Goal: Task Accomplishment & Management: Use online tool/utility

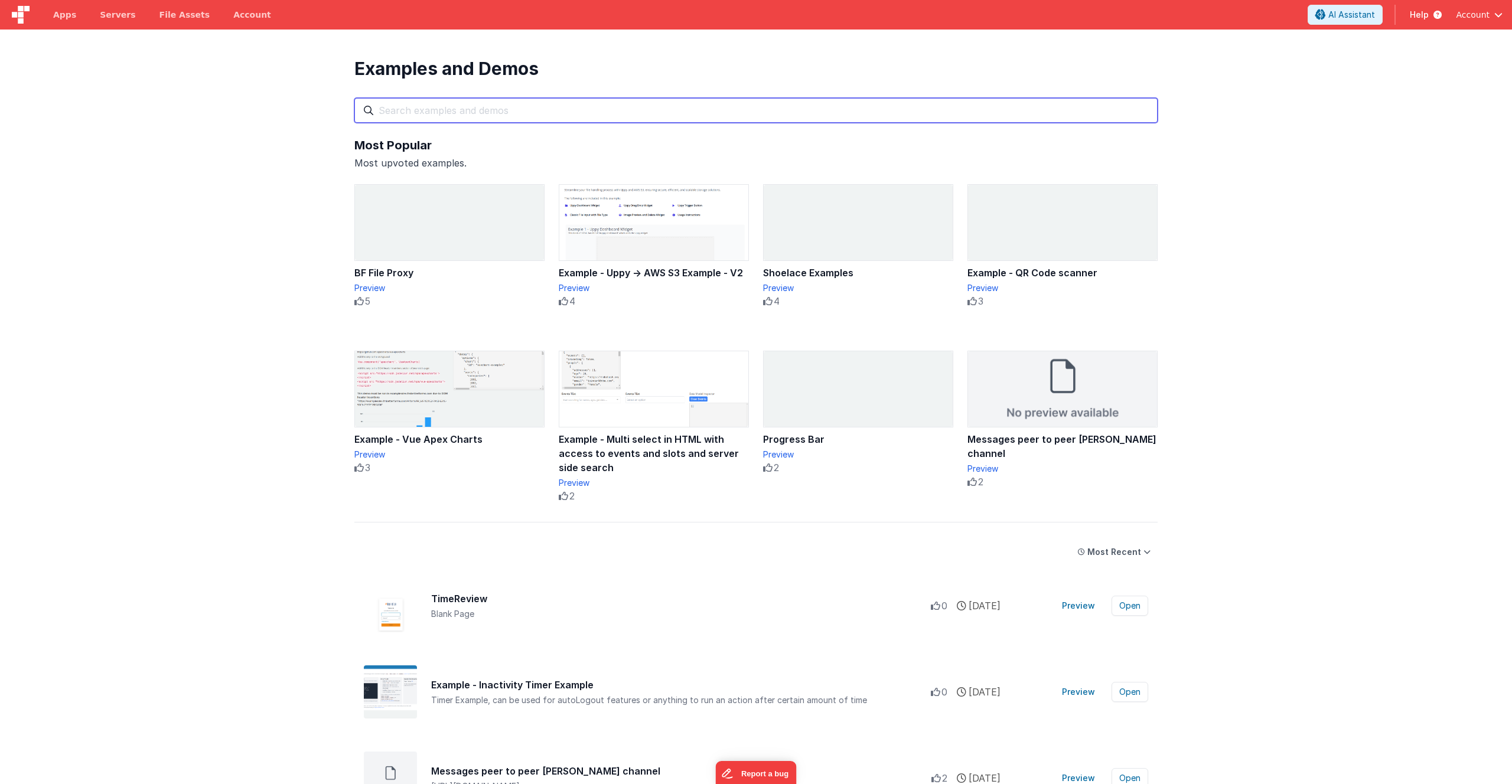
click at [429, 114] on input "text" at bounding box center [755, 111] width 803 height 25
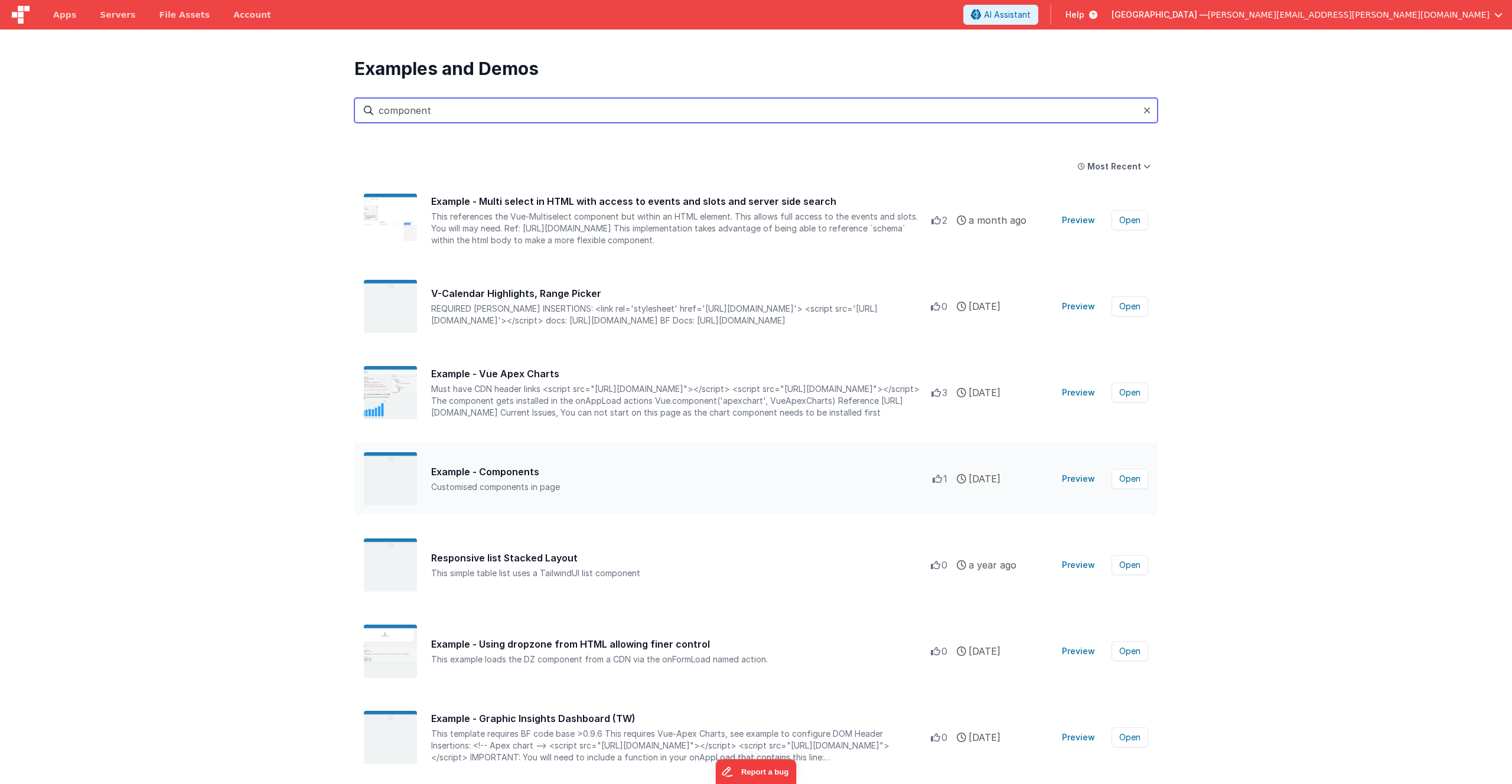
type input "component"
click at [497, 476] on div "Example - Components" at bounding box center [681, 472] width 502 height 14
click at [1081, 478] on button "Preview" at bounding box center [1079, 479] width 47 height 19
click at [492, 487] on div "Customised components in page" at bounding box center [681, 487] width 502 height 12
click at [1128, 480] on button "Open" at bounding box center [1130, 479] width 37 height 20
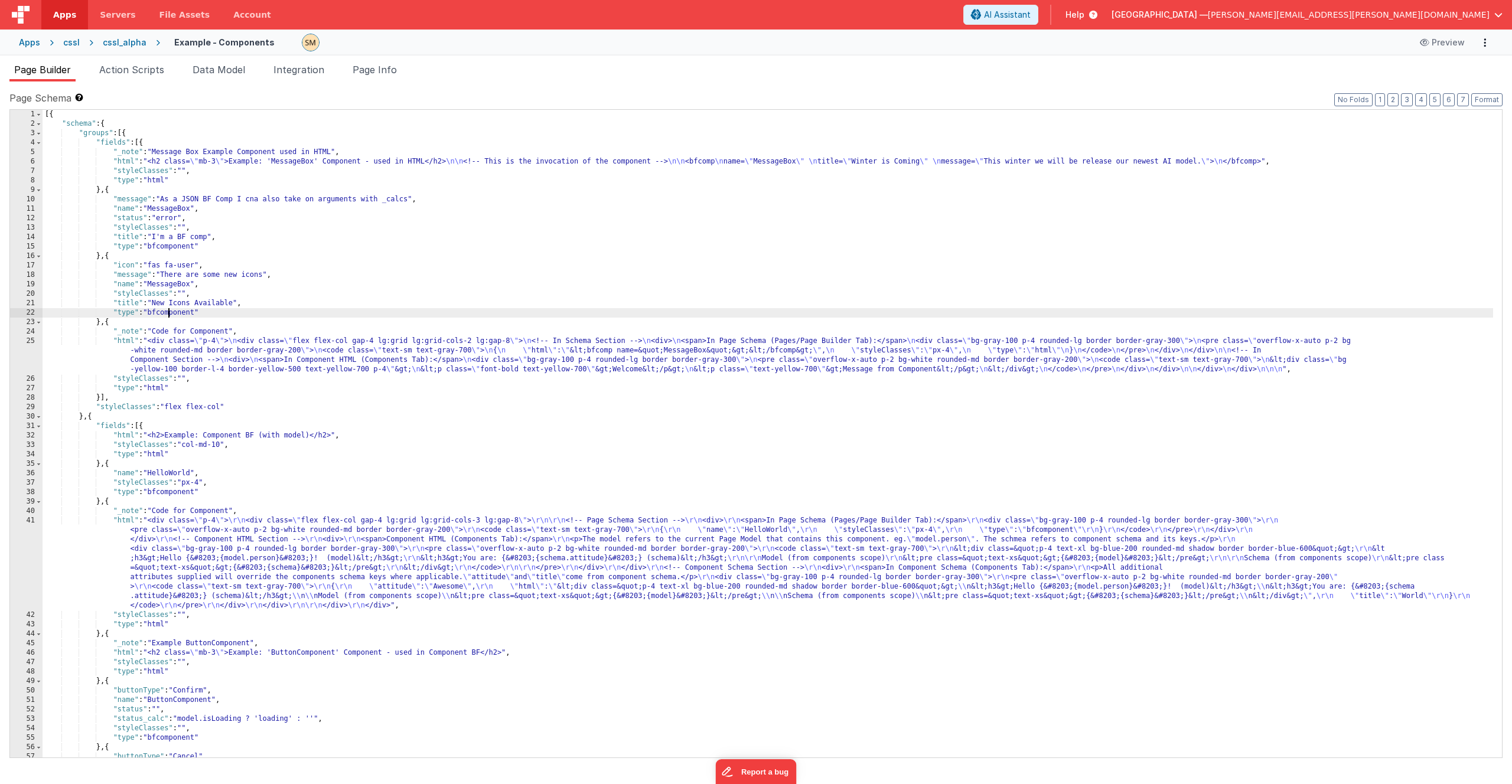
click at [169, 312] on div "[{ "schema" : { "groups" : [{ "fields" : [{ "_note" : "Message Box Example Comp…" at bounding box center [768, 443] width 1451 height 667
click at [167, 312] on div "[{ "schema" : { "groups" : [{ "fields" : [{ "_note" : "Message Box Example Comp…" at bounding box center [768, 443] width 1451 height 667
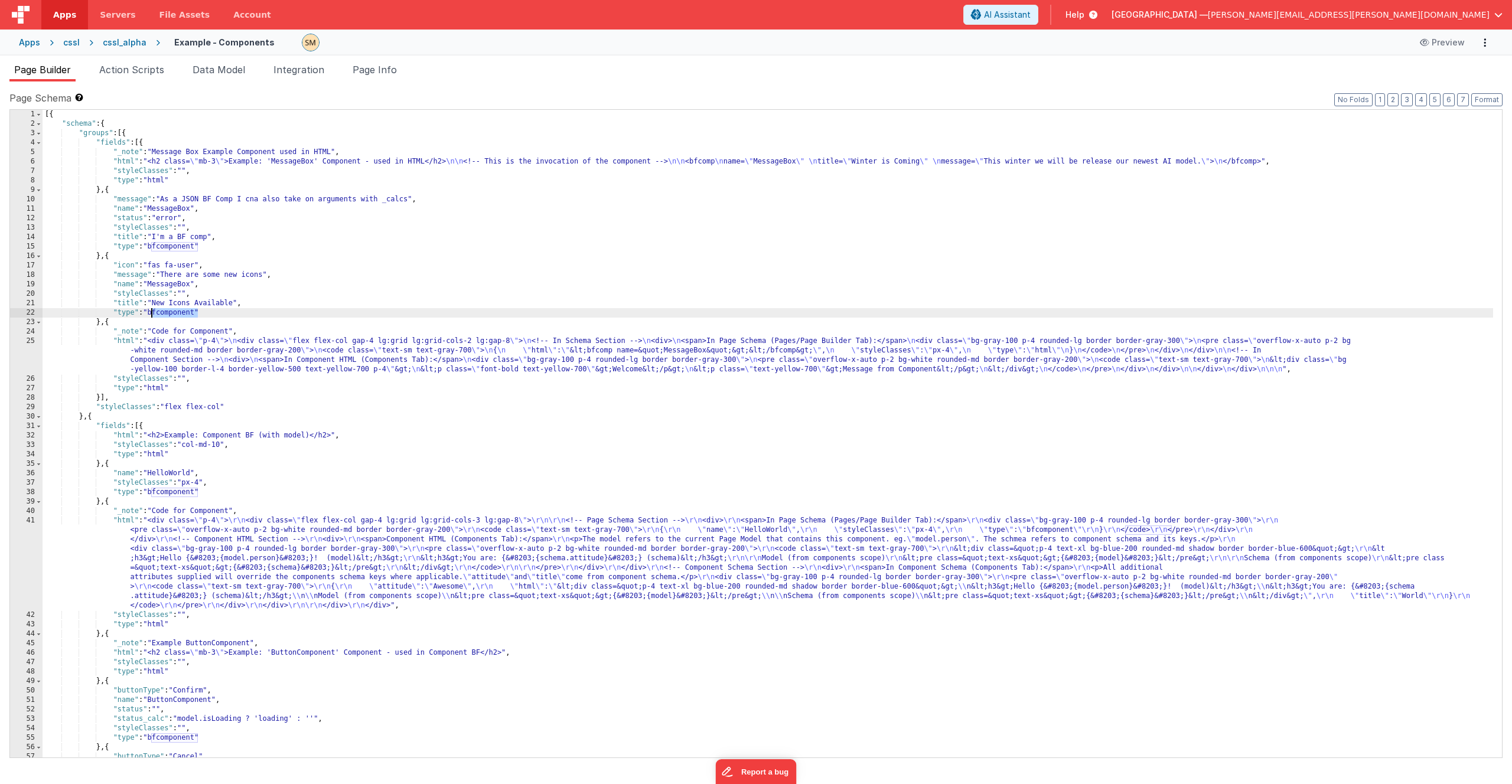
click at [196, 254] on div "[{ "schema" : { "groups" : [{ "fields" : [{ "_note" : "Message Box Example Comp…" at bounding box center [768, 443] width 1451 height 667
drag, startPoint x: 196, startPoint y: 244, endPoint x: 148, endPoint y: 244, distance: 48.0
click at [148, 244] on div "[{ "schema" : { "groups" : [{ "fields" : [{ "_note" : "Message Box Example Comp…" at bounding box center [768, 443] width 1451 height 667
click at [199, 244] on div "[{ "schema" : { "groups" : [{ "fields" : [{ "_note" : "Message Box Example Comp…" at bounding box center [768, 443] width 1451 height 667
drag, startPoint x: 199, startPoint y: 244, endPoint x: 150, endPoint y: 244, distance: 49.0
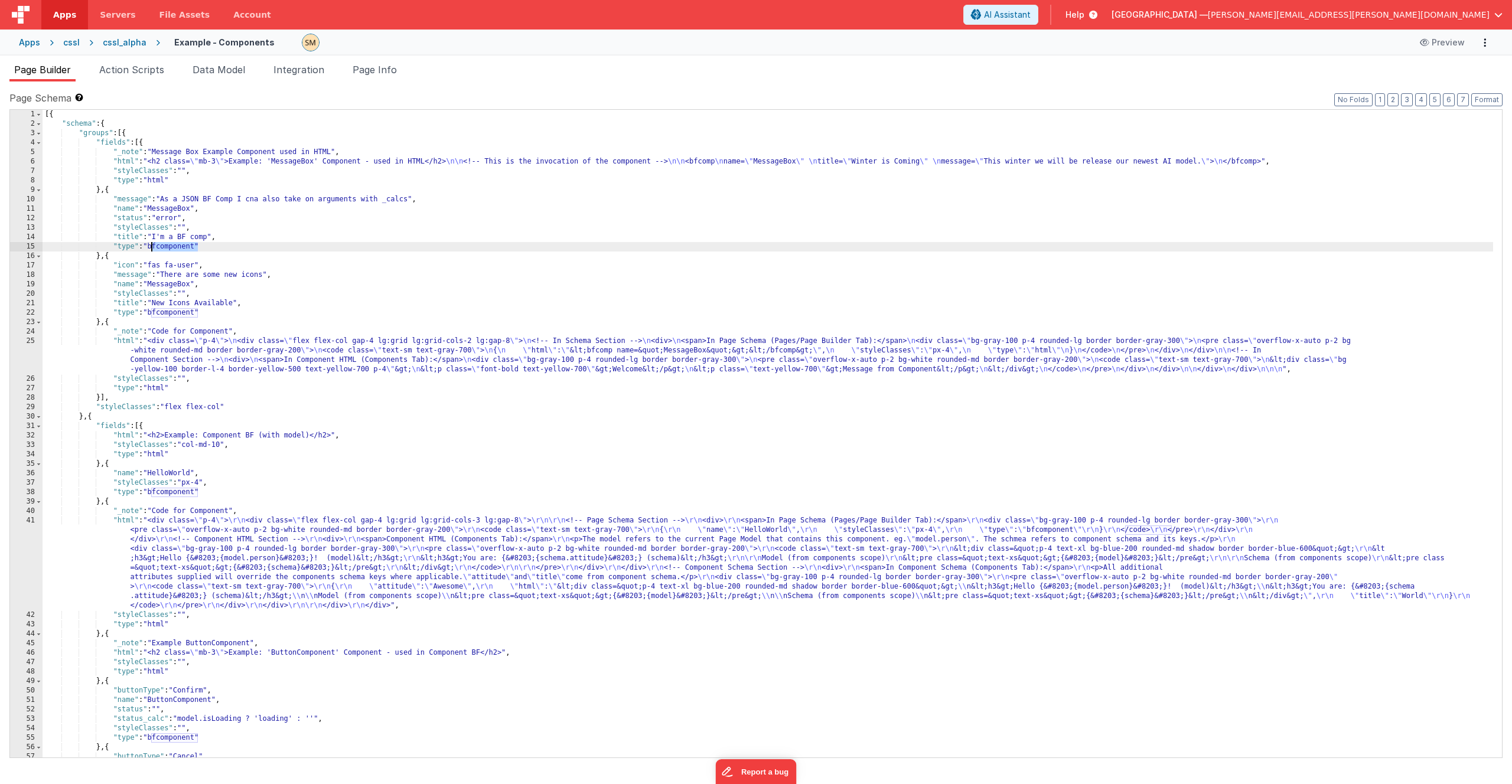
click at [150, 244] on div "[{ "schema" : { "groups" : [{ "fields" : [{ "_note" : "Message Box Example Comp…" at bounding box center [768, 443] width 1451 height 667
click at [374, 72] on span "Page Info" at bounding box center [374, 69] width 44 height 12
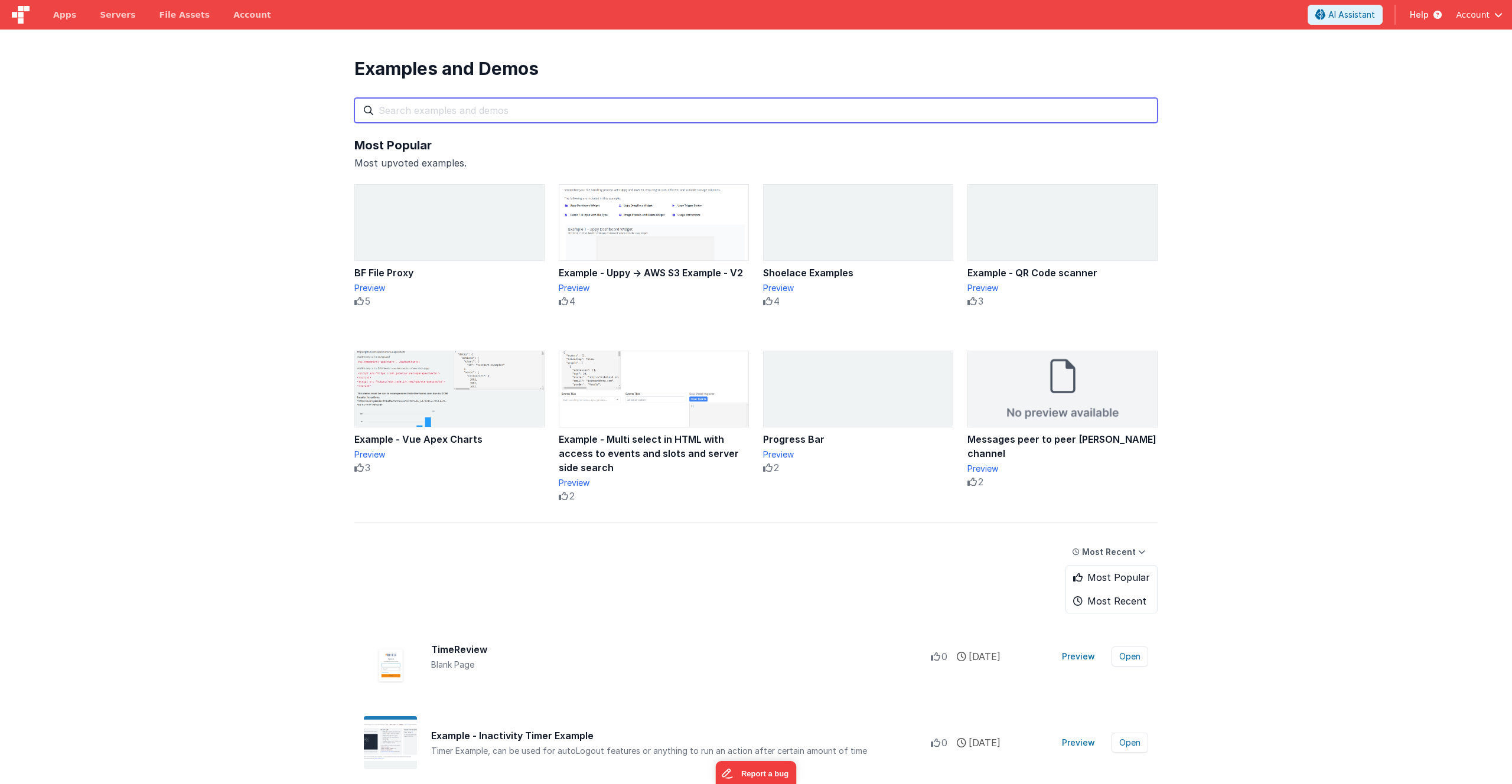
click at [478, 109] on input "text" at bounding box center [755, 111] width 803 height 25
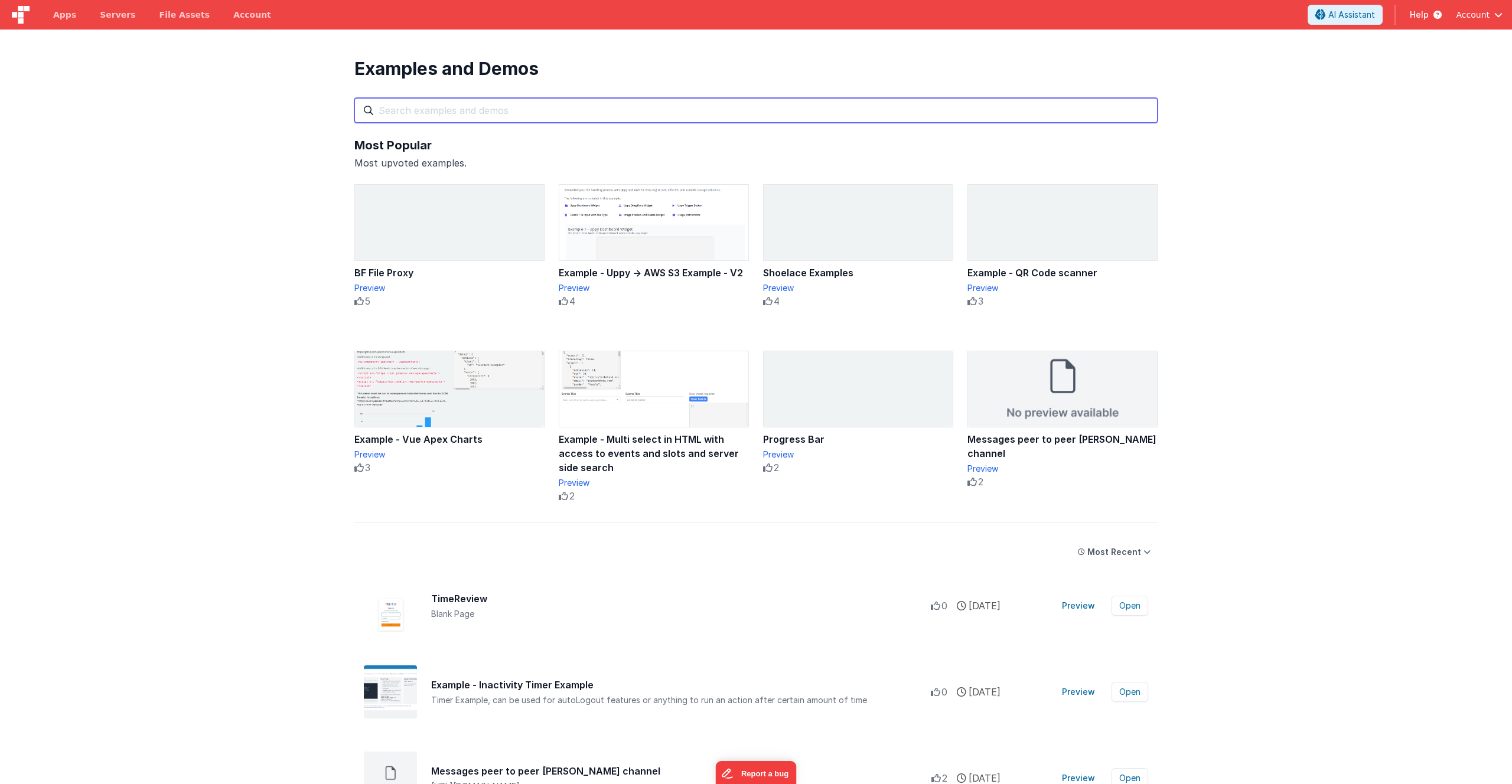
paste input "initMap"
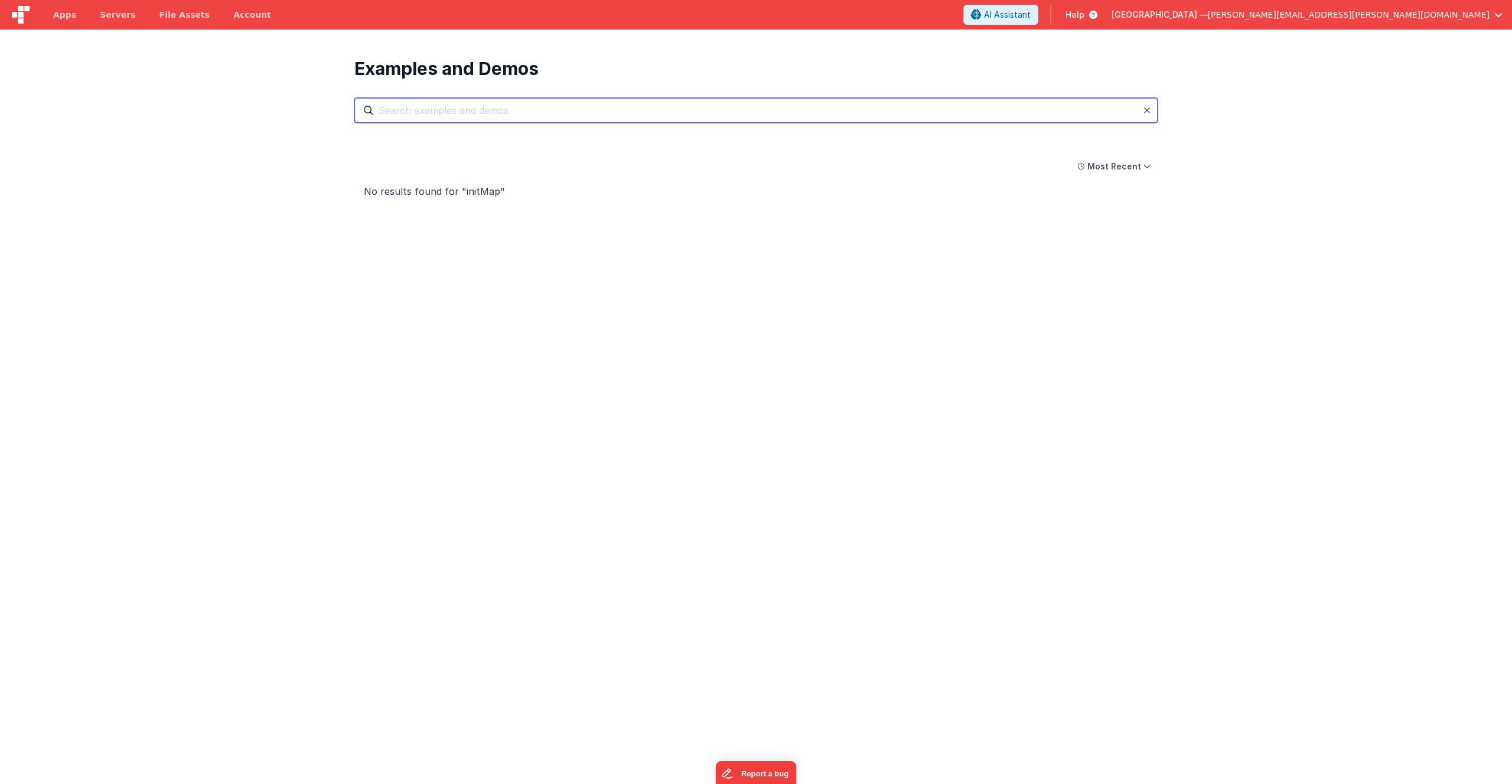
type input "initMap"
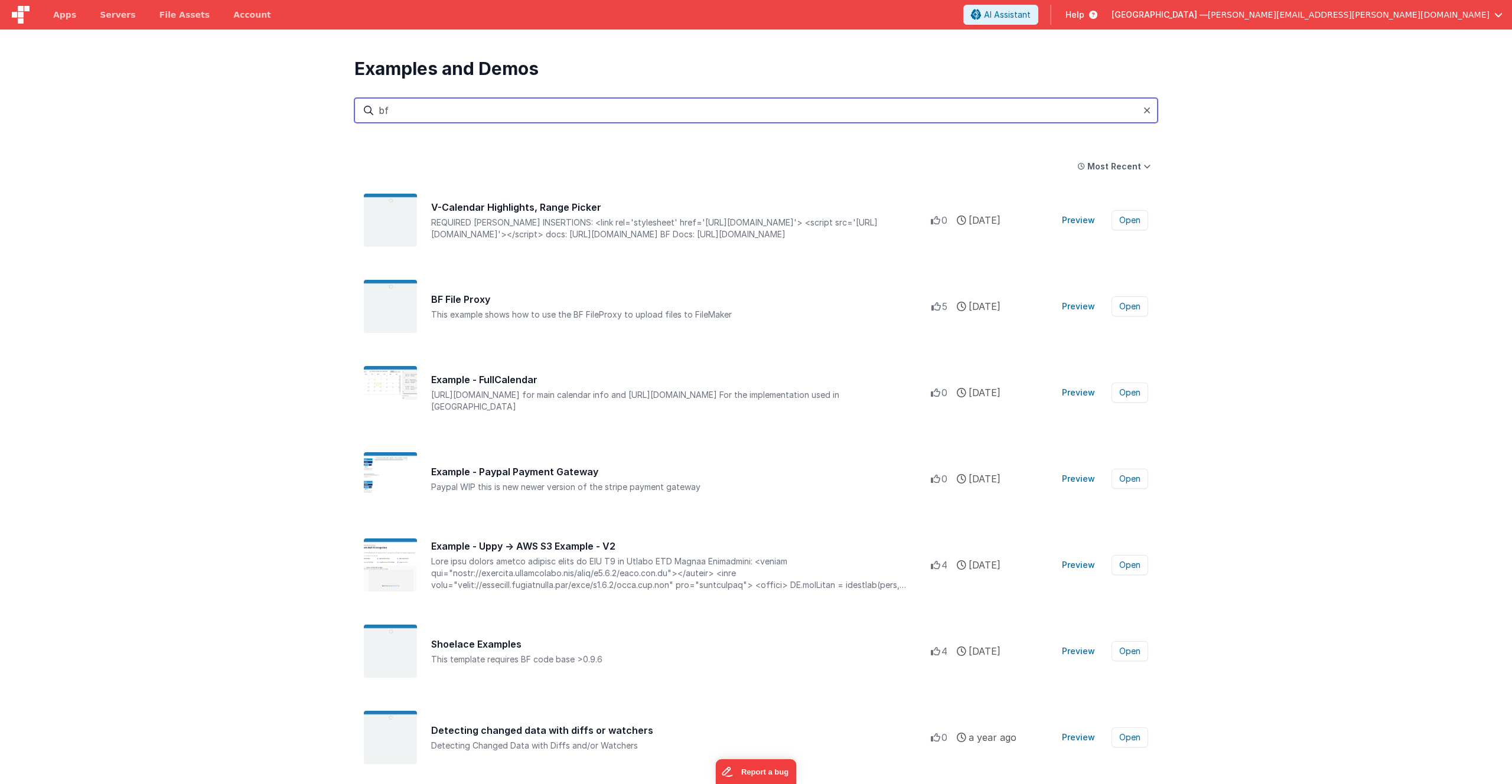
type input "b"
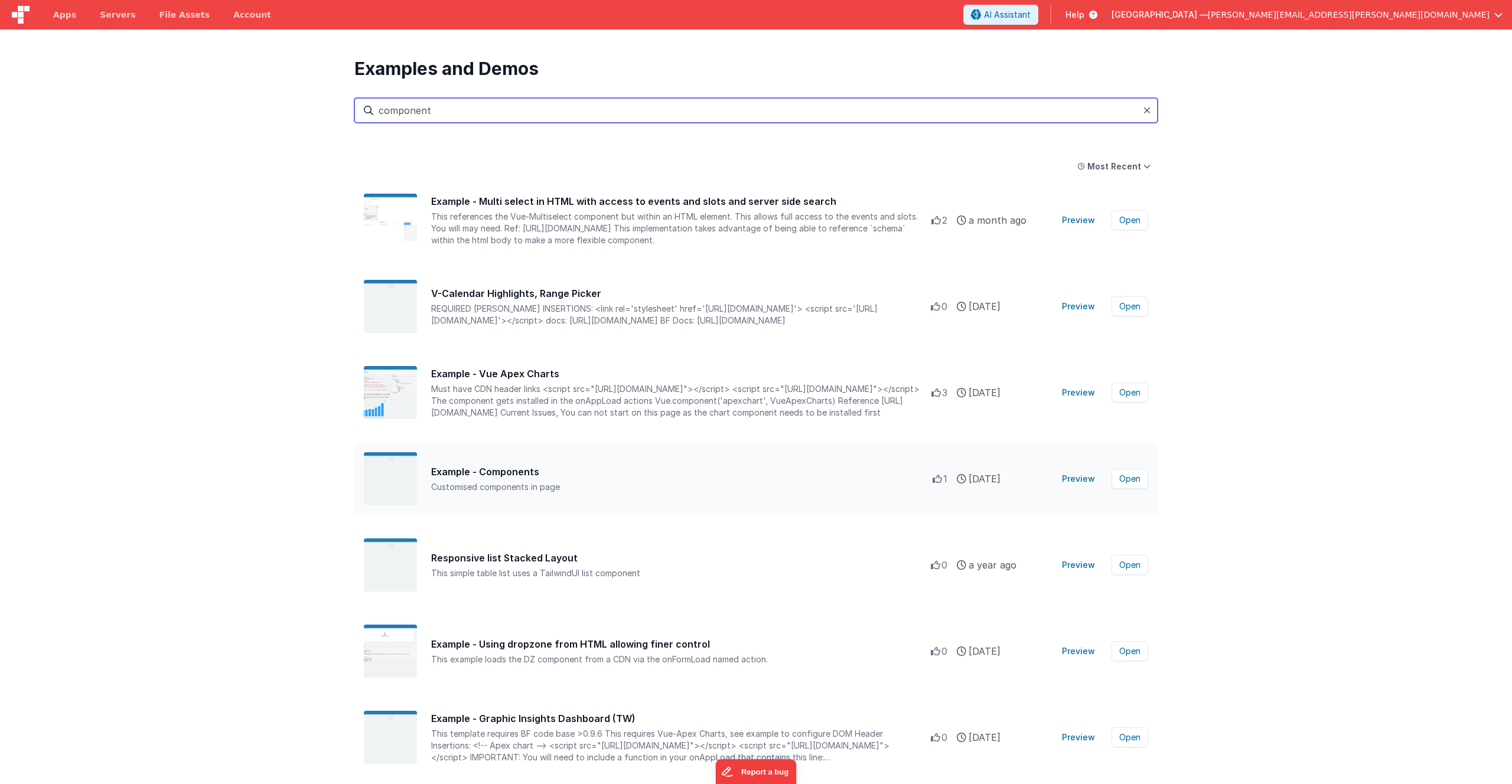
type input "component"
click at [399, 479] on img at bounding box center [391, 479] width 53 height 53
click at [397, 476] on img at bounding box center [391, 479] width 53 height 53
click at [467, 475] on div "Example - Components" at bounding box center [681, 472] width 502 height 14
click at [1127, 483] on button "Open" at bounding box center [1130, 479] width 37 height 20
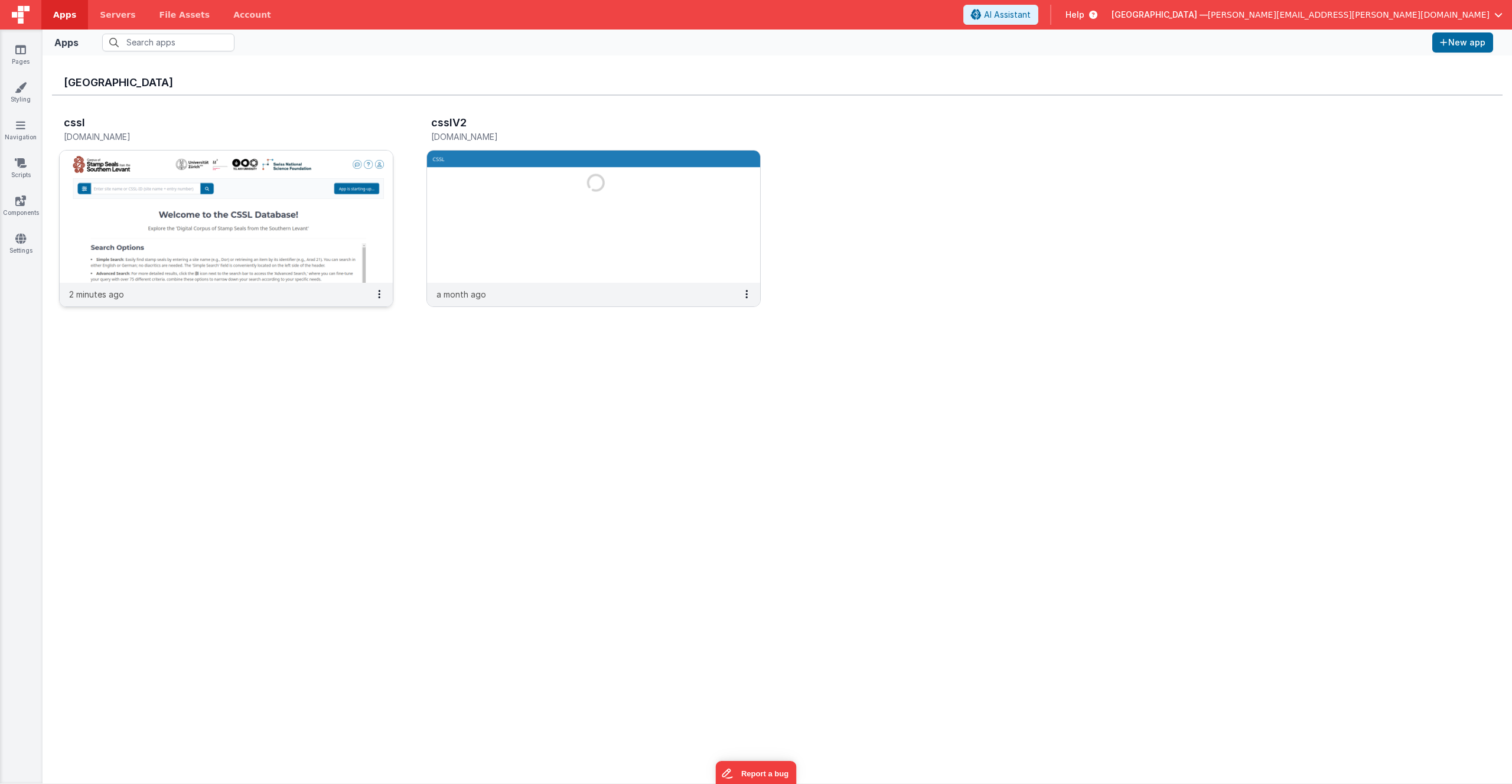
click at [309, 176] on img at bounding box center [226, 217] width 333 height 133
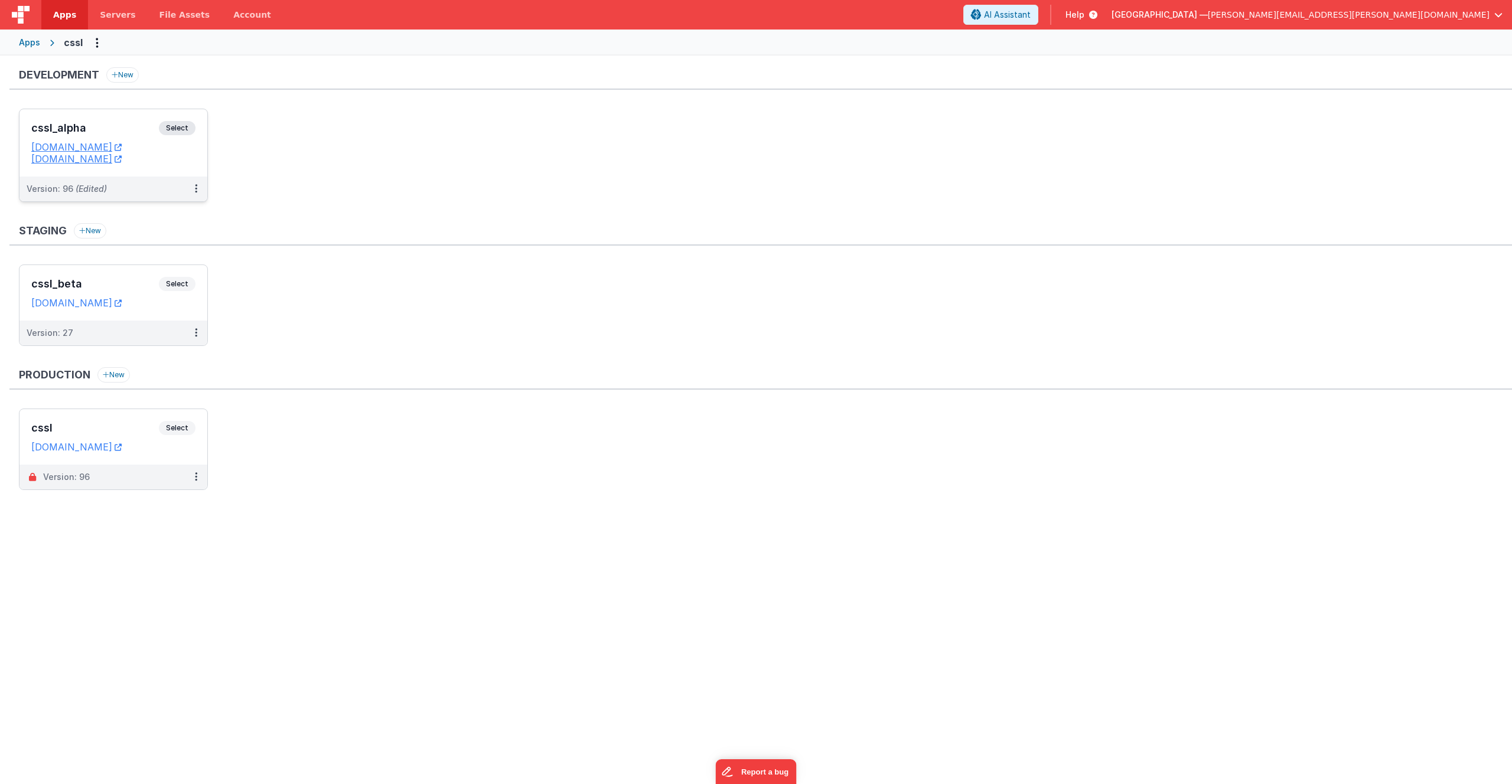
click at [177, 128] on span "Select" at bounding box center [177, 128] width 37 height 14
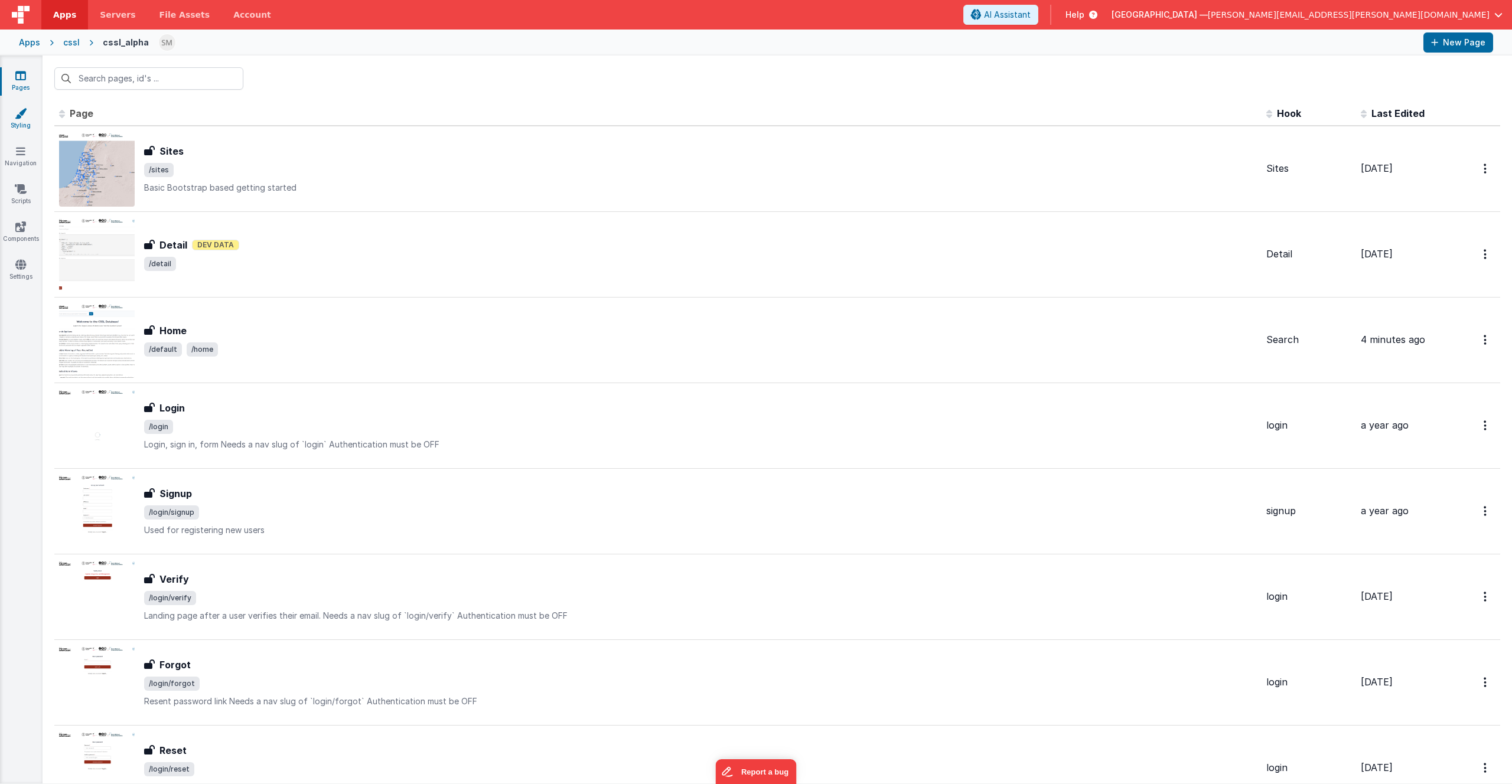
click at [19, 111] on icon at bounding box center [20, 113] width 12 height 12
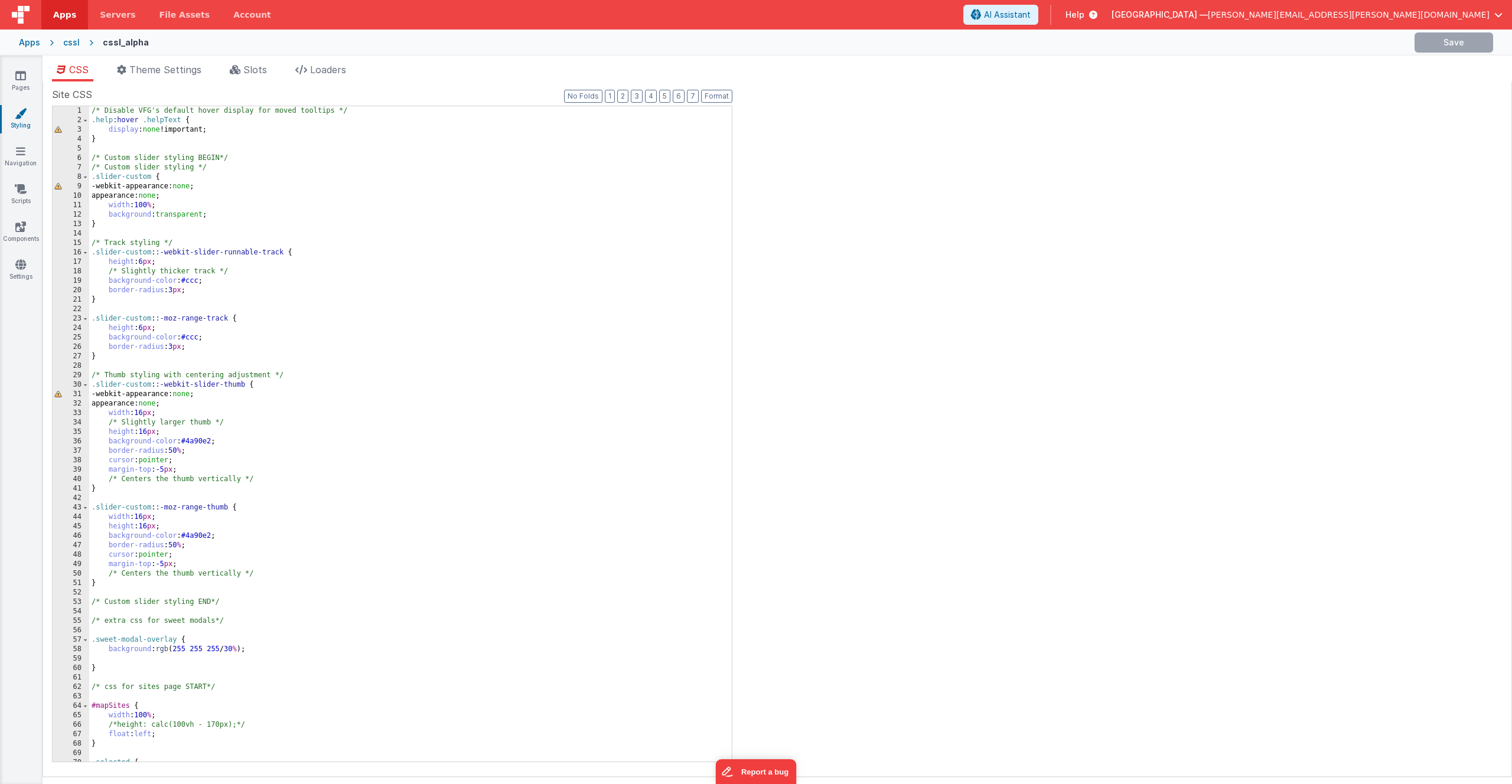
click at [232, 161] on div "/* Disable VFG's default hover display for moved tooltips */ .help :hover .help…" at bounding box center [406, 443] width 634 height 674
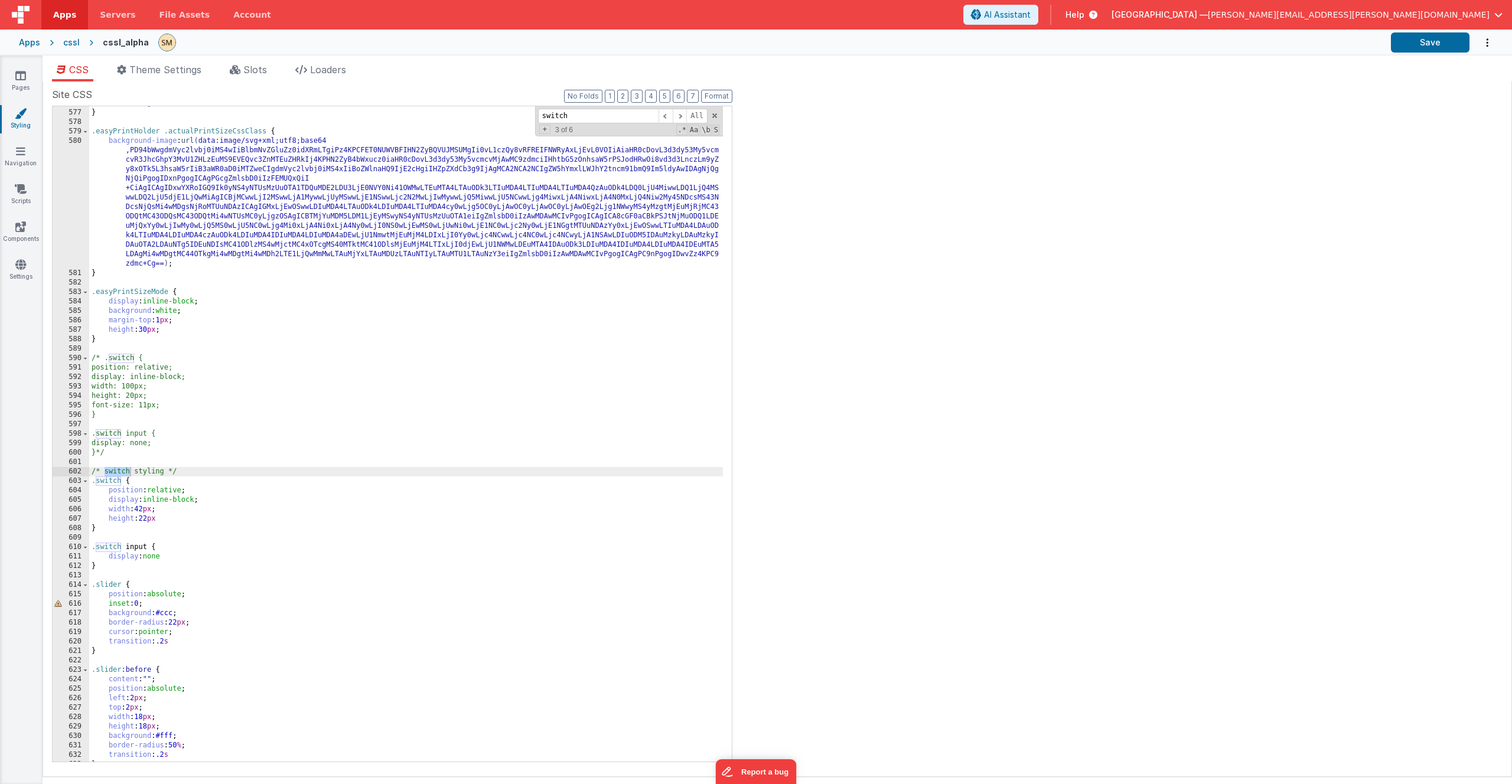
scroll to position [5762, 0]
type input "switch"
click at [139, 512] on div "box-sizing : border-box ; } .easyPrintHolder .actualPrintSizeCssClass { backgro…" at bounding box center [406, 436] width 634 height 674
click at [148, 512] on div "box-sizing : border-box ; } .easyPrintHolder .actualPrintSizeCssClass { backgro…" at bounding box center [406, 436] width 634 height 674
drag, startPoint x: 155, startPoint y: 512, endPoint x: 140, endPoint y: 512, distance: 15.0
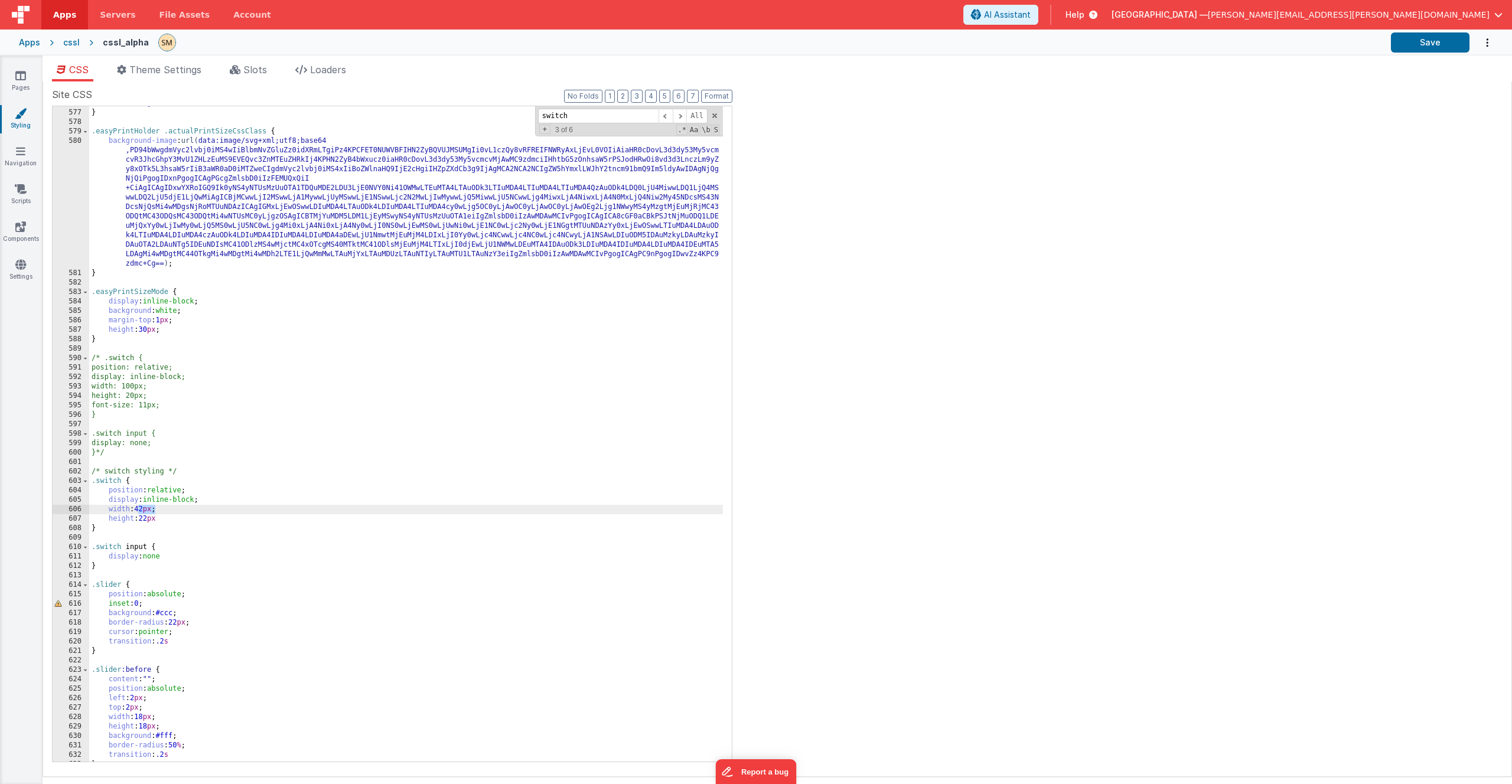
click at [140, 512] on div "box-sizing : border-box ; } .easyPrintHolder .actualPrintSizeCssClass { backgro…" at bounding box center [406, 436] width 634 height 674
click at [1429, 42] on button "Save" at bounding box center [1430, 42] width 79 height 20
click at [145, 510] on div "box-sizing : border-box ; } .easyPrintHolder .actualPrintSizeCssClass { backgro…" at bounding box center [406, 436] width 634 height 674
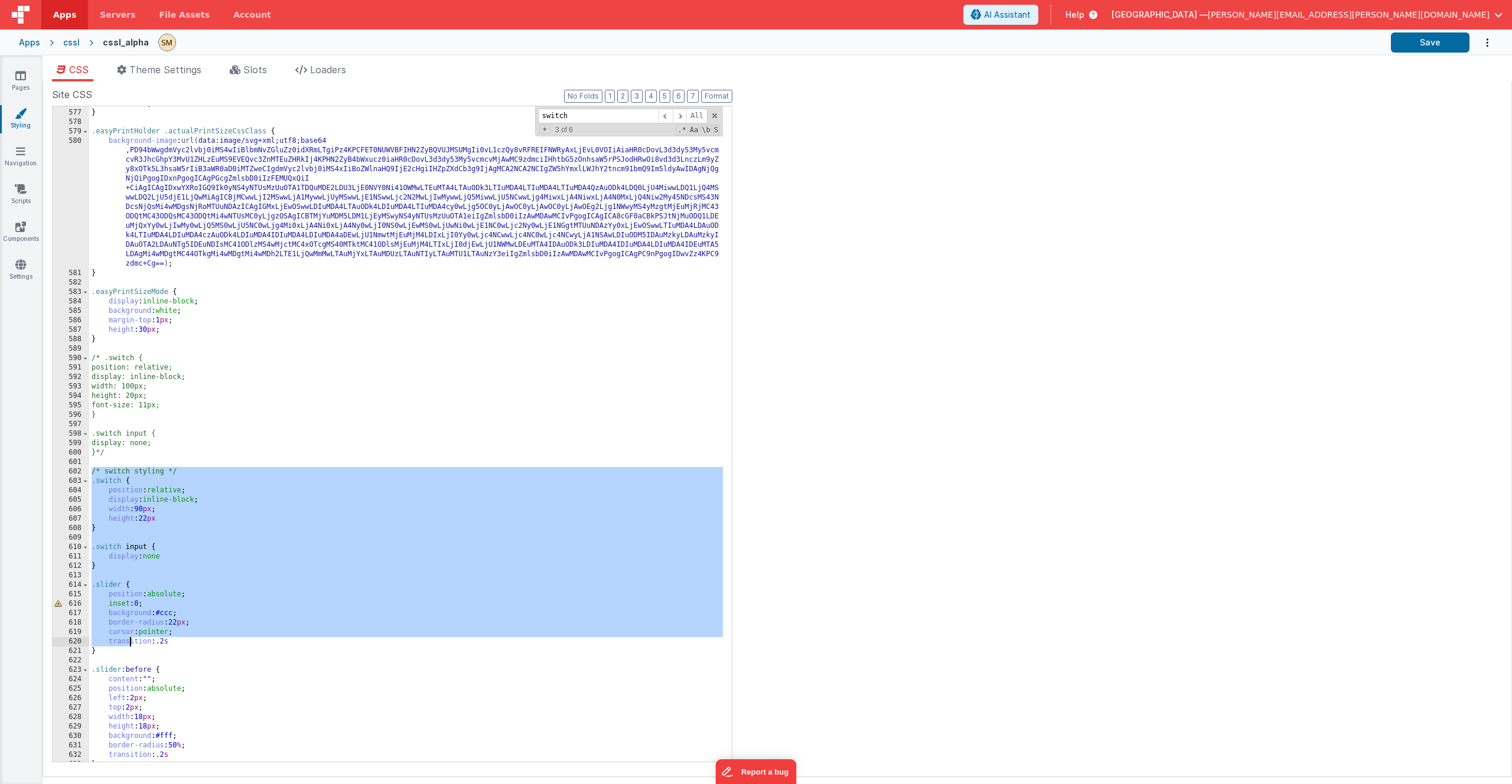
drag, startPoint x: 93, startPoint y: 469, endPoint x: 130, endPoint y: 640, distance: 175.0
click at [130, 640] on div "box-sizing : border-box ; } .easyPrintHolder .actualPrintSizeCssClass { backgro…" at bounding box center [406, 436] width 634 height 674
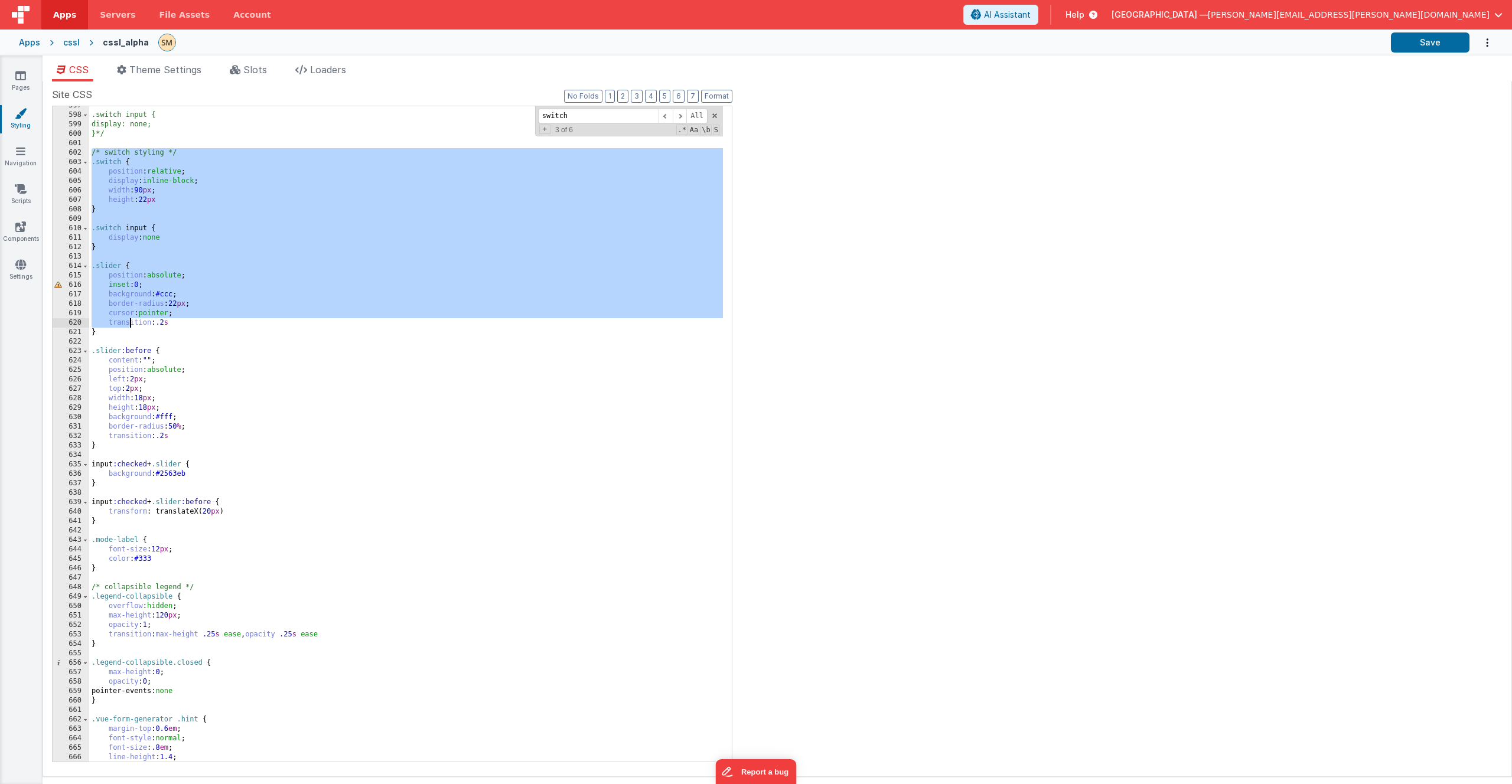
scroll to position [6081, 0]
click at [116, 523] on div ".switch input { display: none; }*/ /* switch styling */ .switch { position : re…" at bounding box center [406, 438] width 634 height 674
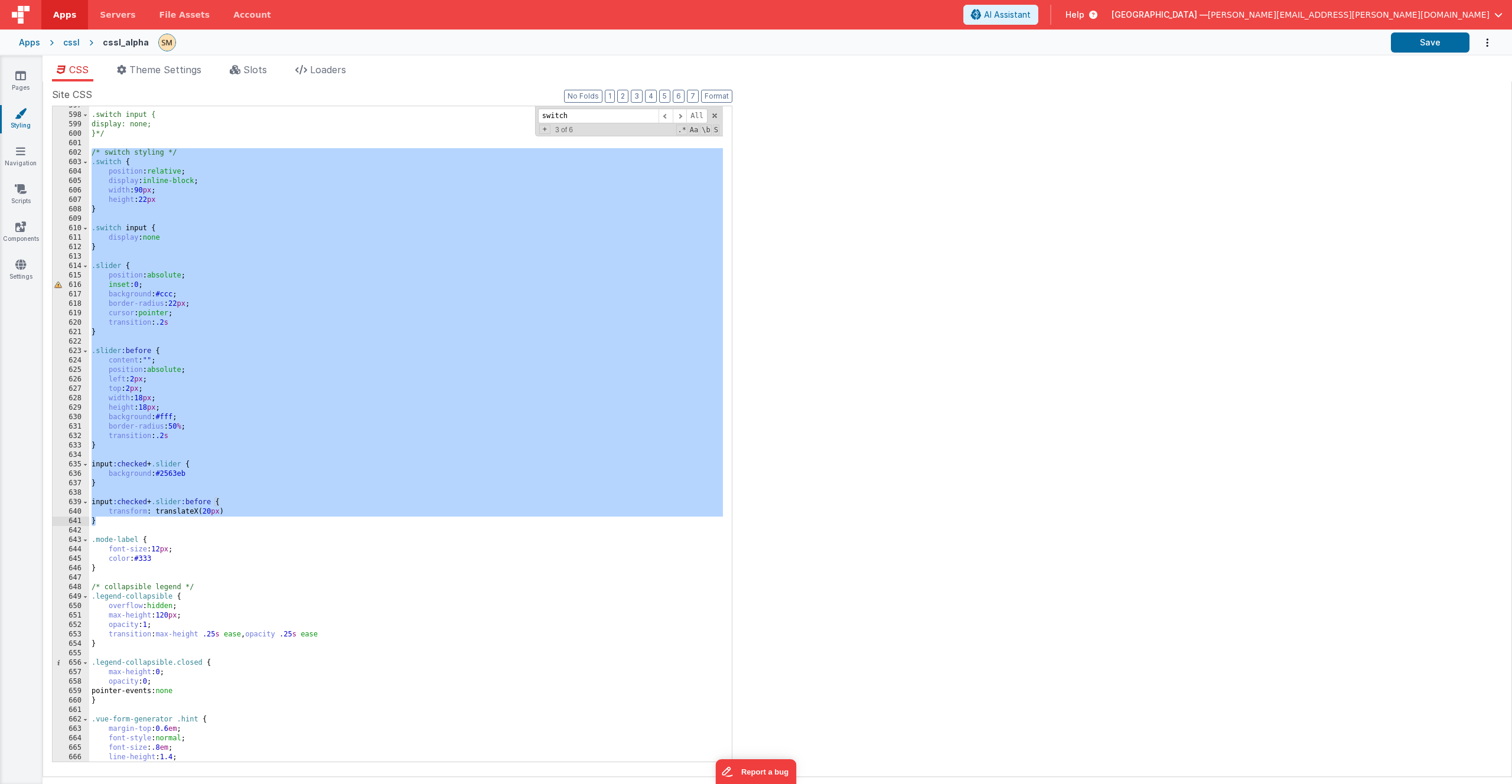
click at [125, 572] on div ".switch input { display: none; }*/ /* switch styling */ .switch { position : re…" at bounding box center [406, 438] width 634 height 674
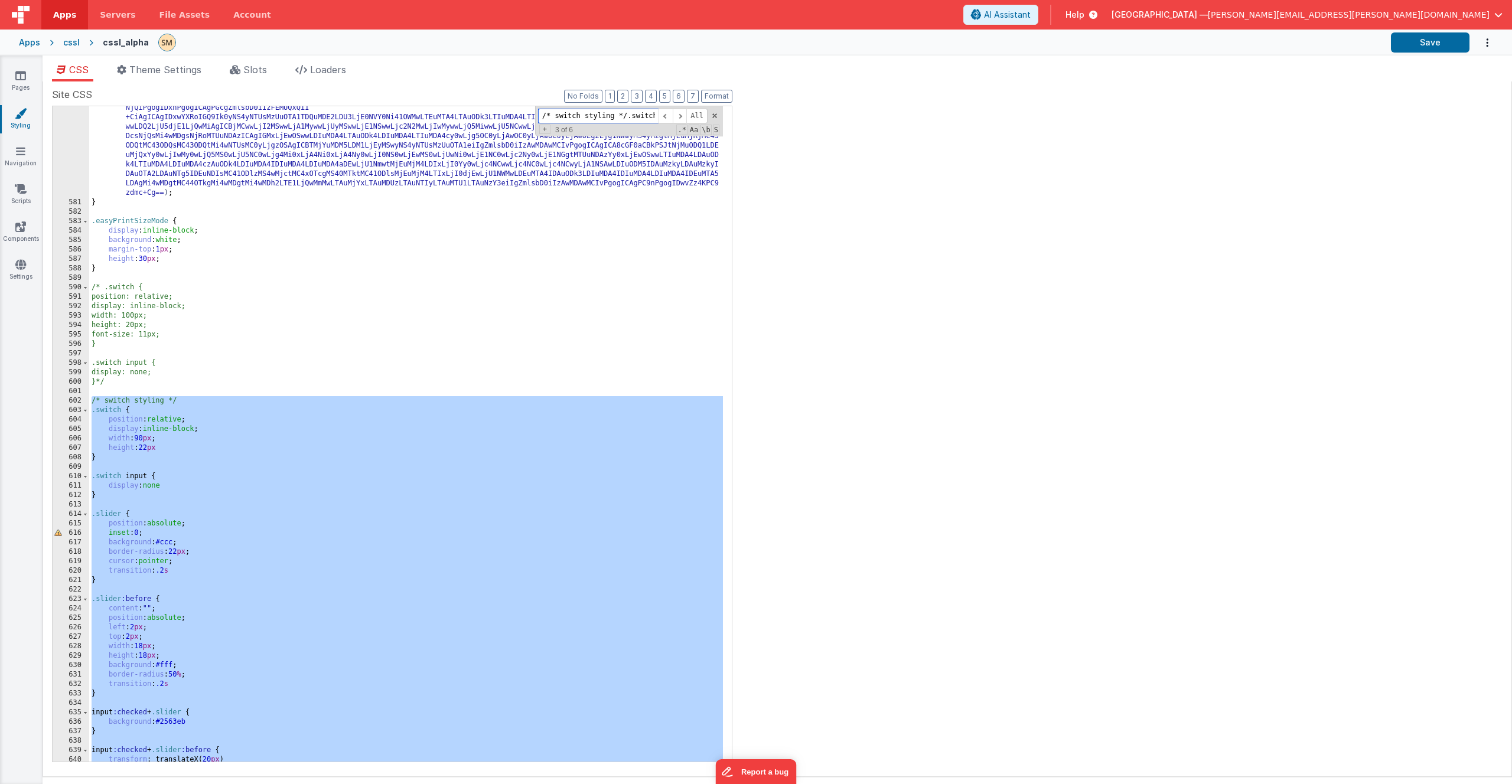
scroll to position [0, 2486]
type input "w"
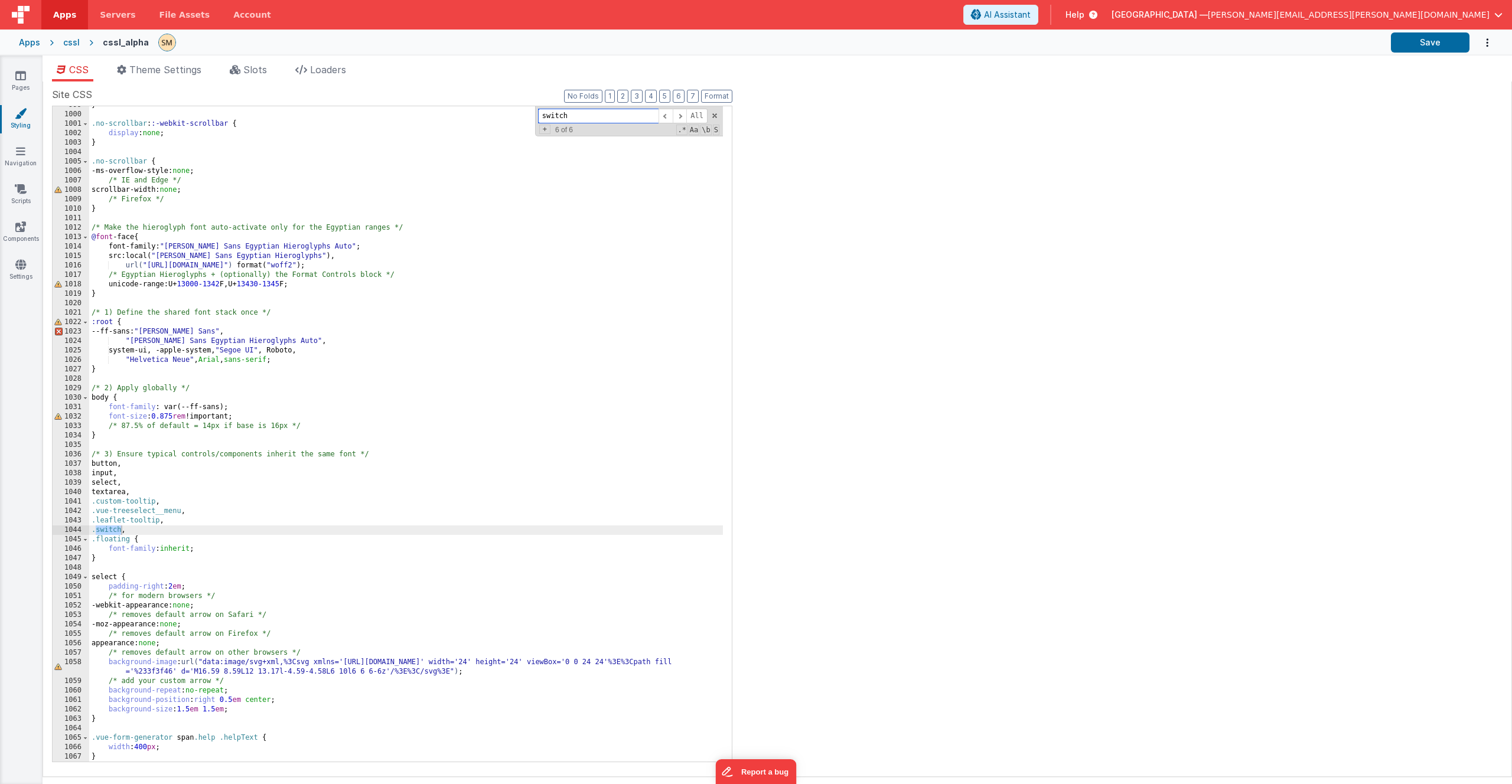
scroll to position [5682, 0]
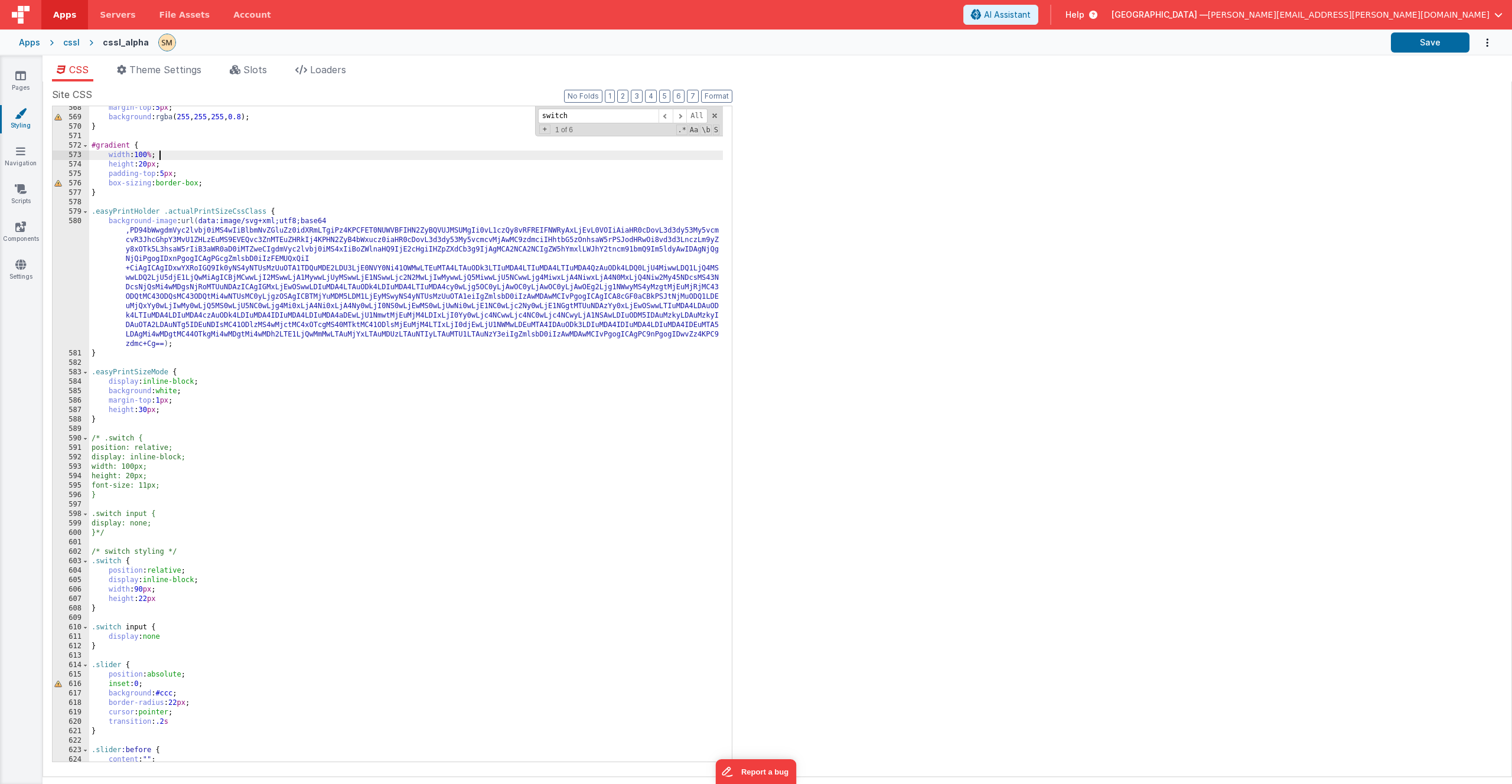
click at [268, 152] on div "margin-top : 5 px ; background : rgba ( 255 , 255 , 255 , 0.8 ); } #gradient { …" at bounding box center [406, 440] width 634 height 674
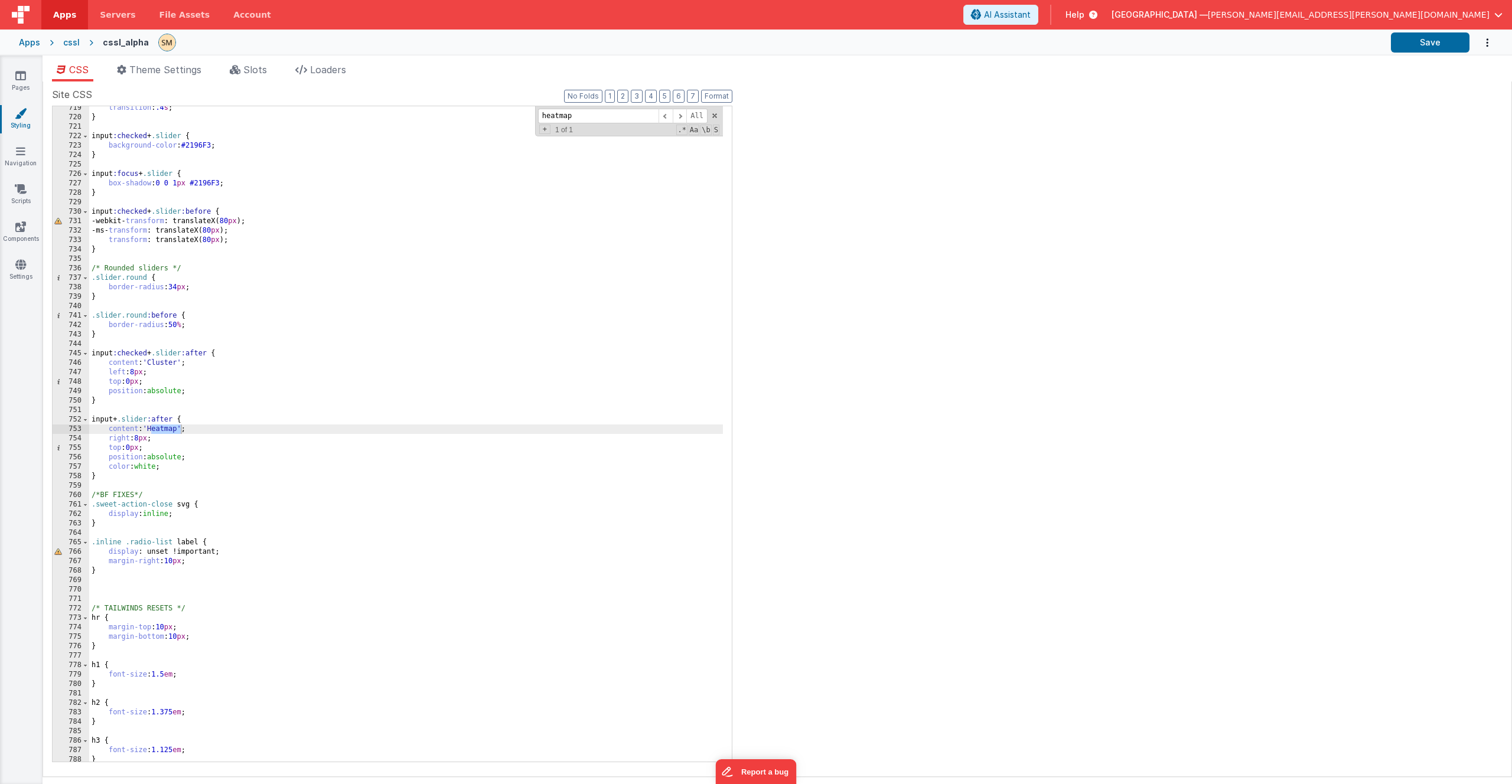
click at [98, 478] on div "transition : .4 s ; } input :checked + .slider { background-color : #2196F3 ; }…" at bounding box center [406, 440] width 634 height 674
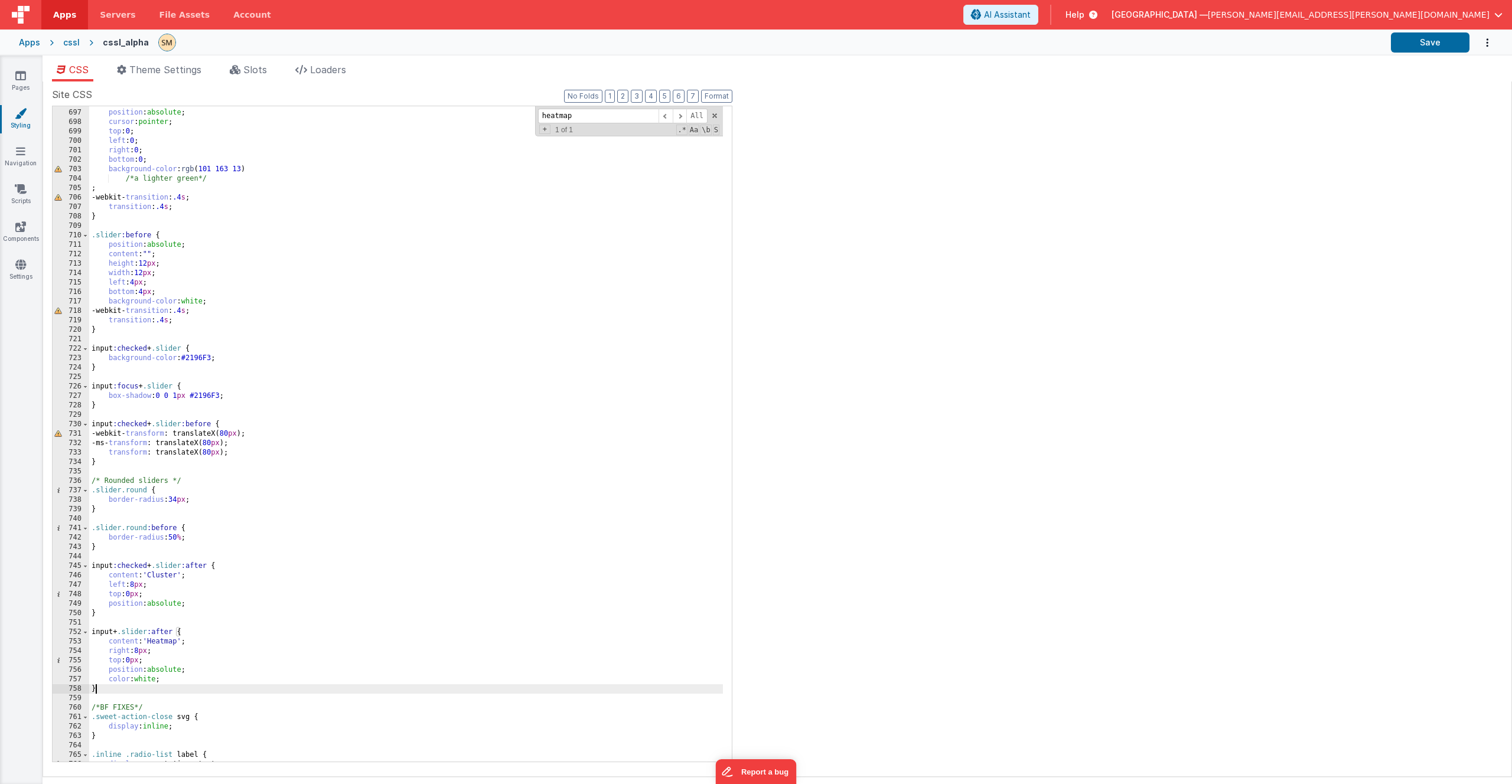
scroll to position [7160, 0]
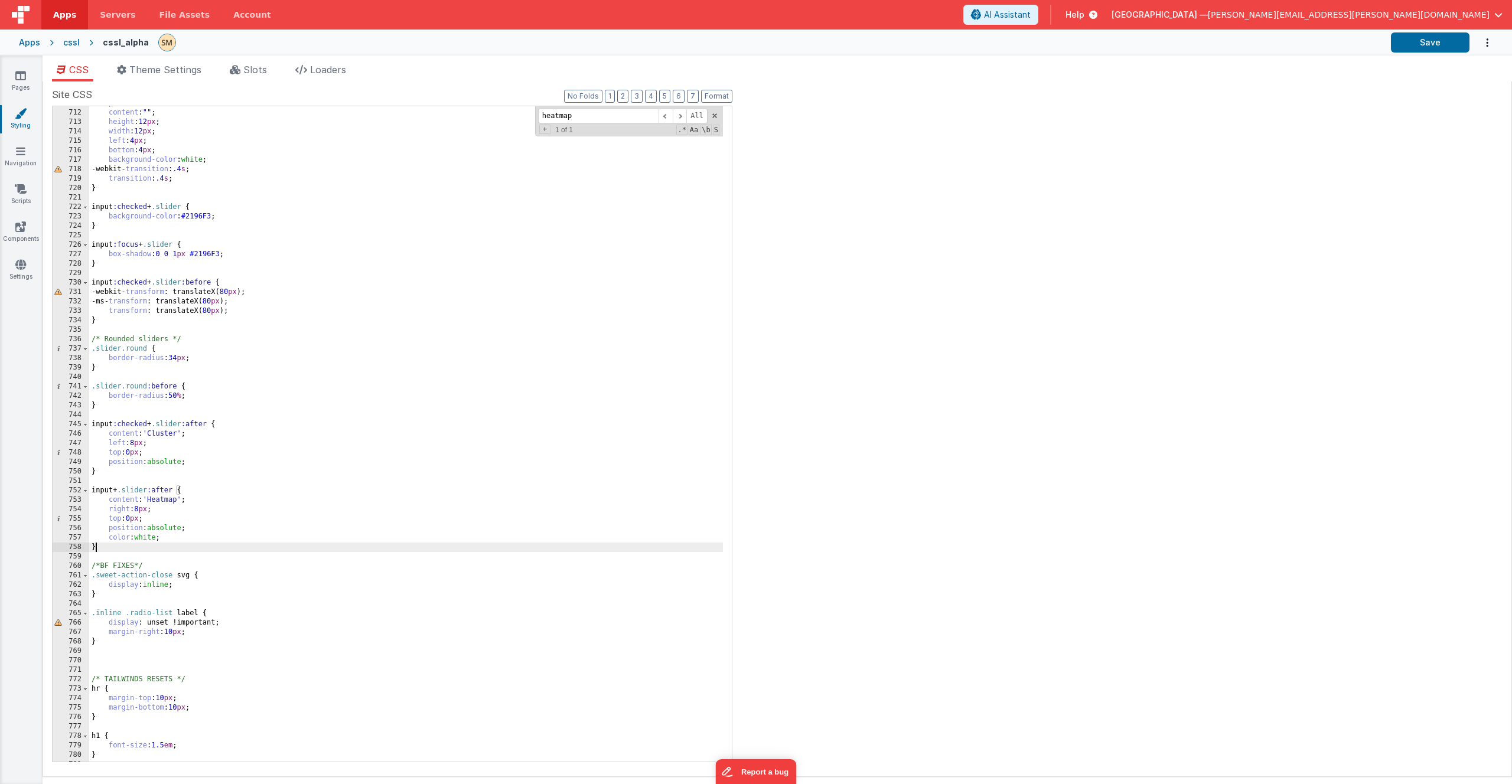
click at [185, 545] on div "position : absolute ; content : " " ; height : 12 px ; width : 12 px ; left : 4…" at bounding box center [406, 436] width 634 height 674
click at [377, 374] on div "position : absolute ; content : " " ; height : 12 px ; width : 12 px ; left : 4…" at bounding box center [406, 436] width 634 height 674
paste input "/* switch styling */"
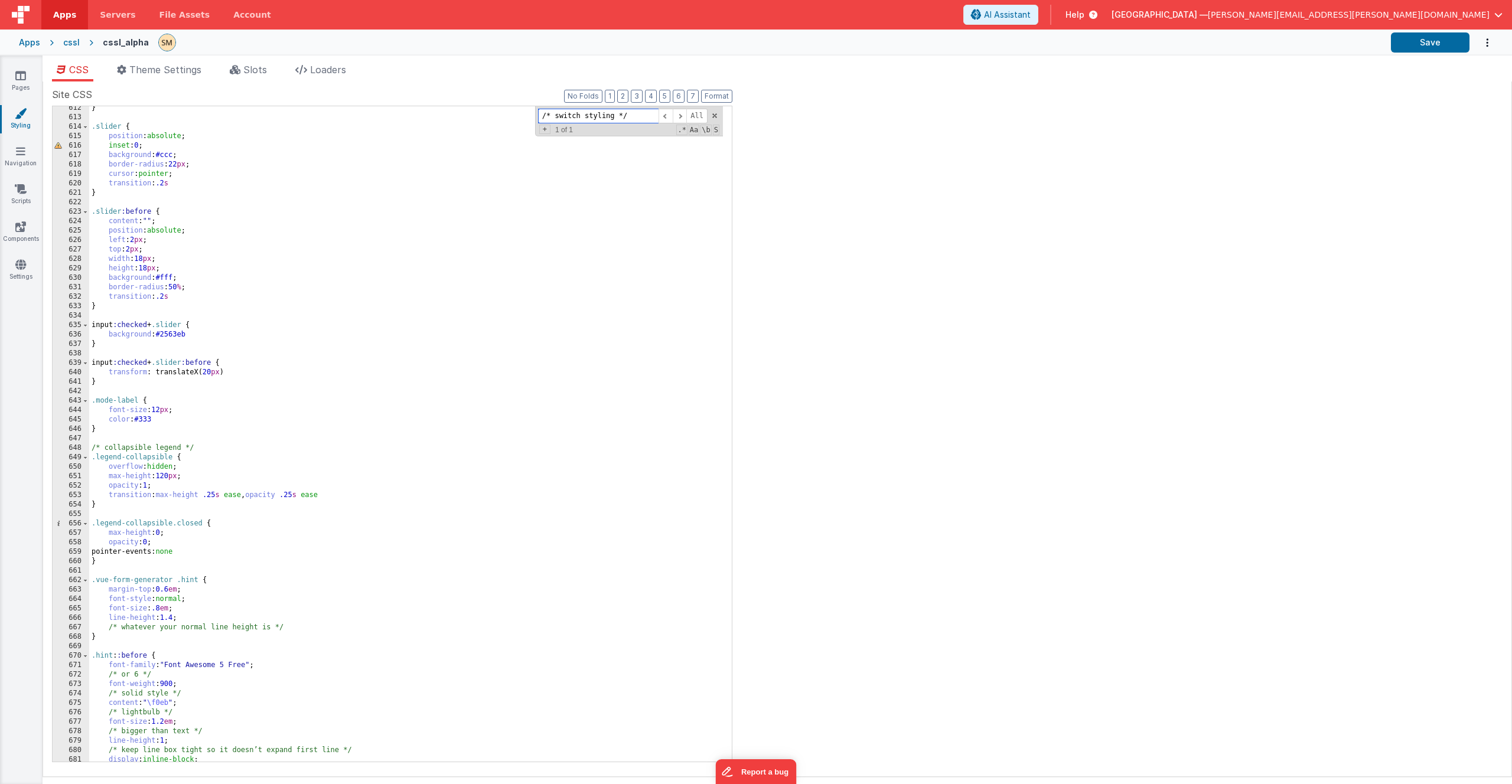
scroll to position [6256, 0]
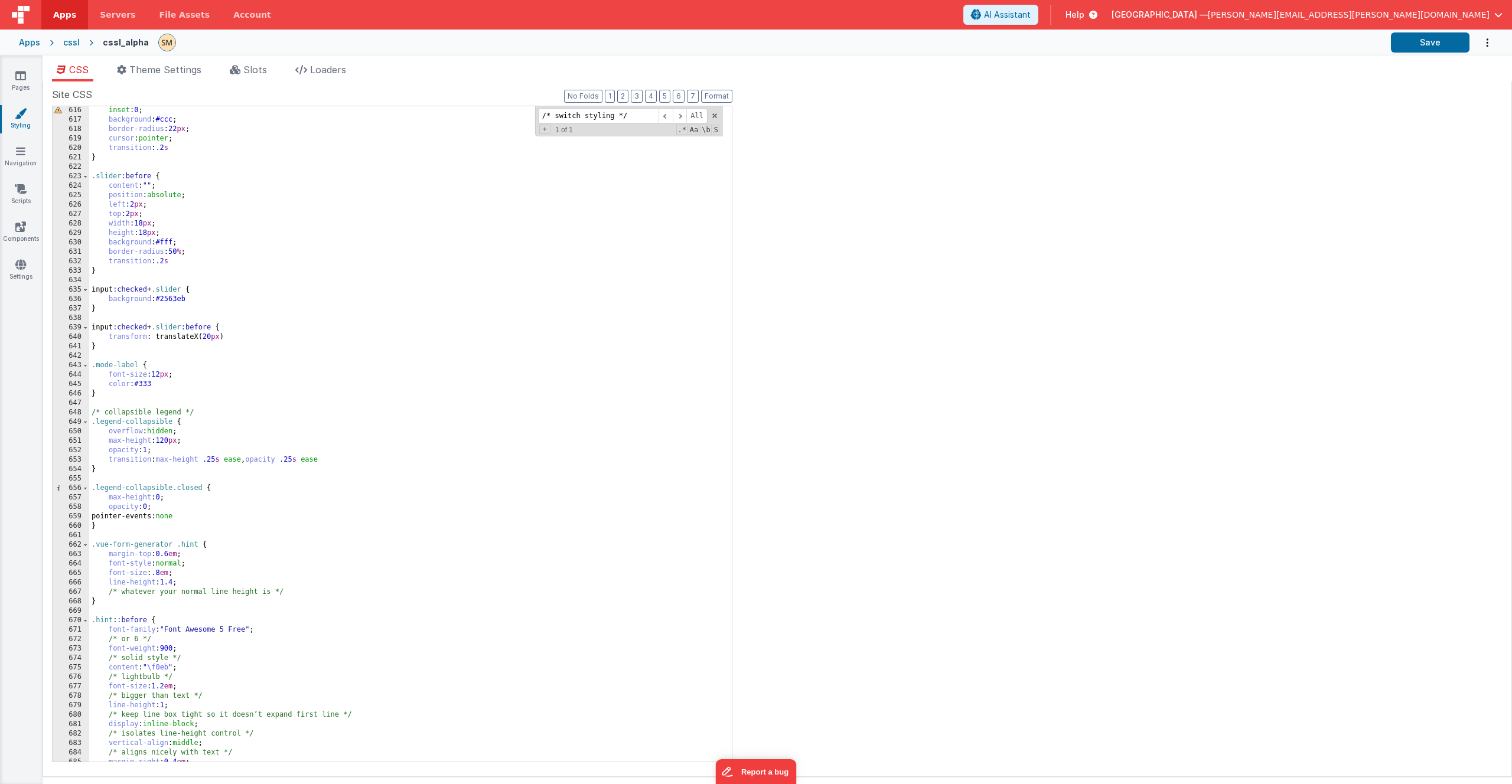
click at [92, 544] on div "inset : 0 ; background : #ccc ; border-radius : 22 px ; cursor : pointer ; tran…" at bounding box center [406, 443] width 634 height 674
drag, startPoint x: 635, startPoint y: 111, endPoint x: 528, endPoint y: 117, distance: 107.2
click at [528, 117] on div "inset : 0 ; background : #ccc ; border-radius : 22 px ; cursor : pointer ; tran…" at bounding box center [406, 433] width 634 height 655
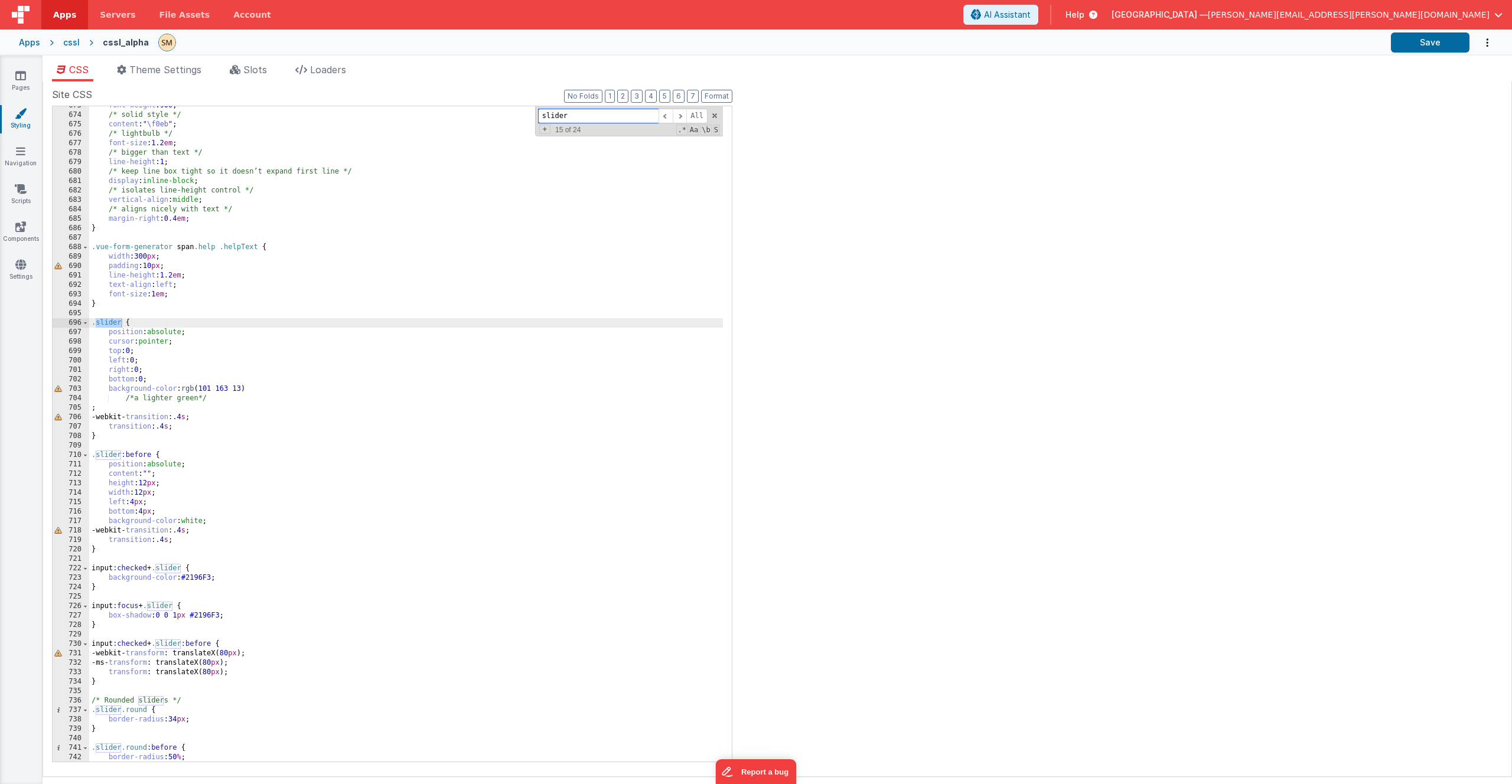
scroll to position [6799, 0]
type input "slider"
click at [90, 322] on div "font-weight : 900 ; /* solid style */ content : " \f0eb " ; /* lightbulb */ fon…" at bounding box center [406, 438] width 634 height 674
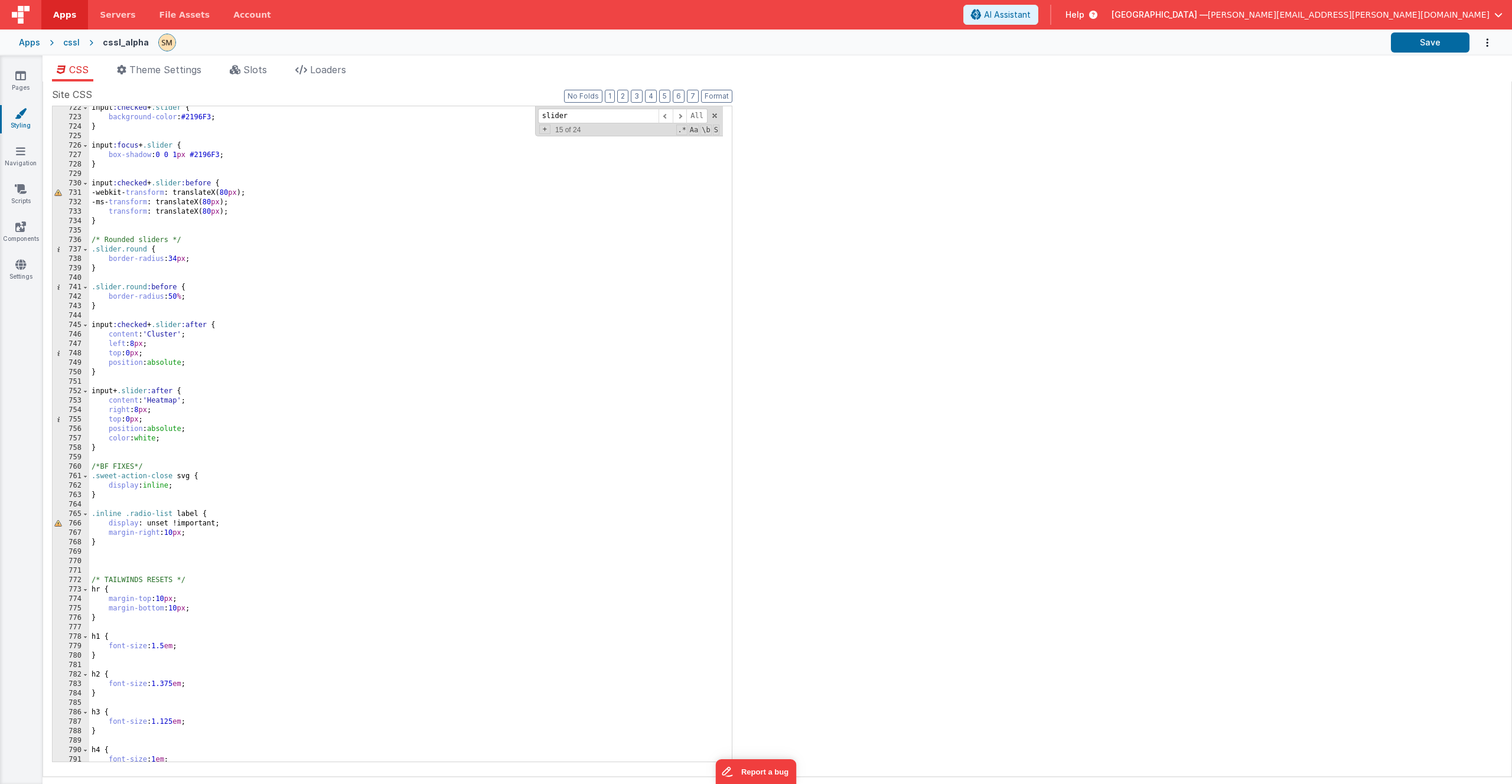
scroll to position [7259, 0]
click at [120, 447] on div "input :checked + .slider { background-color : #2196F3 ; } input :focus + .slide…" at bounding box center [406, 440] width 634 height 674
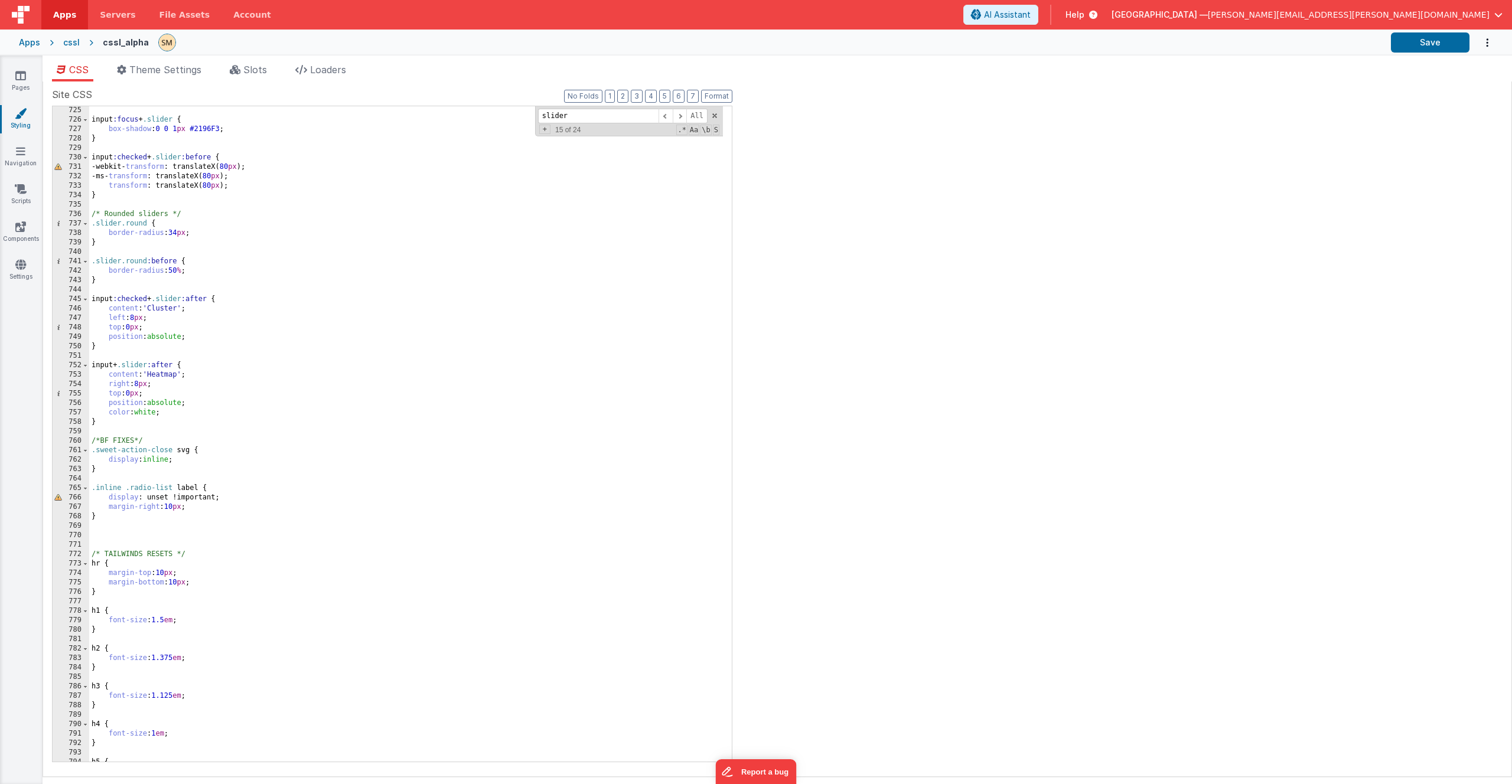
scroll to position [7321, 0]
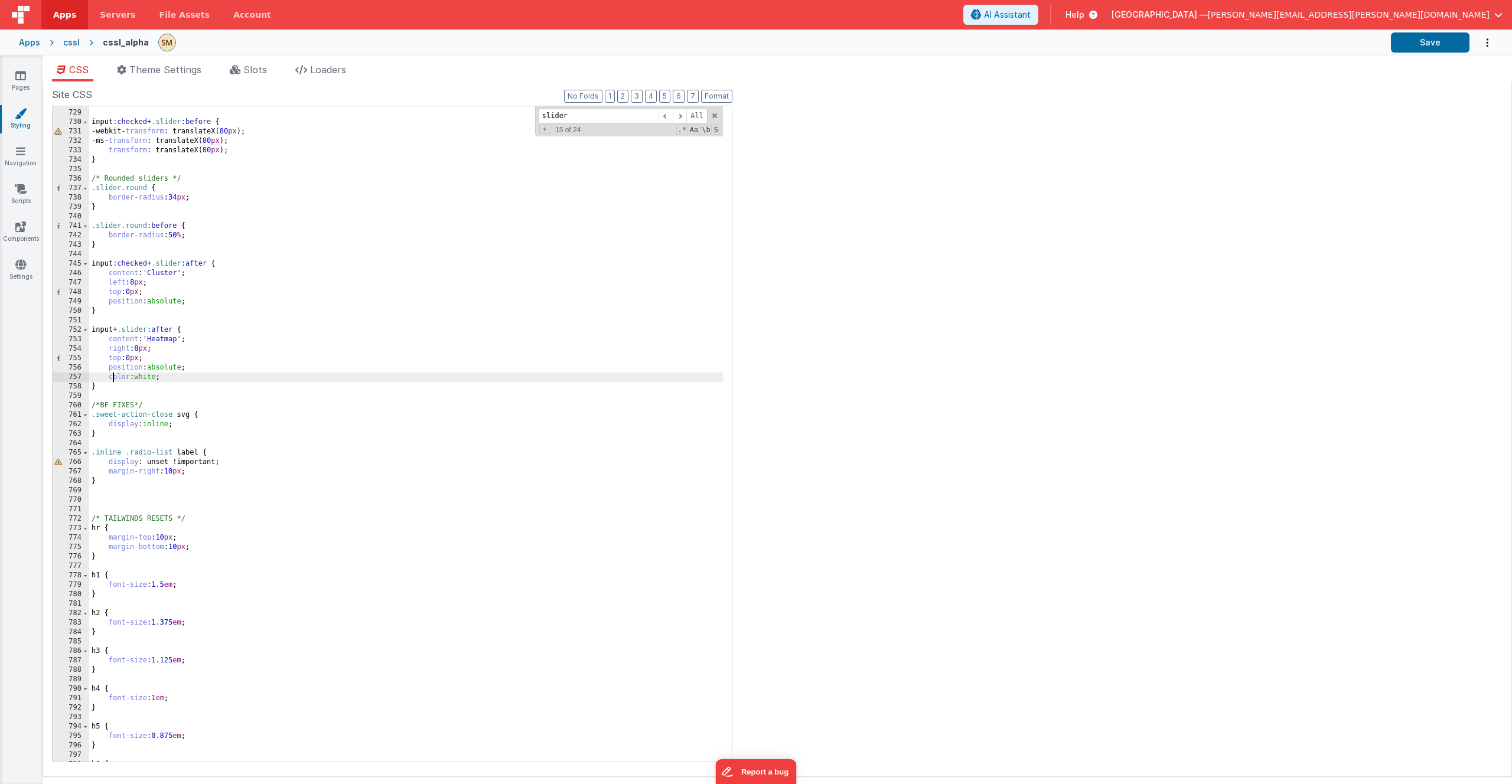
click at [111, 377] on div "} input :checked + .slider :before { -webkit- transform : translateX( 80 px ); …" at bounding box center [406, 436] width 634 height 674
click at [110, 385] on div "} input :checked + .slider :before { -webkit- transform : translateX( 80 px ); …" at bounding box center [406, 436] width 634 height 674
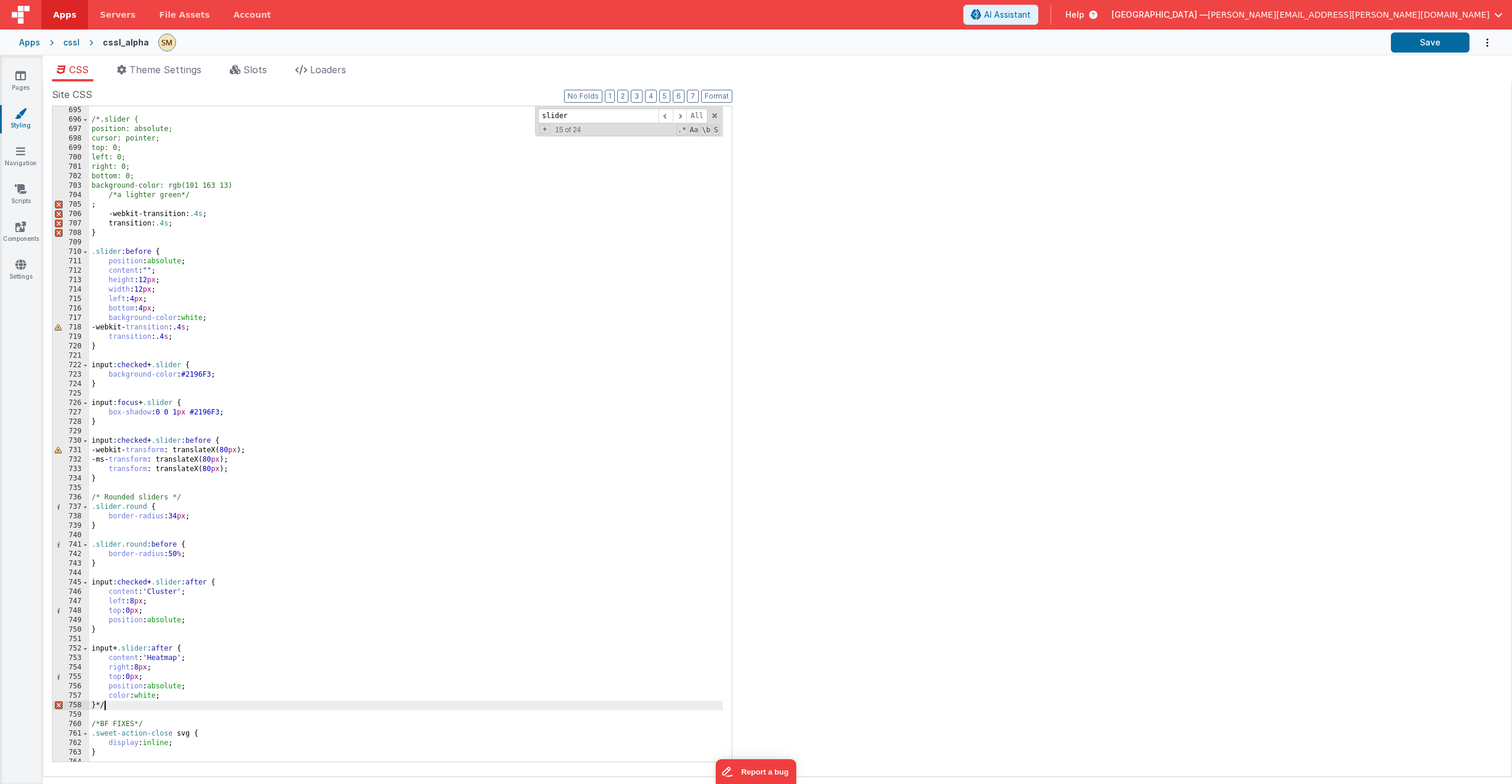
scroll to position [7002, 0]
drag, startPoint x: 183, startPoint y: 498, endPoint x: 87, endPoint y: 495, distance: 96.0
click at [87, 495] on div "695 696 697 698 699 700 701 702 703 704 705 706 707 708 709 710 711 712 713 714…" at bounding box center [392, 434] width 681 height 657
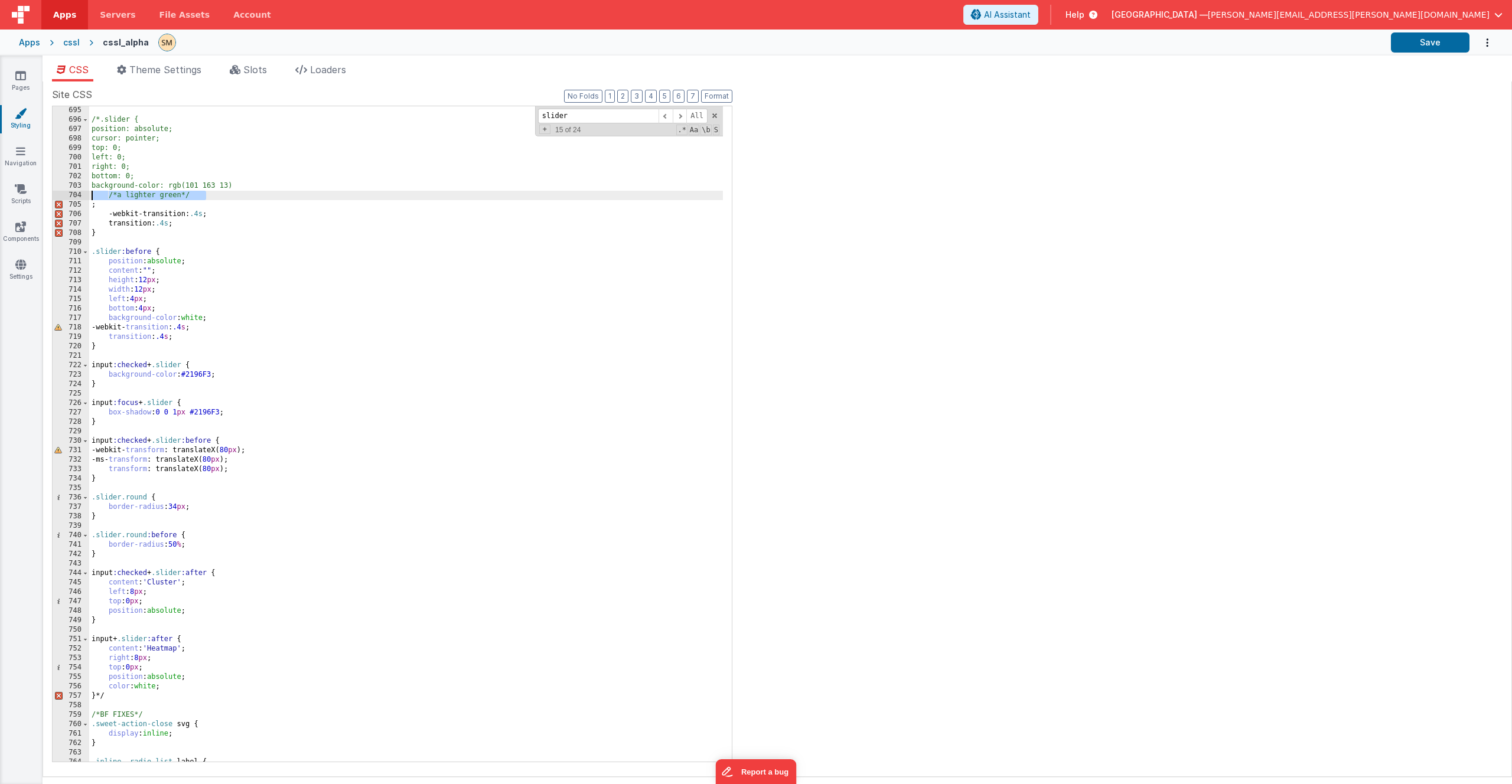
drag, startPoint x: 218, startPoint y: 195, endPoint x: 55, endPoint y: 195, distance: 163.0
click at [55, 195] on div "695 696 697 698 699 700 701 702 703 704 705 706 707 708 709 710 711 712 713 714…" at bounding box center [392, 434] width 681 height 657
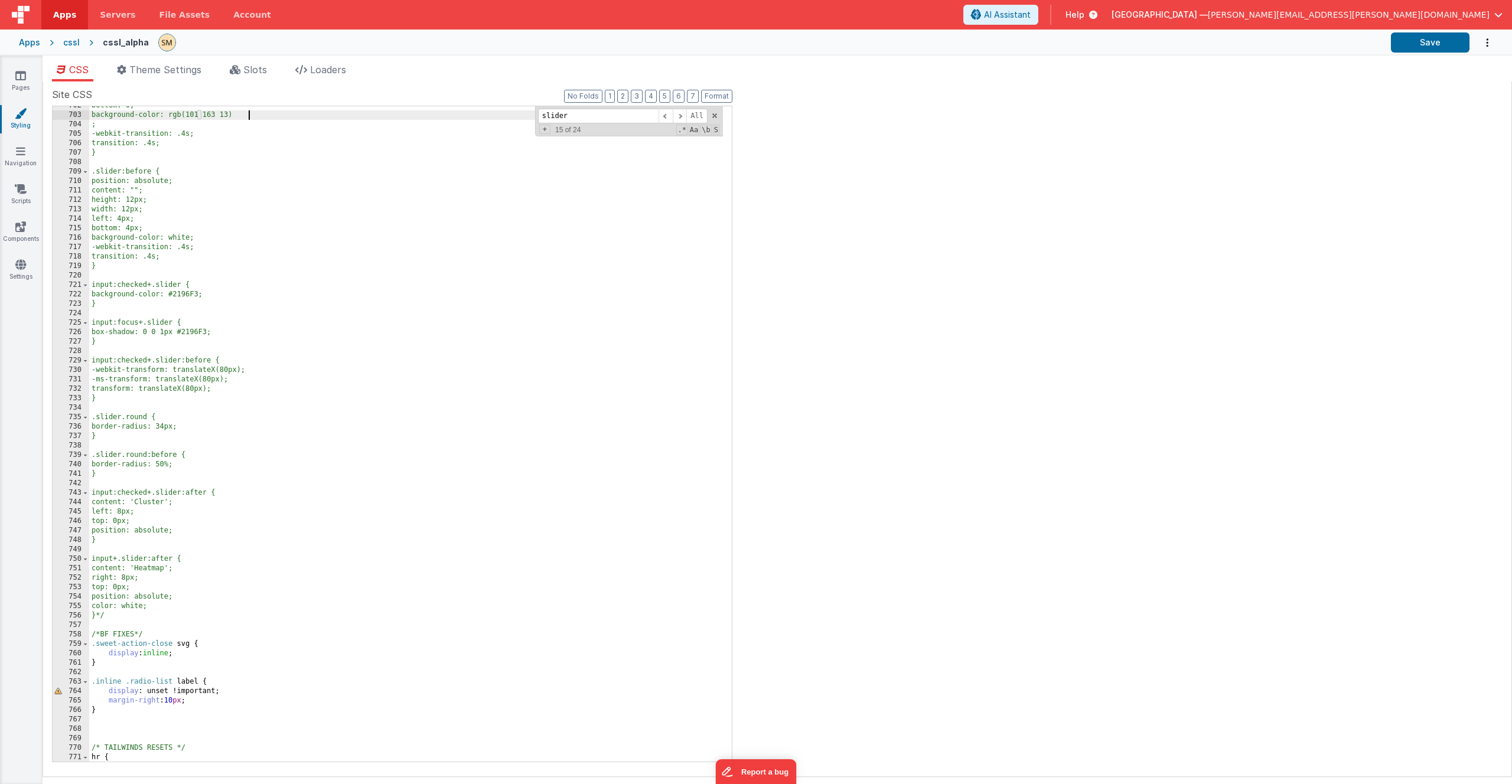
scroll to position [7073, 0]
click at [681, 116] on span at bounding box center [680, 115] width 14 height 15
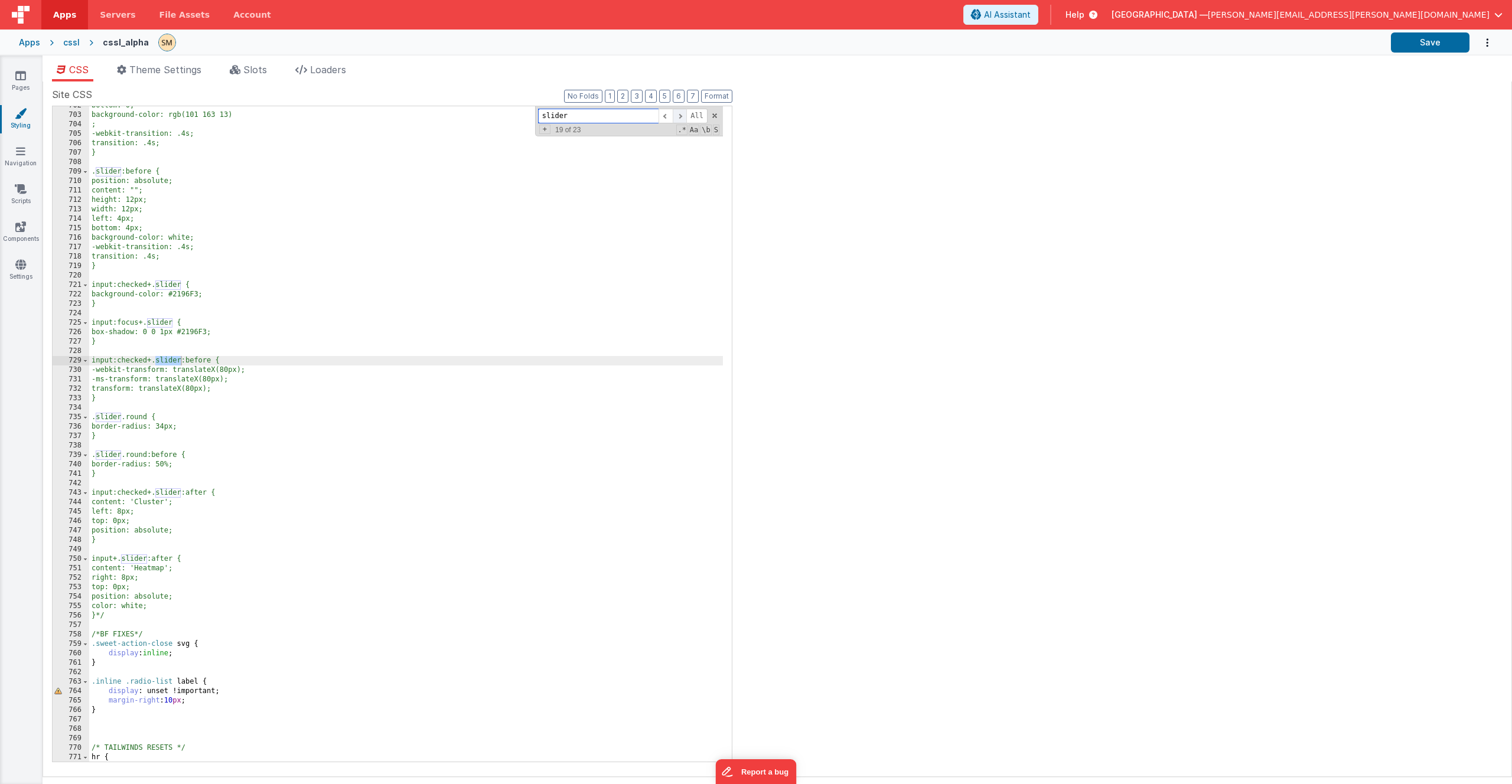
click at [681, 116] on span at bounding box center [680, 115] width 14 height 15
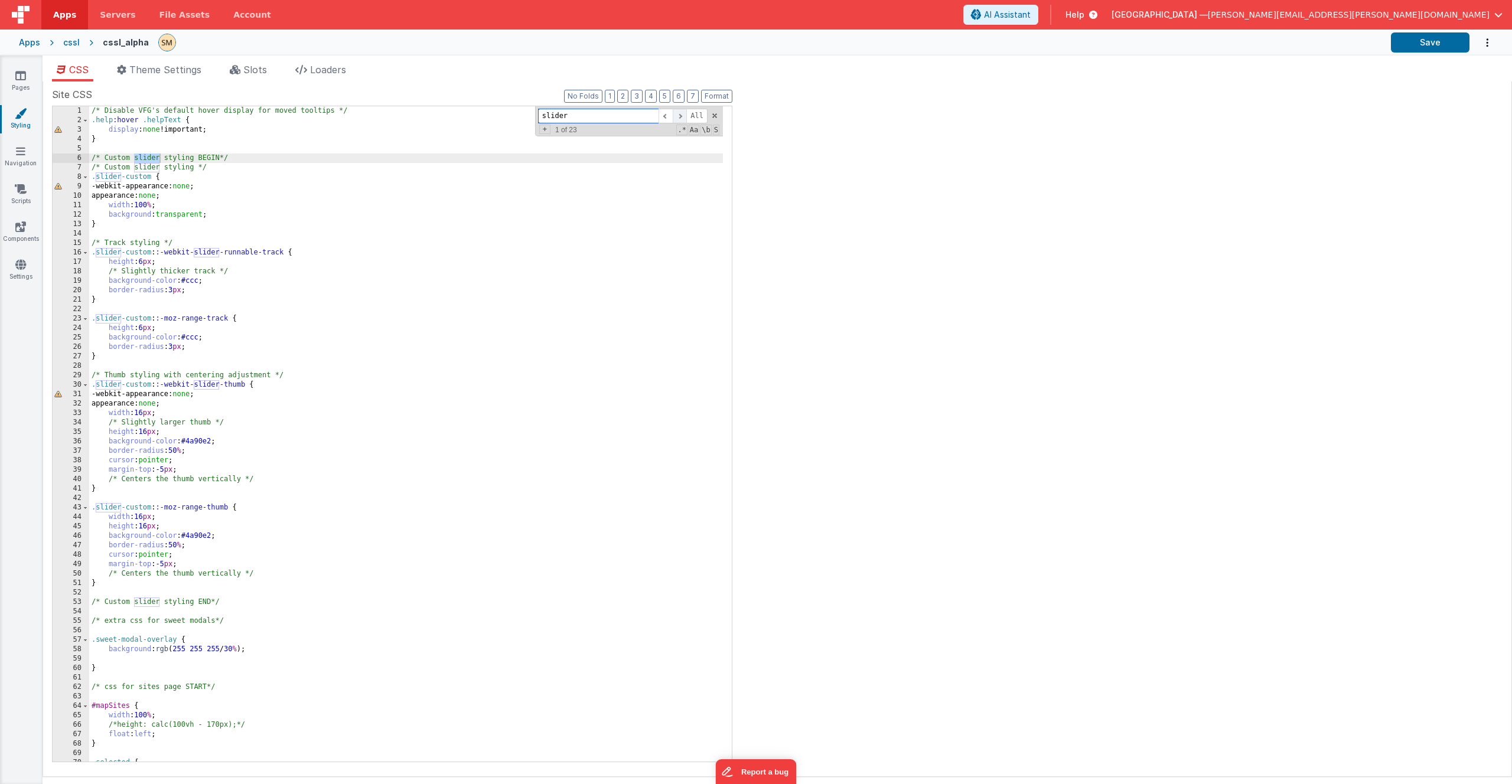
scroll to position [0, 0]
click at [273, 158] on div "/* Disable VFG's default hover display for moved tooltips */ .help :hover .help…" at bounding box center [406, 443] width 634 height 674
click at [268, 161] on div "/* Disable VFG's default hover display for moved tooltips */ .help :hover .help…" at bounding box center [406, 443] width 634 height 674
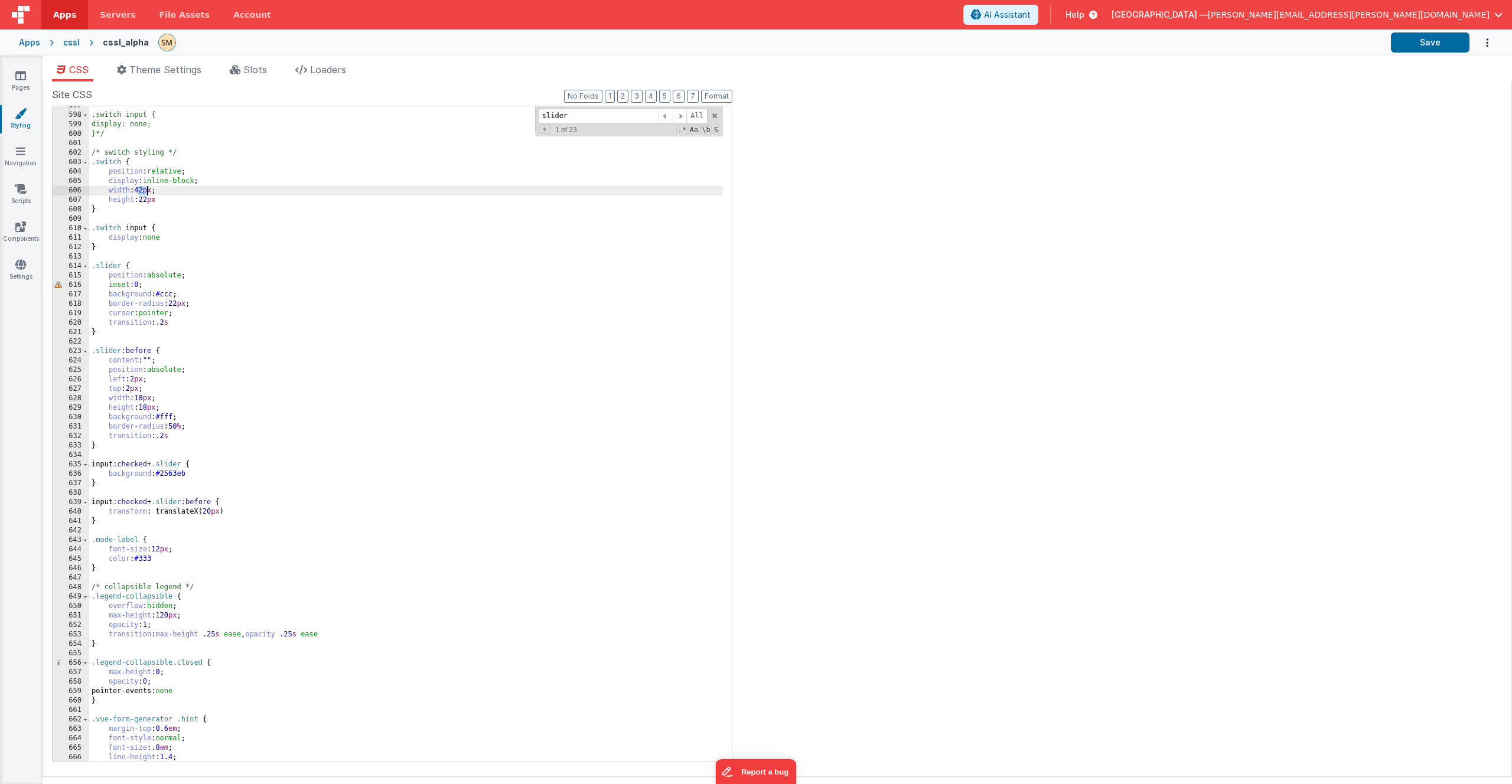
scroll to position [6117, 0]
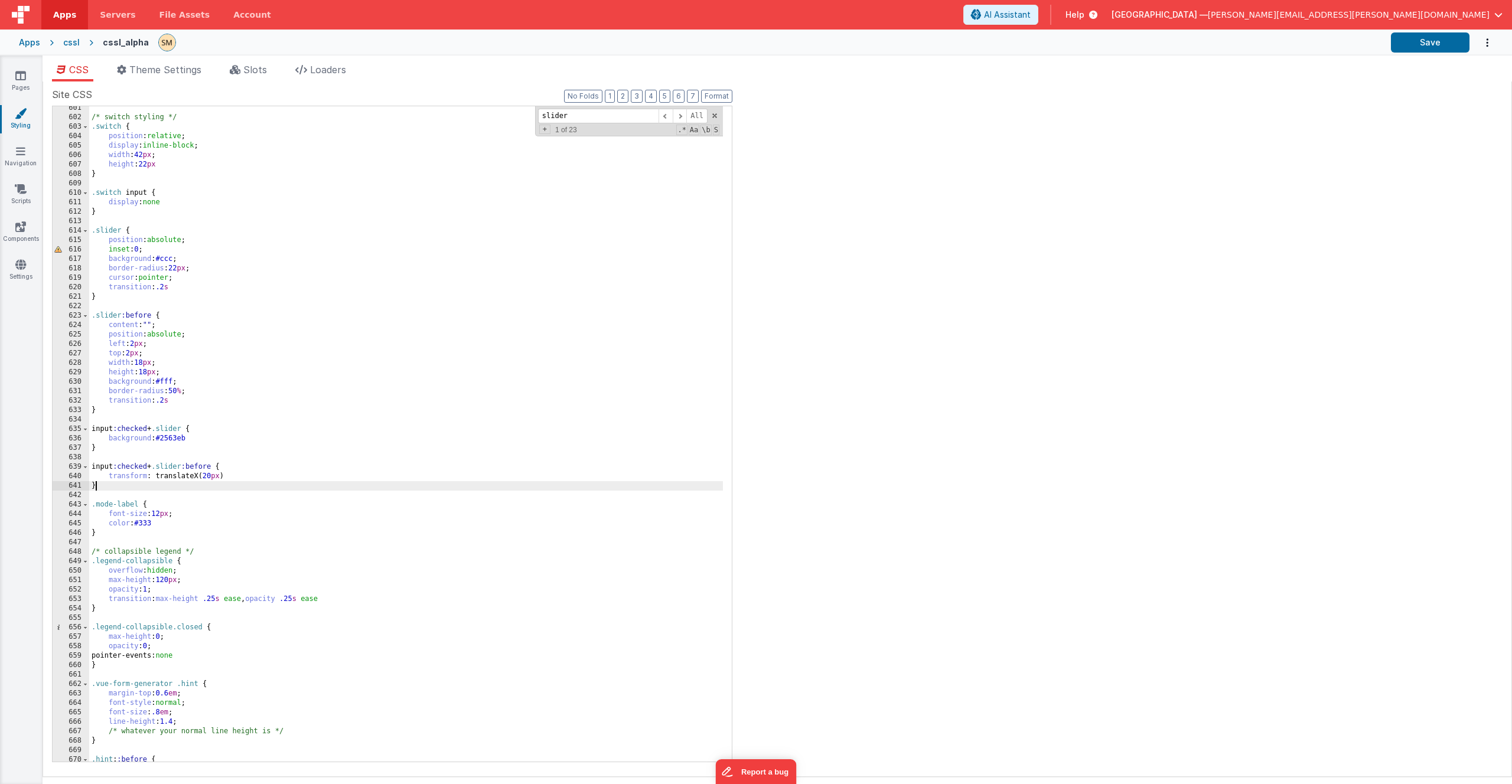
click at [97, 488] on div "/* switch styling */ .switch { position : relative ; display : inline-block ; w…" at bounding box center [406, 440] width 634 height 674
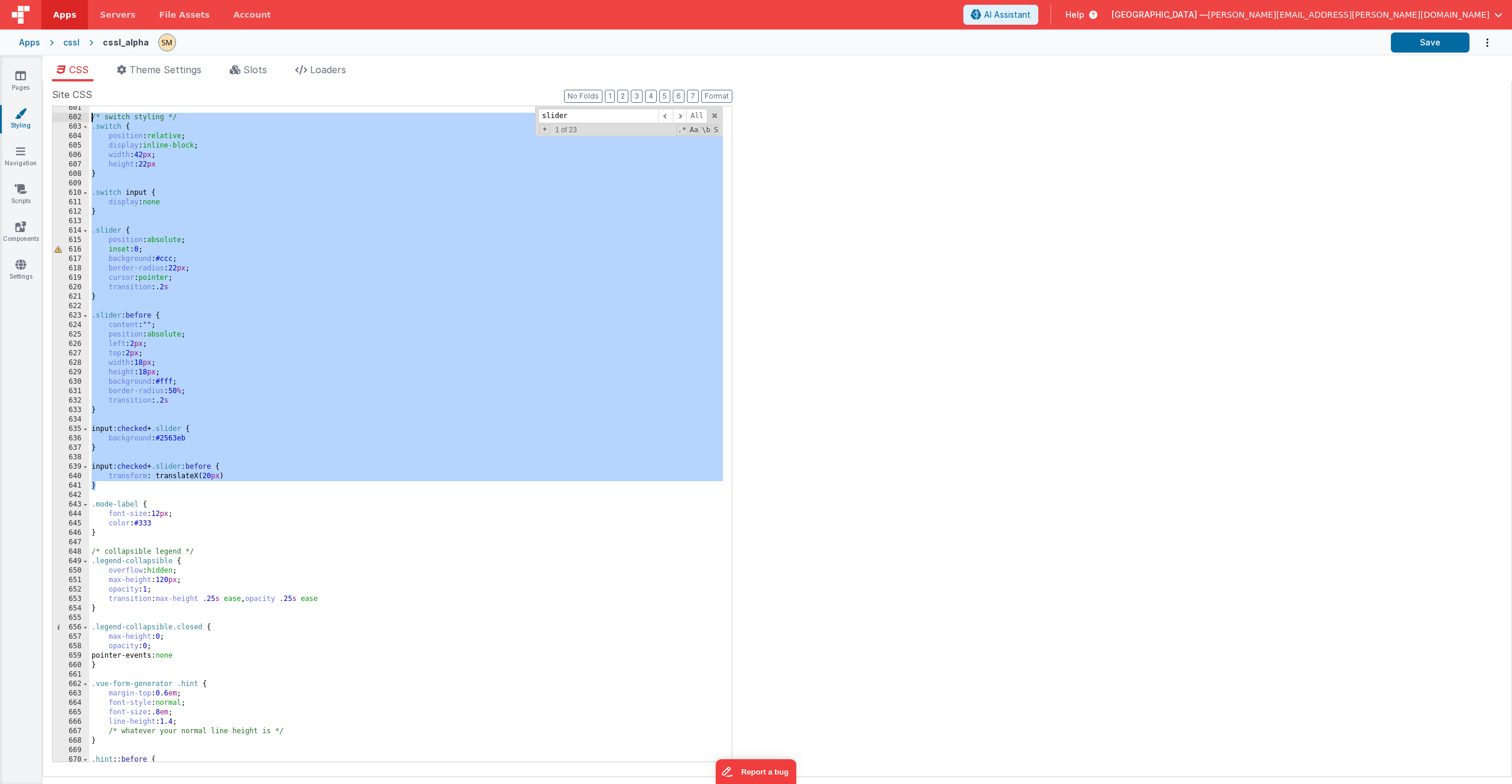
drag, startPoint x: 98, startPoint y: 488, endPoint x: 66, endPoint y: 116, distance: 373.4
click at [66, 116] on div "601 602 603 604 605 606 607 608 609 610 611 612 613 614 615 616 617 618 619 620…" at bounding box center [392, 434] width 681 height 657
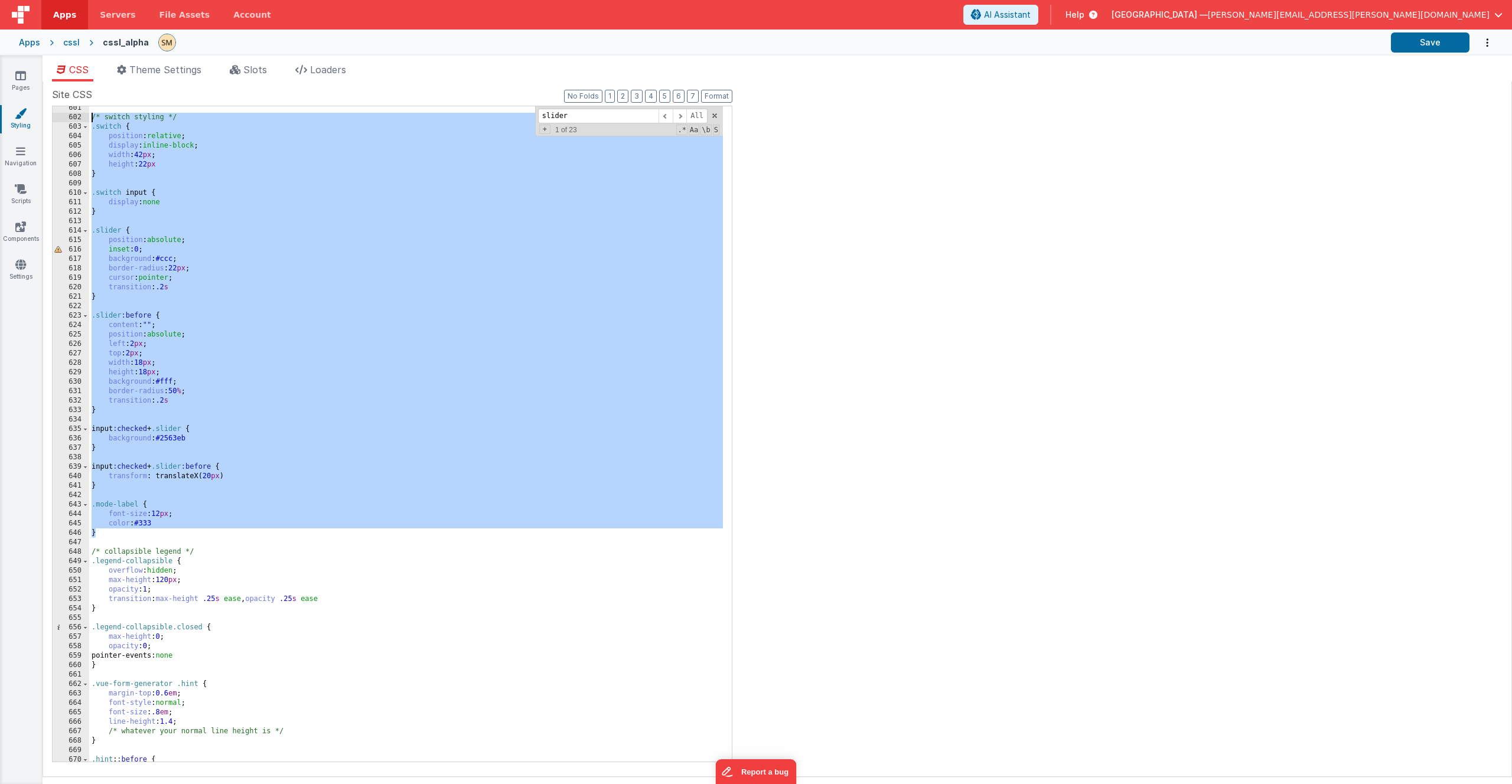
drag, startPoint x: 100, startPoint y: 536, endPoint x: 72, endPoint y: 115, distance: 421.9
click at [72, 115] on div "601 602 603 604 605 606 607 608 609 610 611 612 613 614 615 616 617 618 619 620…" at bounding box center [392, 434] width 681 height 657
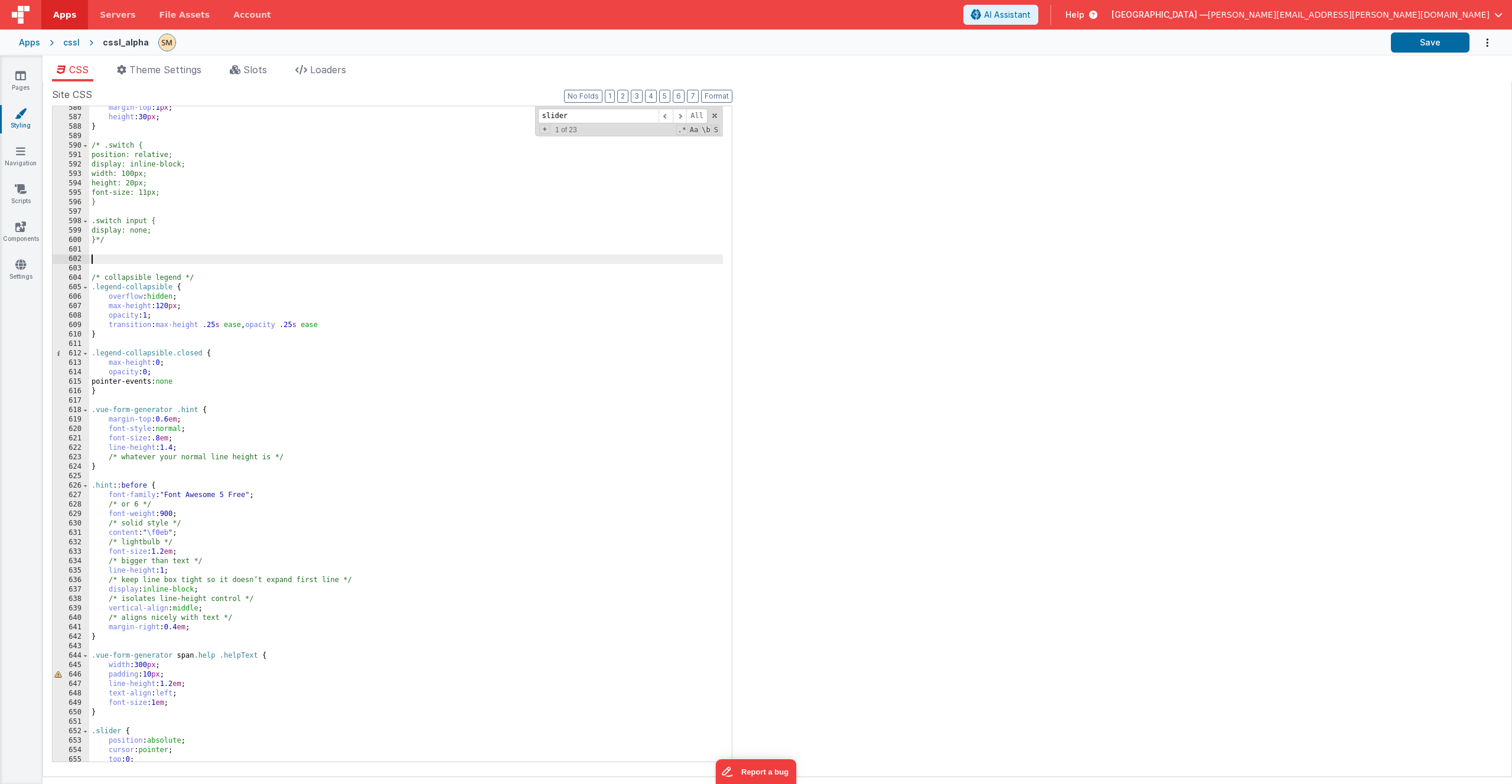
scroll to position [5904, 0]
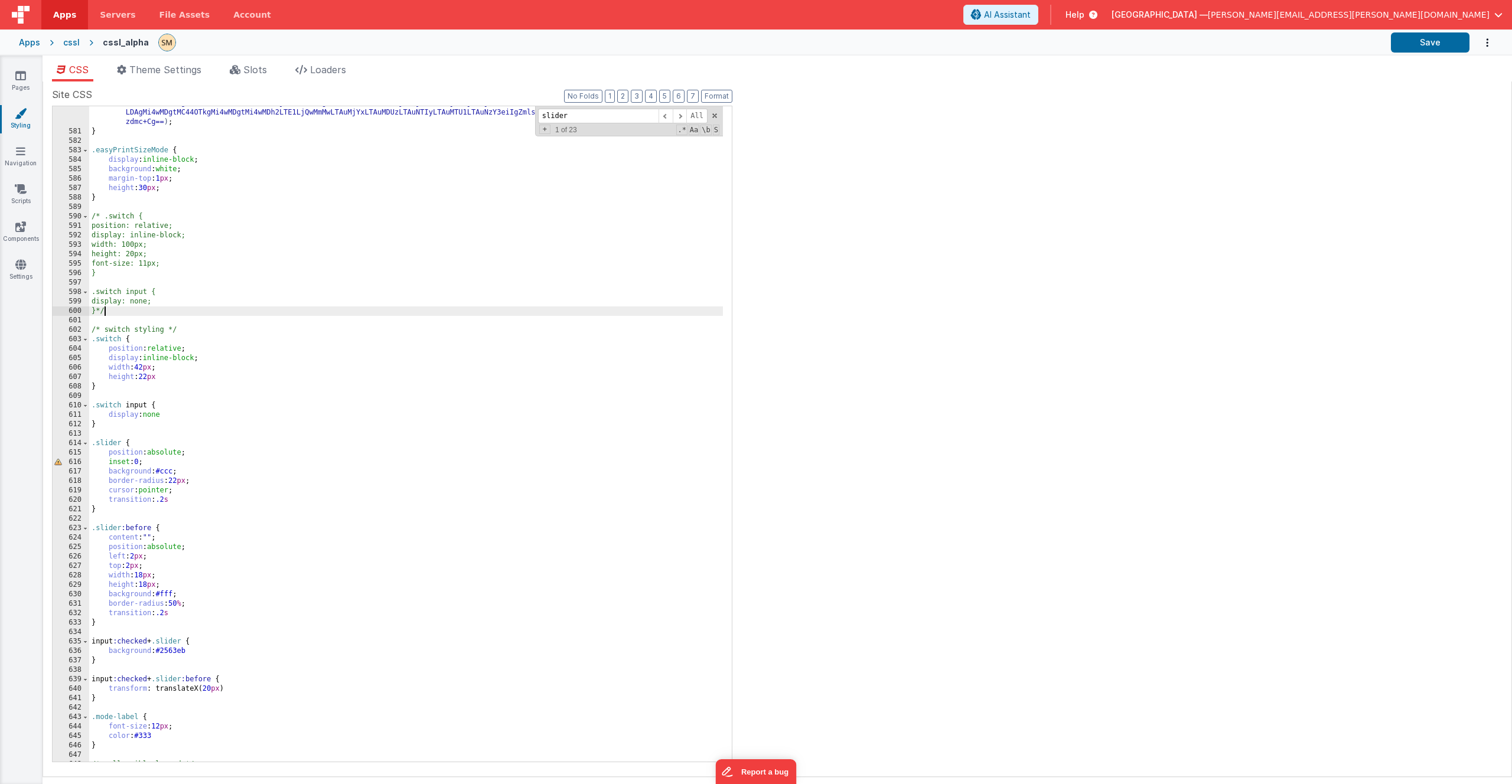
click at [115, 314] on div "background-image : url( data:image/svg+xml;utf8;base64 ,PD94bWwgdmVyc2lvbj0iMS4…" at bounding box center [406, 393] width 634 height 797
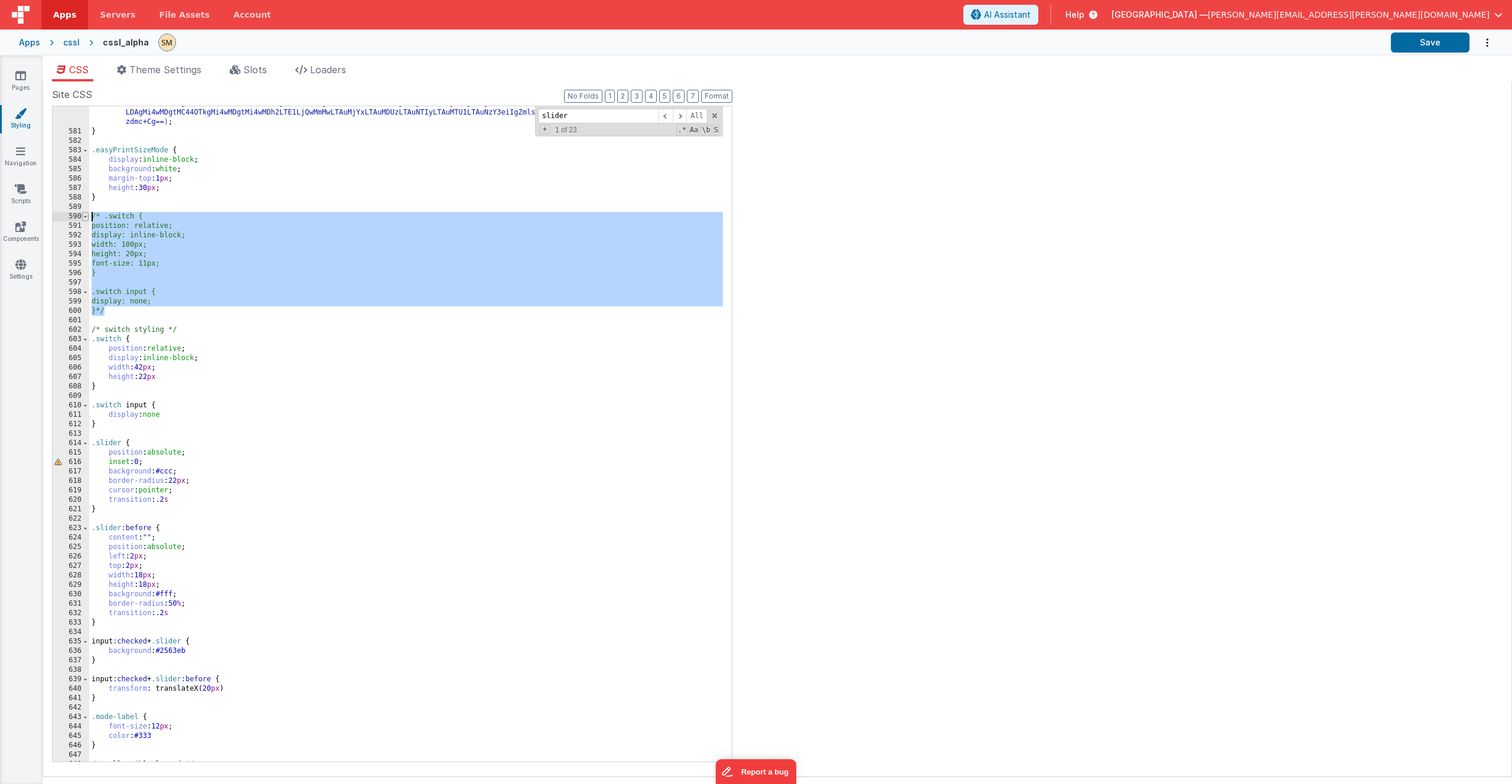
drag, startPoint x: 115, startPoint y: 314, endPoint x: 86, endPoint y: 214, distance: 104.1
click at [86, 214] on div "580 581 582 583 584 585 586 587 588 589 590 591 592 593 594 595 596 597 598 599…" at bounding box center [392, 434] width 681 height 657
click at [123, 311] on div "background-image : url( data:image/svg+xml;utf8;base64 ,PD94bWwgdmVyc2lvbj0iMS4…" at bounding box center [406, 393] width 634 height 797
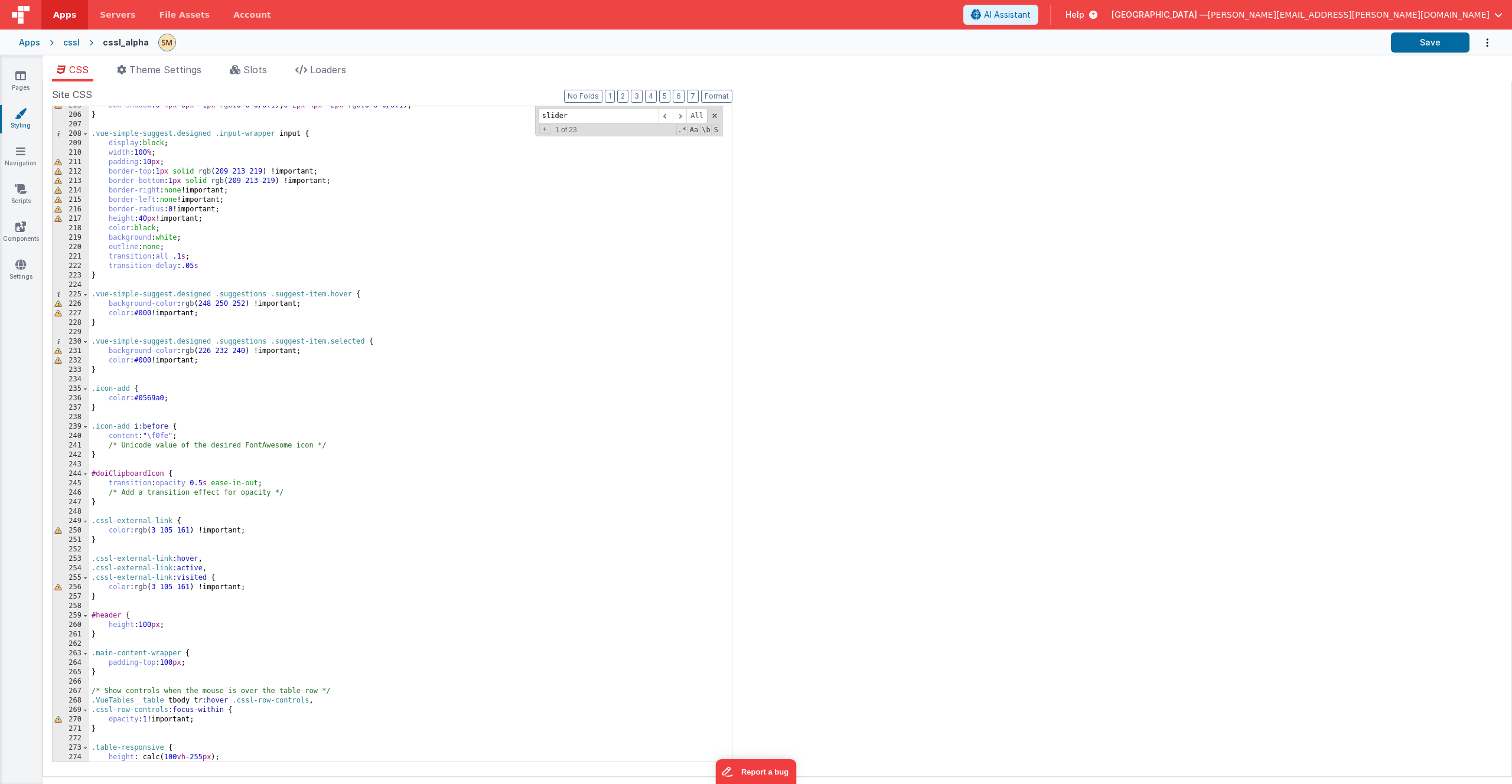
scroll to position [0, 0]
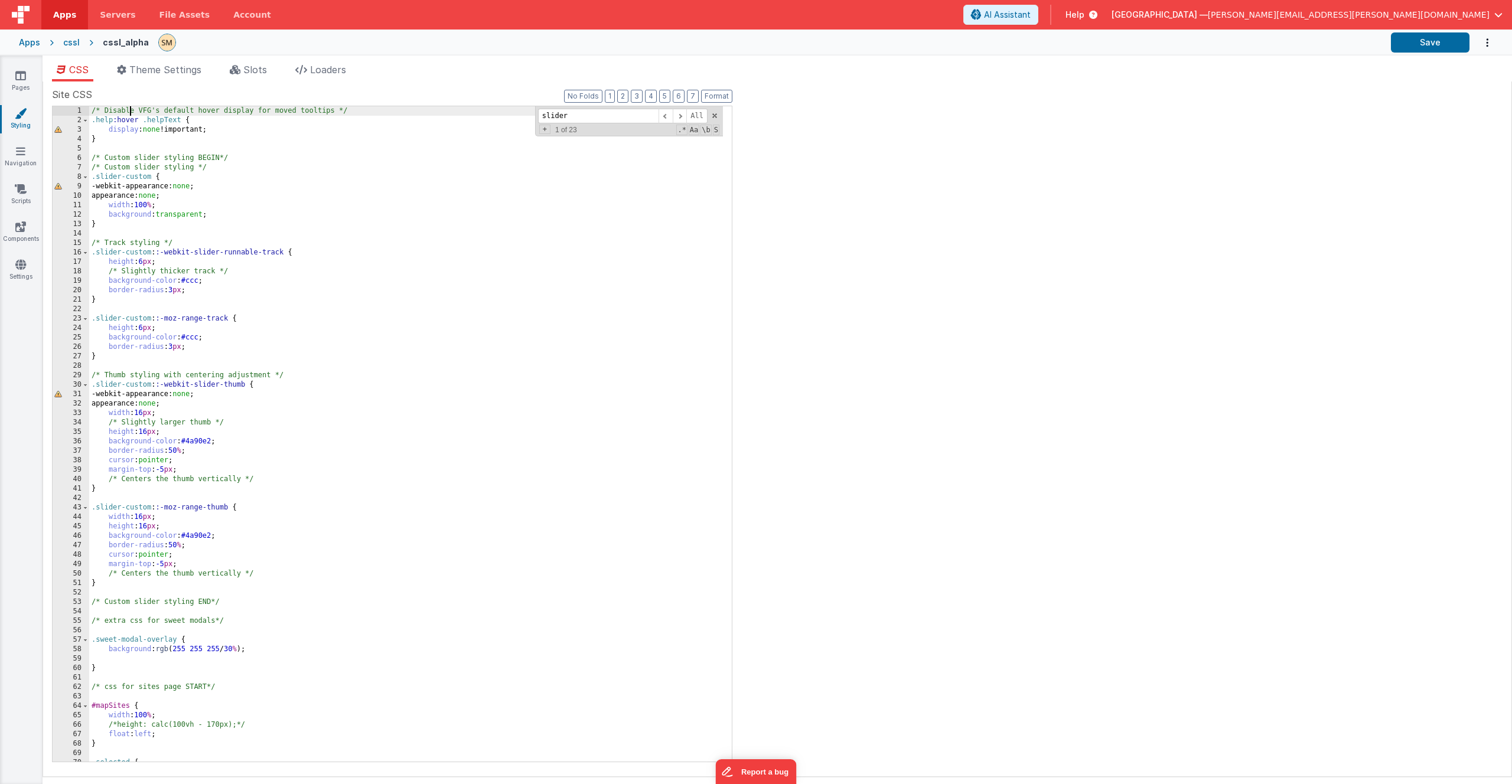
click at [128, 111] on div "/* Disable VFG's default hover display for moved tooltips */ .help :hover .help…" at bounding box center [406, 443] width 634 height 674
click at [680, 118] on span at bounding box center [680, 115] width 14 height 15
click at [221, 603] on div "/* Disable VFG's default hover display for moved tooltips */ .help :hover .help…" at bounding box center [406, 443] width 634 height 674
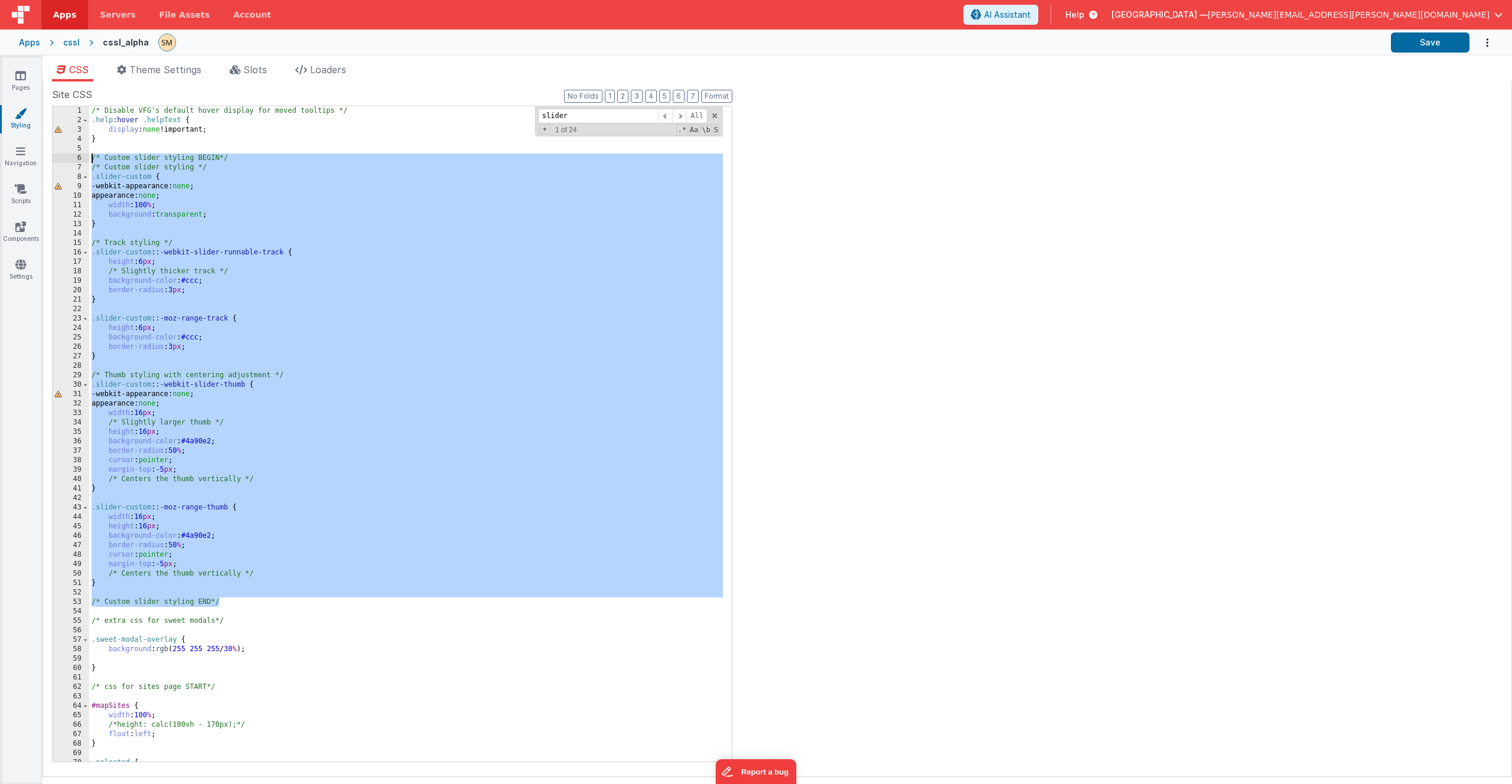
drag, startPoint x: 221, startPoint y: 603, endPoint x: 75, endPoint y: 157, distance: 469.3
click at [75, 157] on div "1 2 3 4 5 6 7 8 9 10 11 12 13 14 15 16 17 18 19 20 21 22 23 24 25 26 27 28 29 3…" at bounding box center [392, 434] width 681 height 657
click at [240, 164] on div "/* Disable VFG's default hover display for moved tooltips */ .help :hover .help…" at bounding box center [406, 443] width 634 height 674
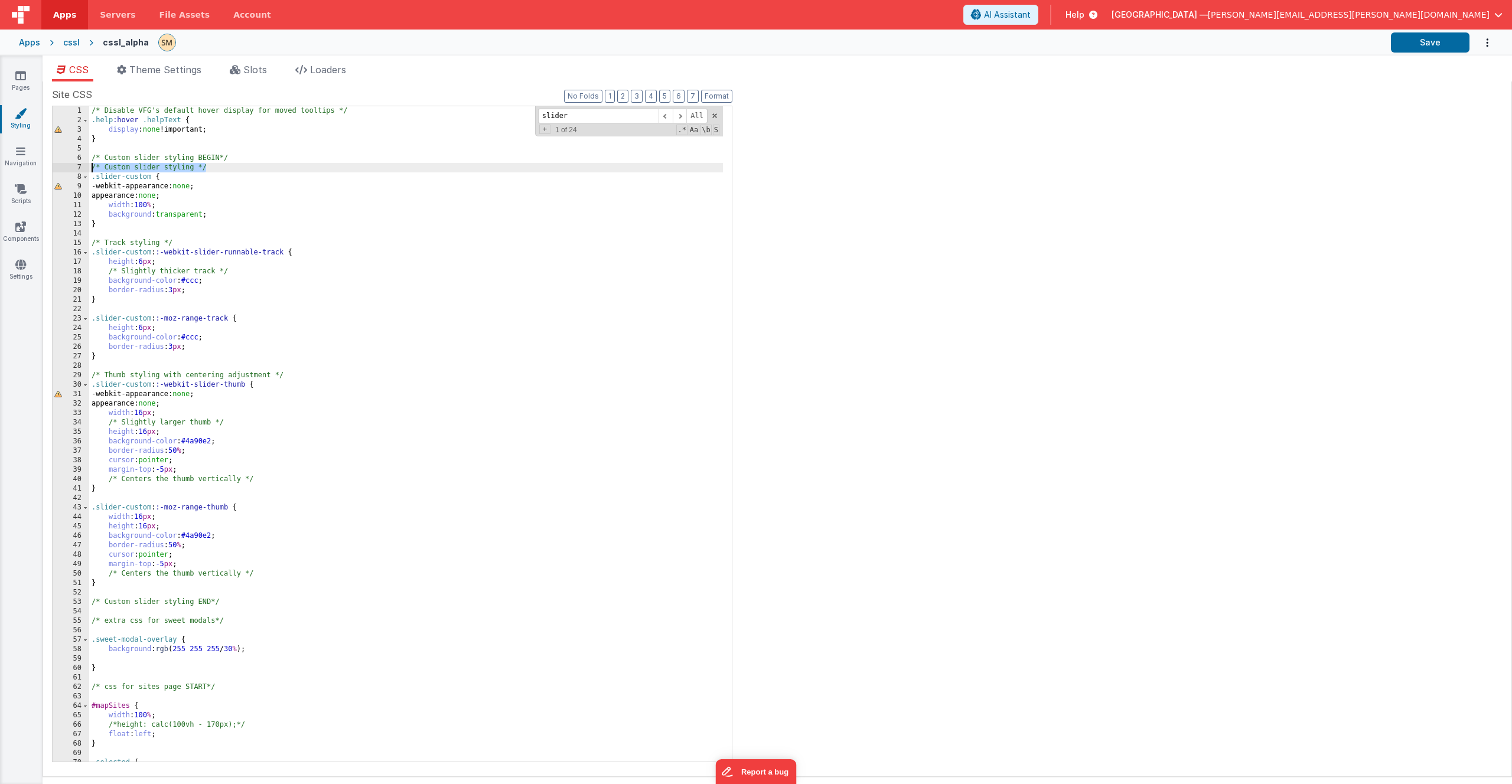
drag, startPoint x: 221, startPoint y: 164, endPoint x: 76, endPoint y: 166, distance: 145.0
click at [76, 166] on div "1 2 3 4 5 6 7 8 9 10 11 12 13 14 15 16 17 18 19 20 21 22 23 24 25 26 27 28 29 3…" at bounding box center [392, 434] width 681 height 657
drag, startPoint x: 245, startPoint y: 385, endPoint x: 89, endPoint y: 383, distance: 156.0
click at [89, 383] on div "/* Disable VFG's default hover display for moved tooltips */ .help :hover .help…" at bounding box center [406, 443] width 634 height 674
click at [96, 383] on div "/* Disable VFG's default hover display for moved tooltips */ .help :hover .help…" at bounding box center [406, 443] width 634 height 674
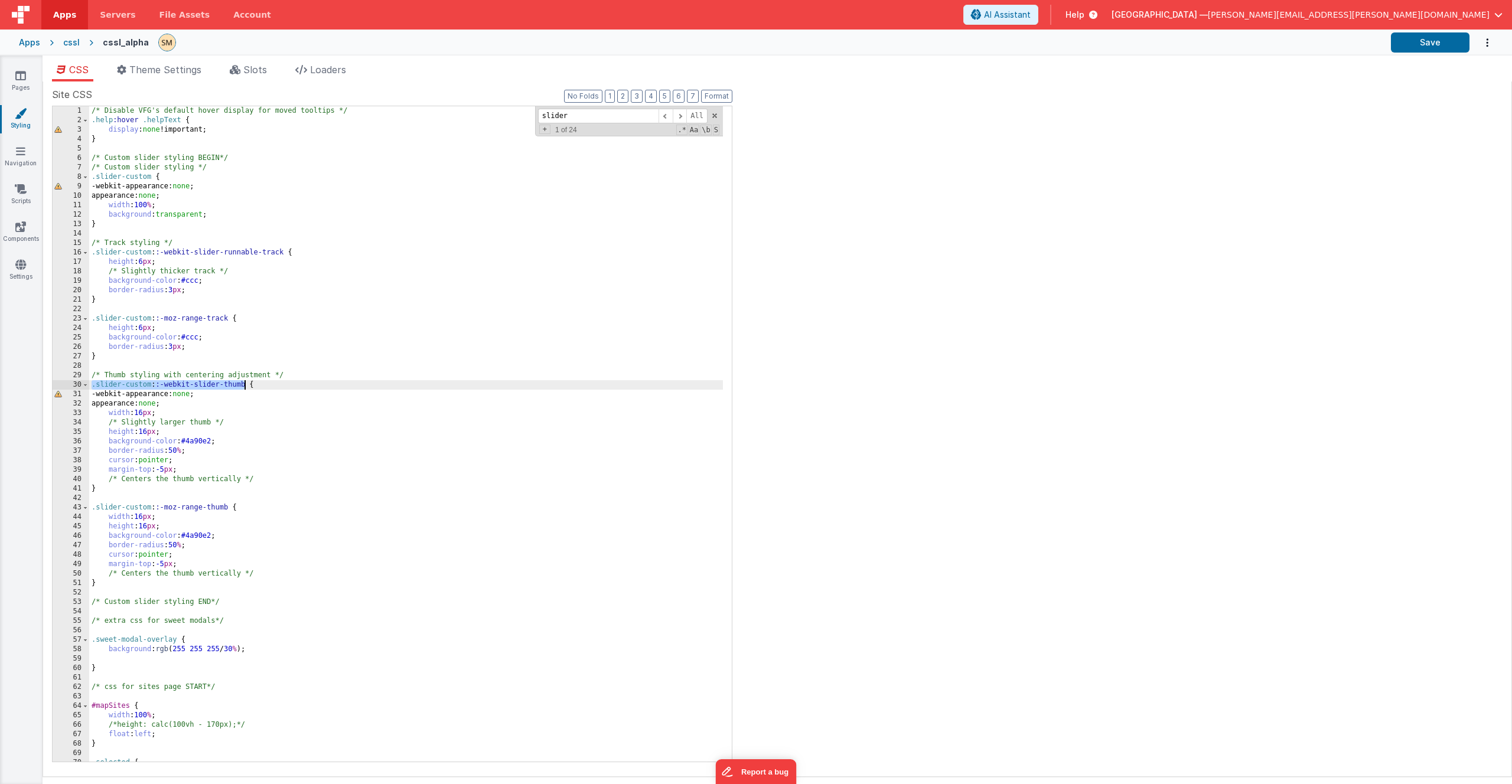
drag, startPoint x: 90, startPoint y: 385, endPoint x: 246, endPoint y: 387, distance: 156.0
click at [246, 387] on div "/* Disable VFG's default hover display for moved tooltips */ .help :hover .help…" at bounding box center [406, 443] width 634 height 674
drag, startPoint x: 151, startPoint y: 253, endPoint x: 97, endPoint y: 253, distance: 54.0
click at [97, 253] on div "/* Disable VFG's default hover display for moved tooltips */ .help :hover .help…" at bounding box center [406, 443] width 634 height 674
click at [122, 359] on div "/* Disable VFG's default hover display for moved tooltips */ .help :hover .help…" at bounding box center [406, 443] width 634 height 674
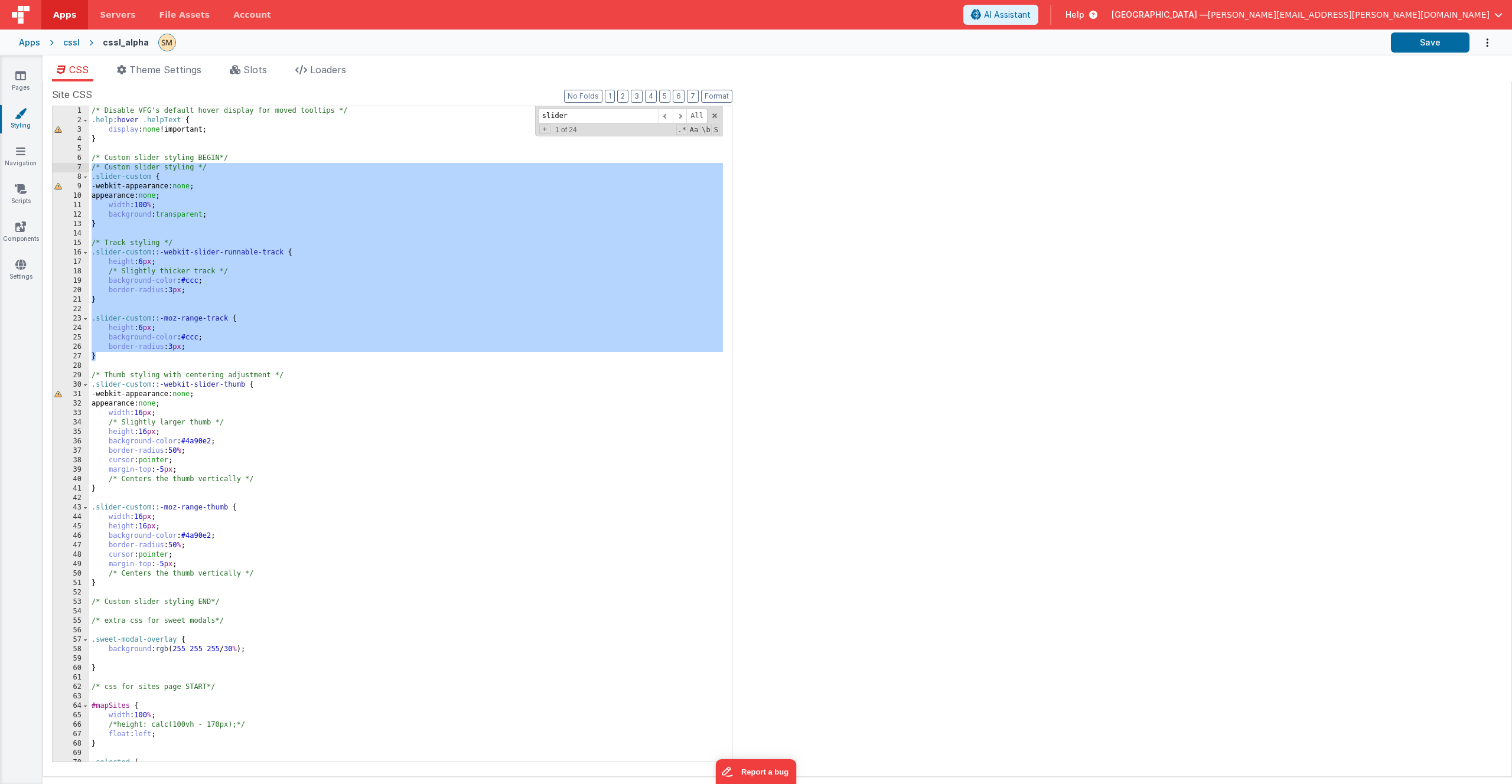
drag, startPoint x: 122, startPoint y: 359, endPoint x: 84, endPoint y: 166, distance: 196.7
click at [84, 166] on div "1 2 3 4 5 6 7 8 9 10 11 12 13 14 15 16 17 18 19 20 21 22 23 24 25 26 27 28 29 3…" at bounding box center [392, 434] width 681 height 657
click at [681, 115] on span at bounding box center [680, 115] width 14 height 15
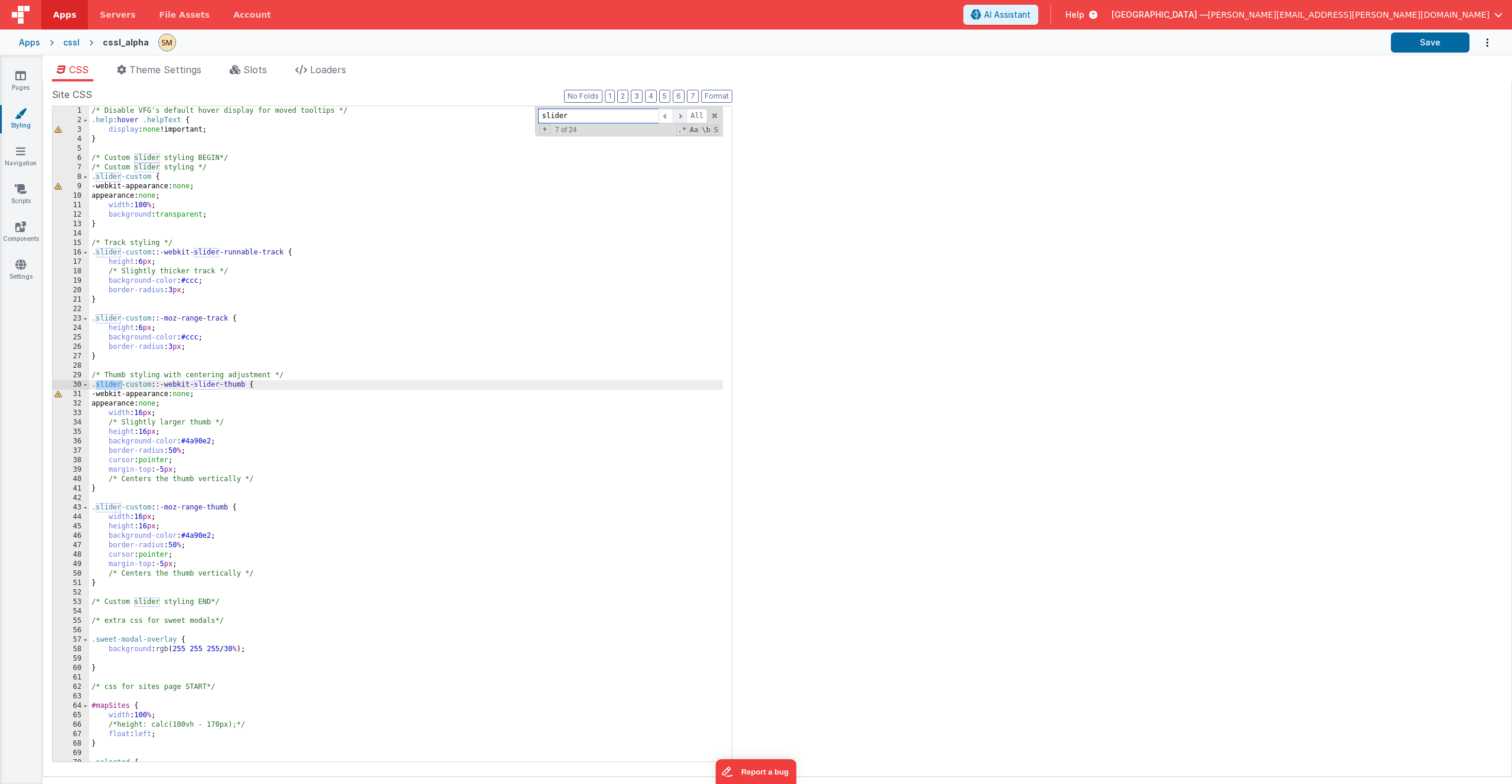
click at [681, 115] on span at bounding box center [680, 115] width 14 height 15
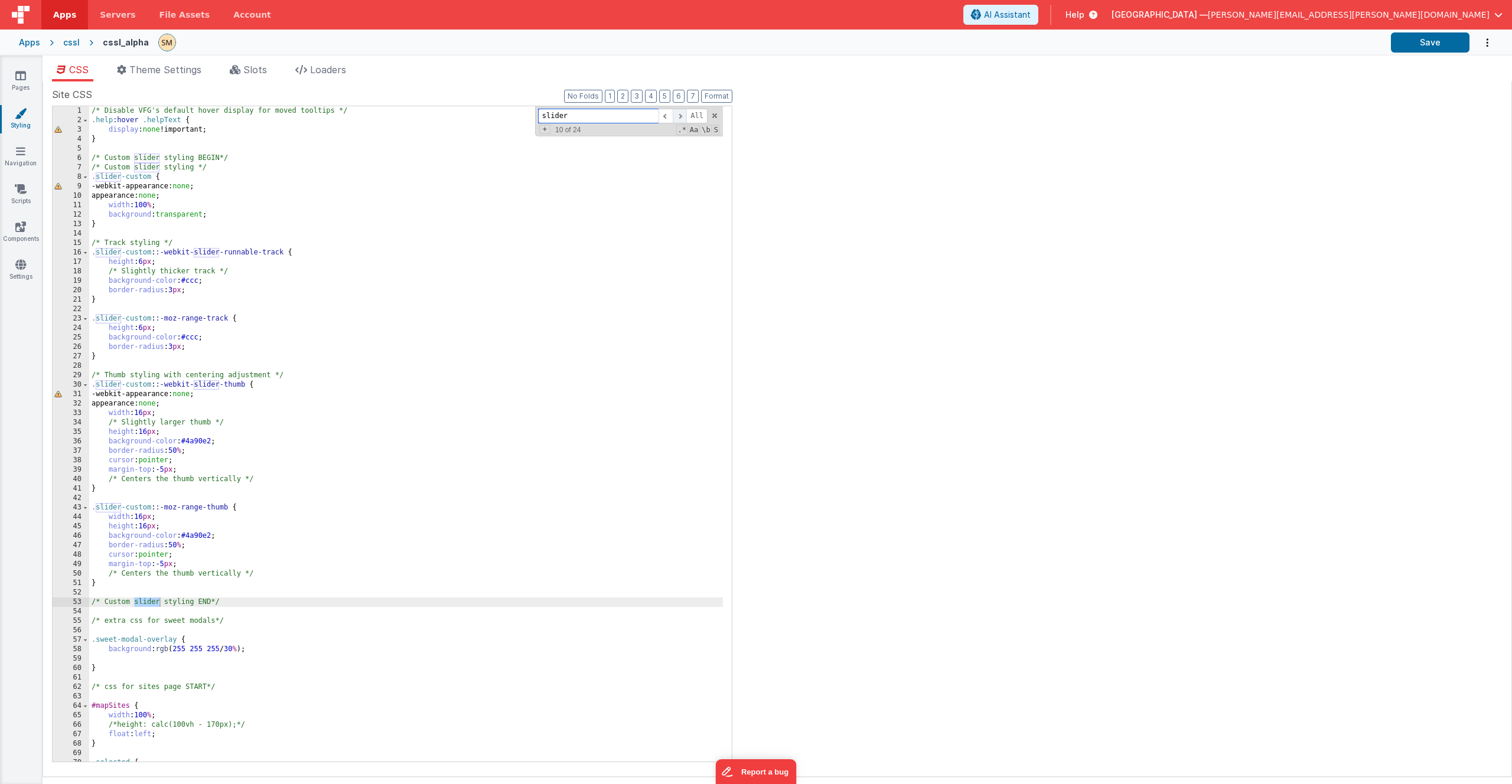
click at [681, 115] on span at bounding box center [680, 115] width 14 height 15
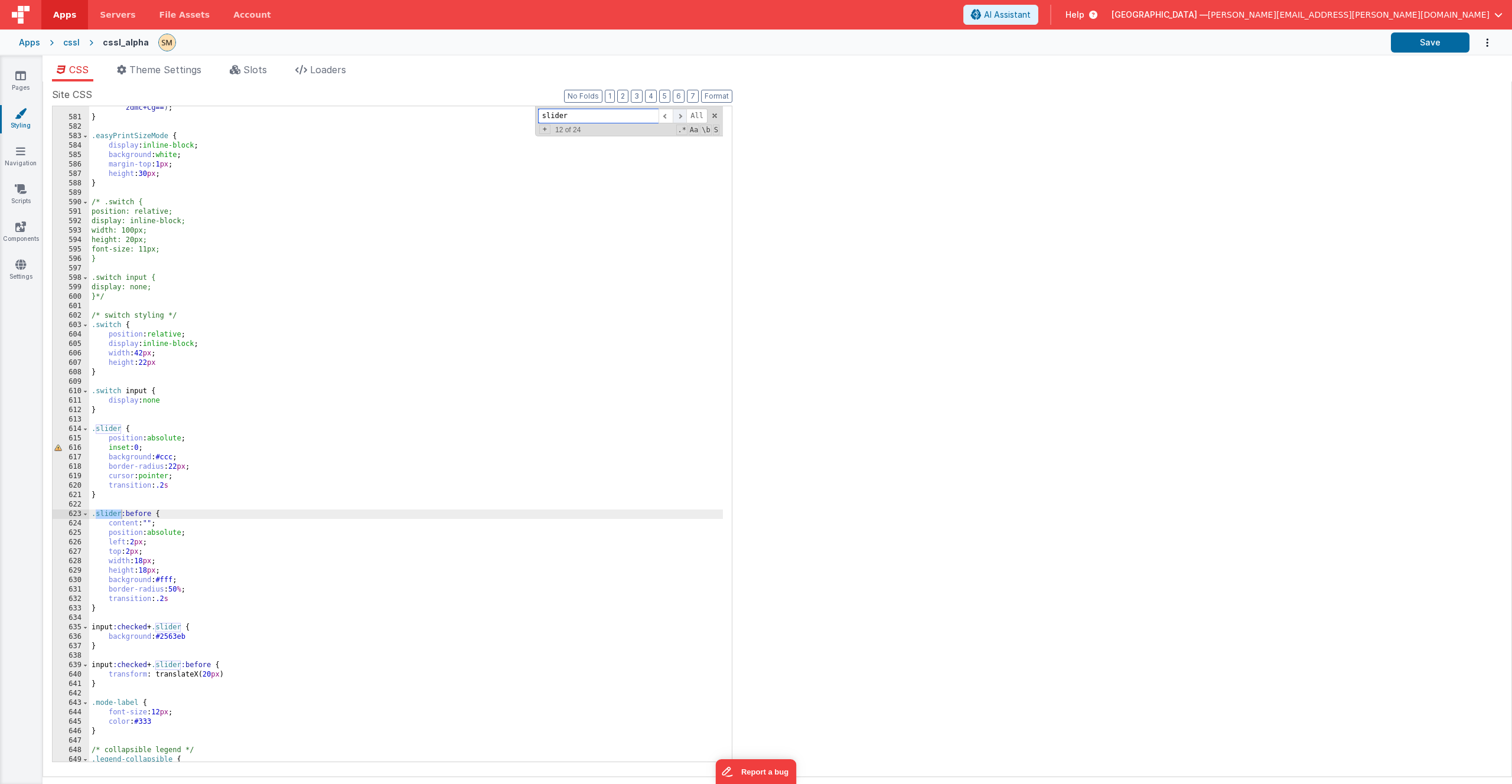
click at [681, 115] on span at bounding box center [680, 115] width 14 height 15
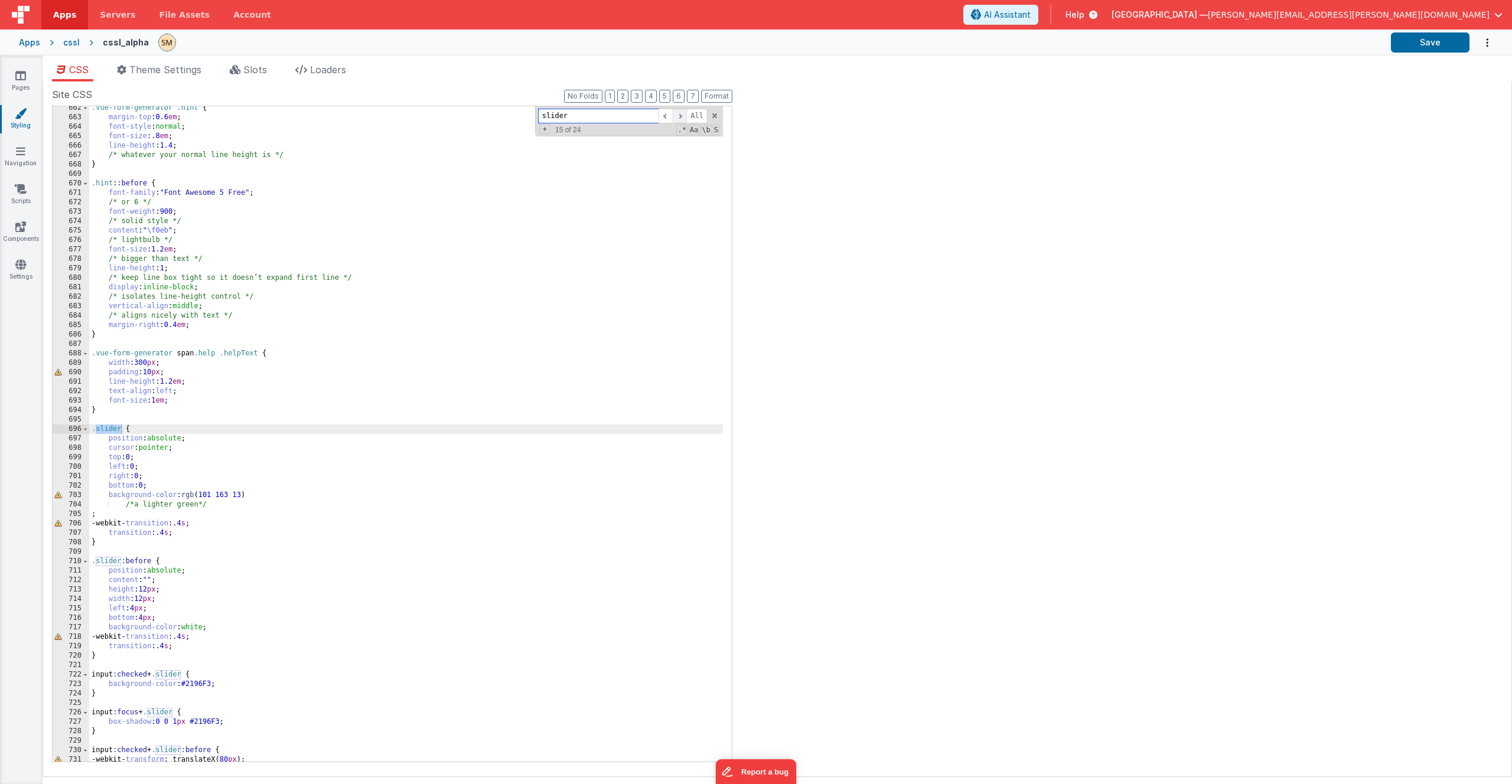
scroll to position [6693, 0]
click at [681, 115] on span at bounding box center [680, 115] width 14 height 15
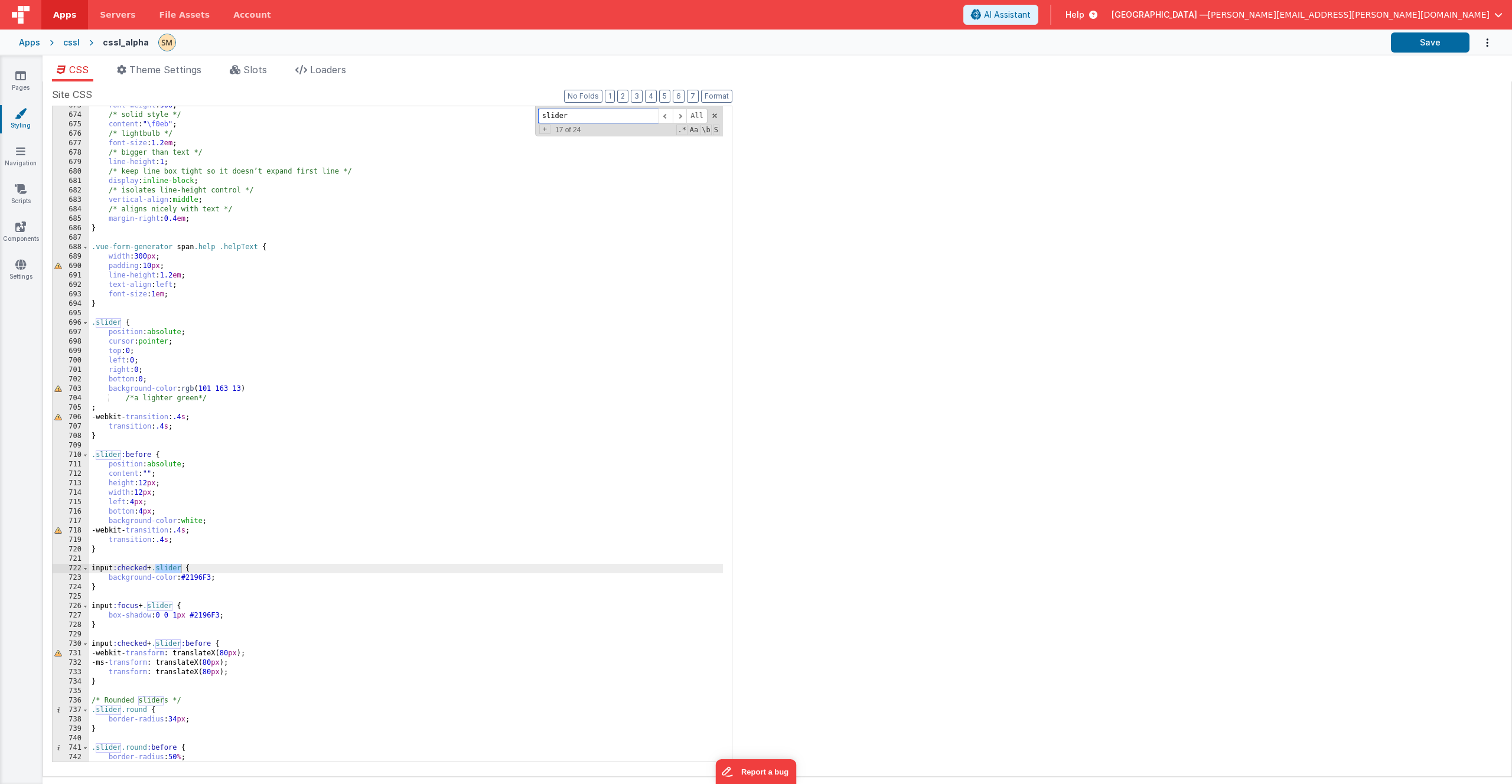
scroll to position [6799, 0]
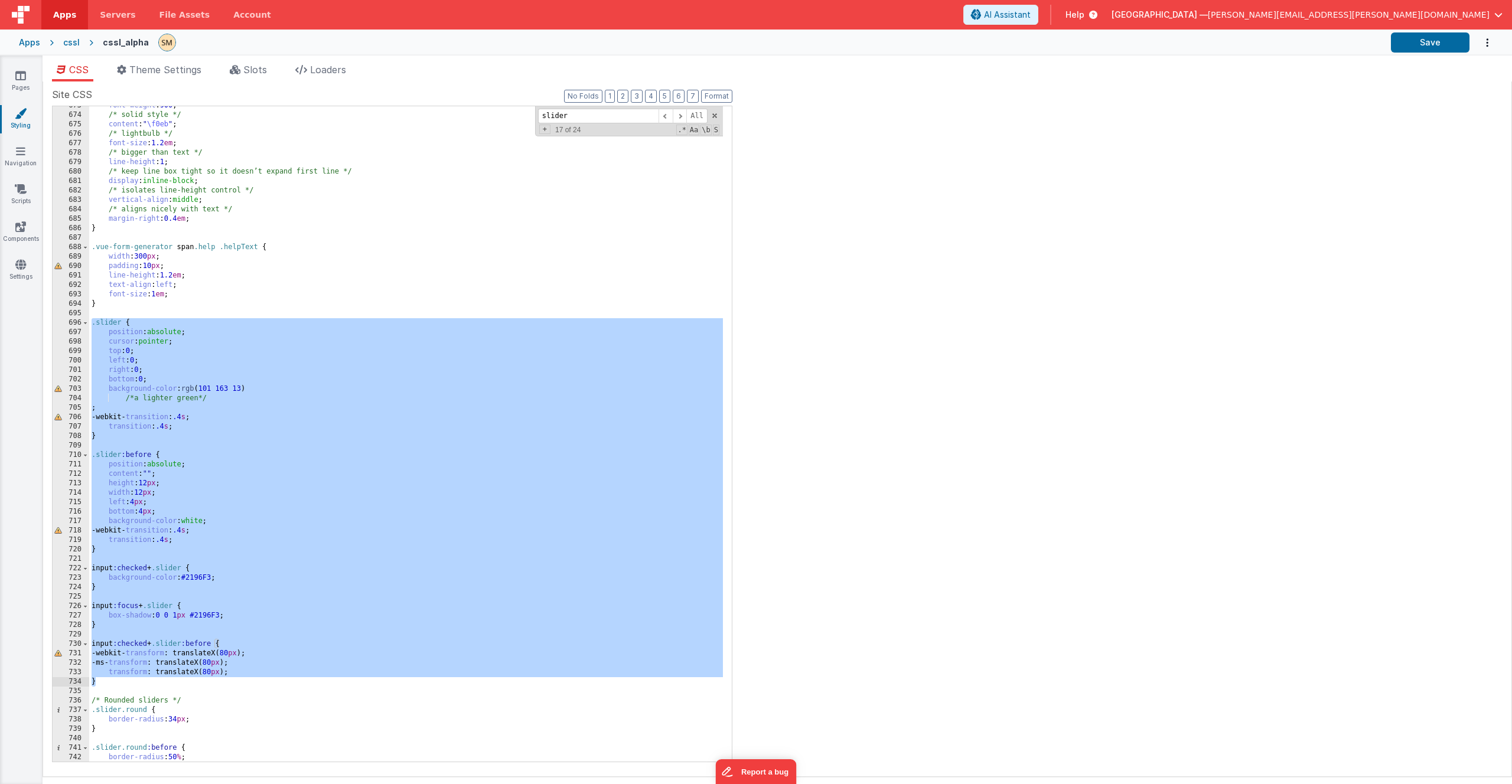
drag, startPoint x: 92, startPoint y: 323, endPoint x: 290, endPoint y: 686, distance: 413.5
click at [290, 686] on div "font-weight : 900 ; /* solid style */ content : " \f0eb " ; /* lightbulb */ fon…" at bounding box center [406, 438] width 634 height 674
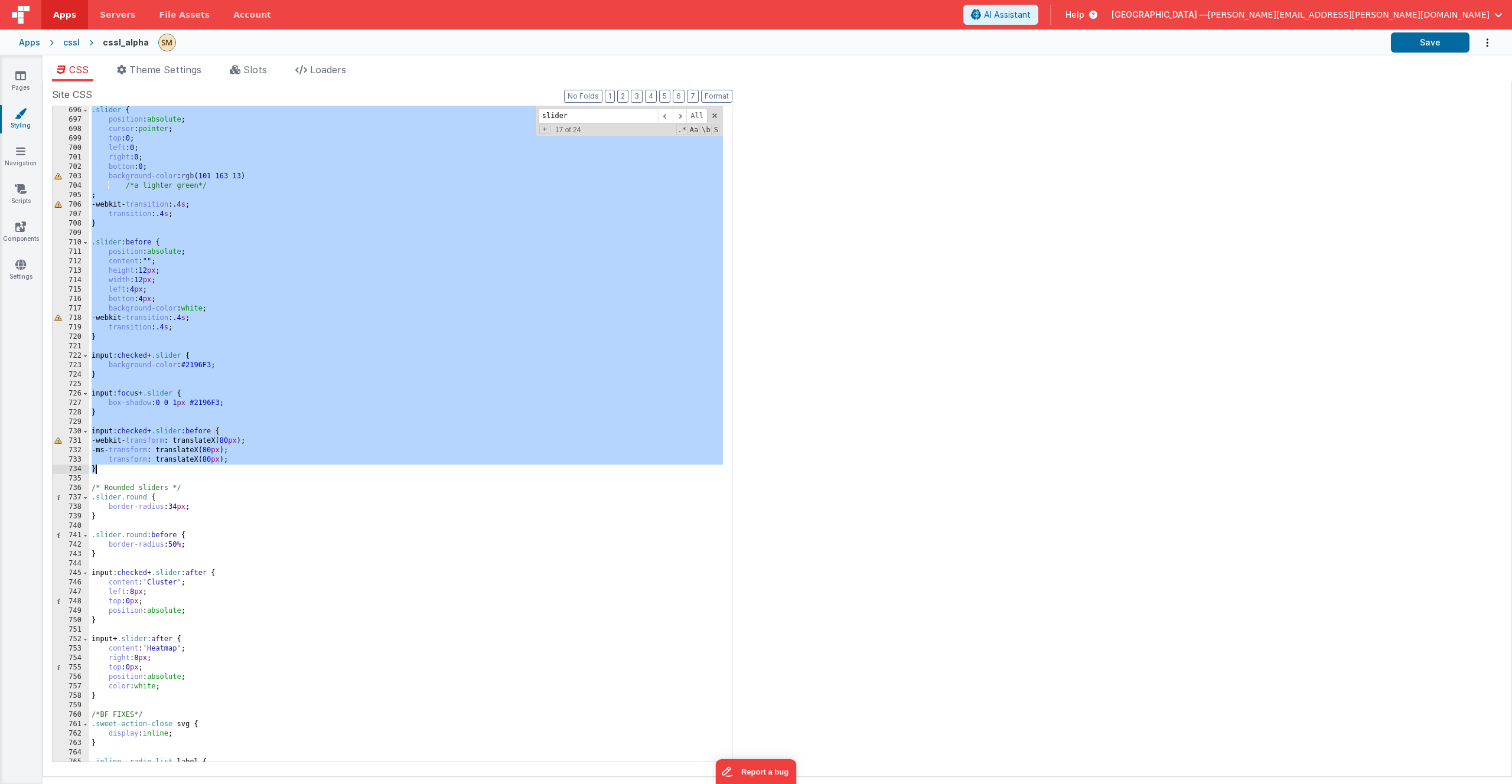
scroll to position [6941, 0]
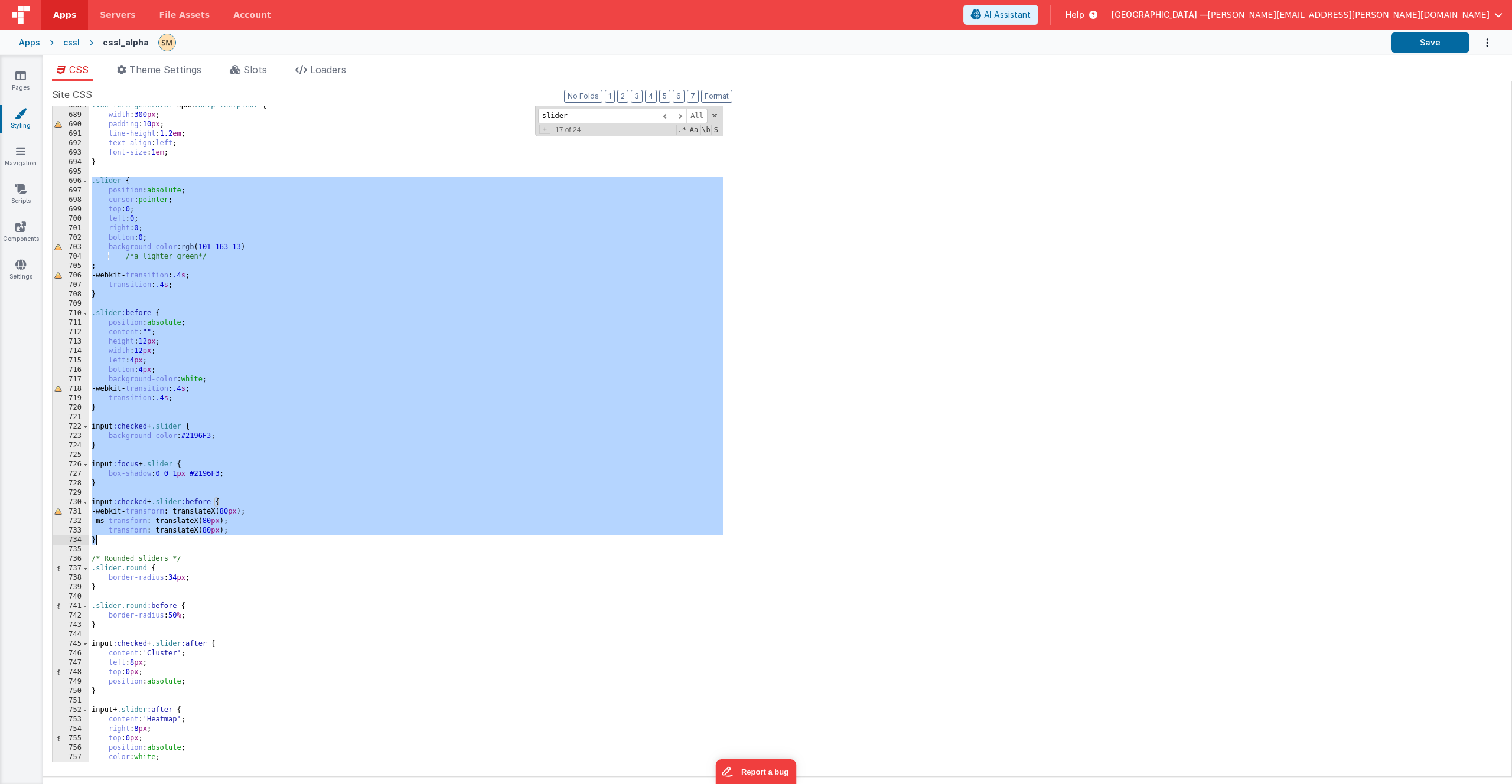
click at [161, 181] on div ".vue-form-generator span .help .helpText { width : 300 px ; padding : 10 px ; l…" at bounding box center [406, 438] width 634 height 674
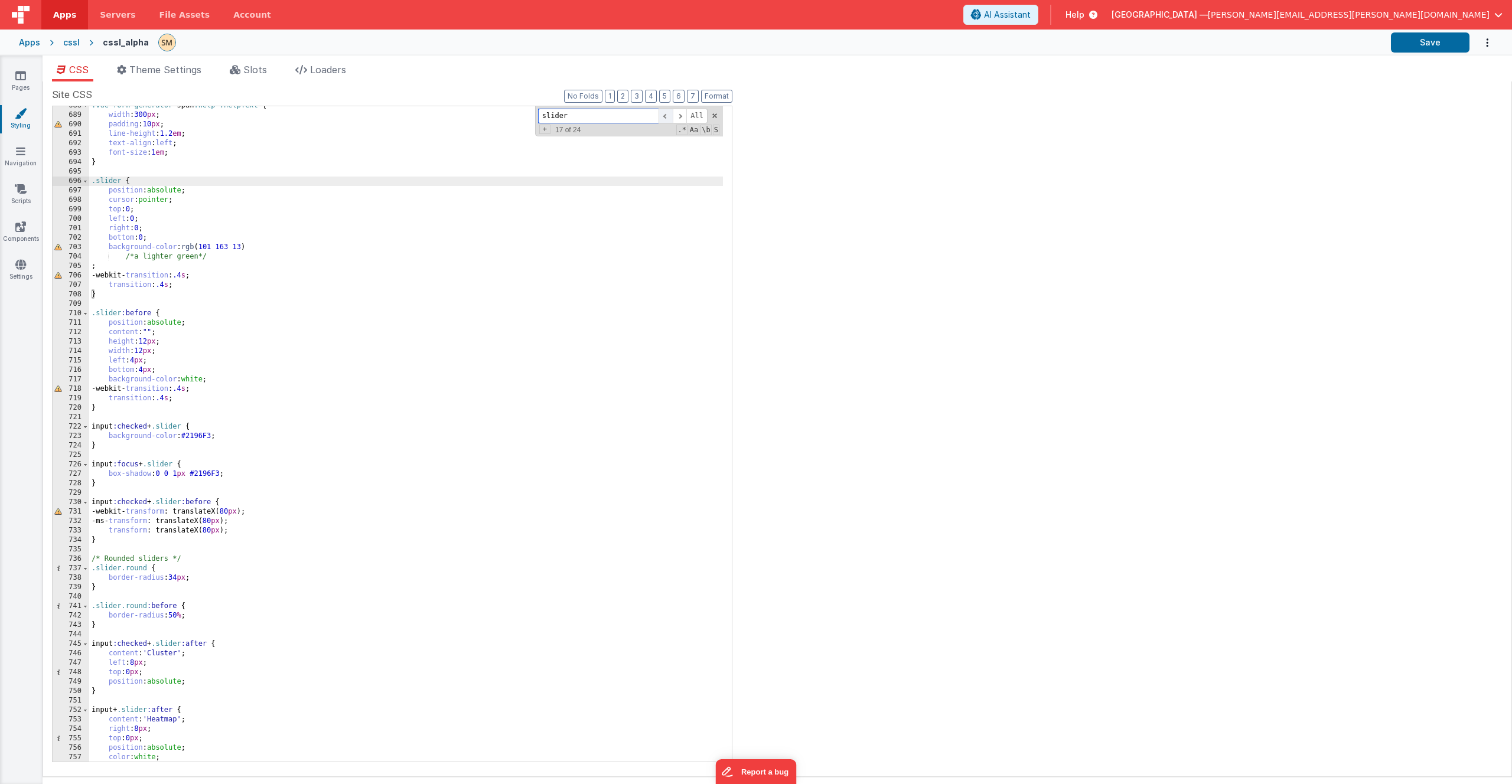
click at [665, 117] on span at bounding box center [666, 115] width 14 height 15
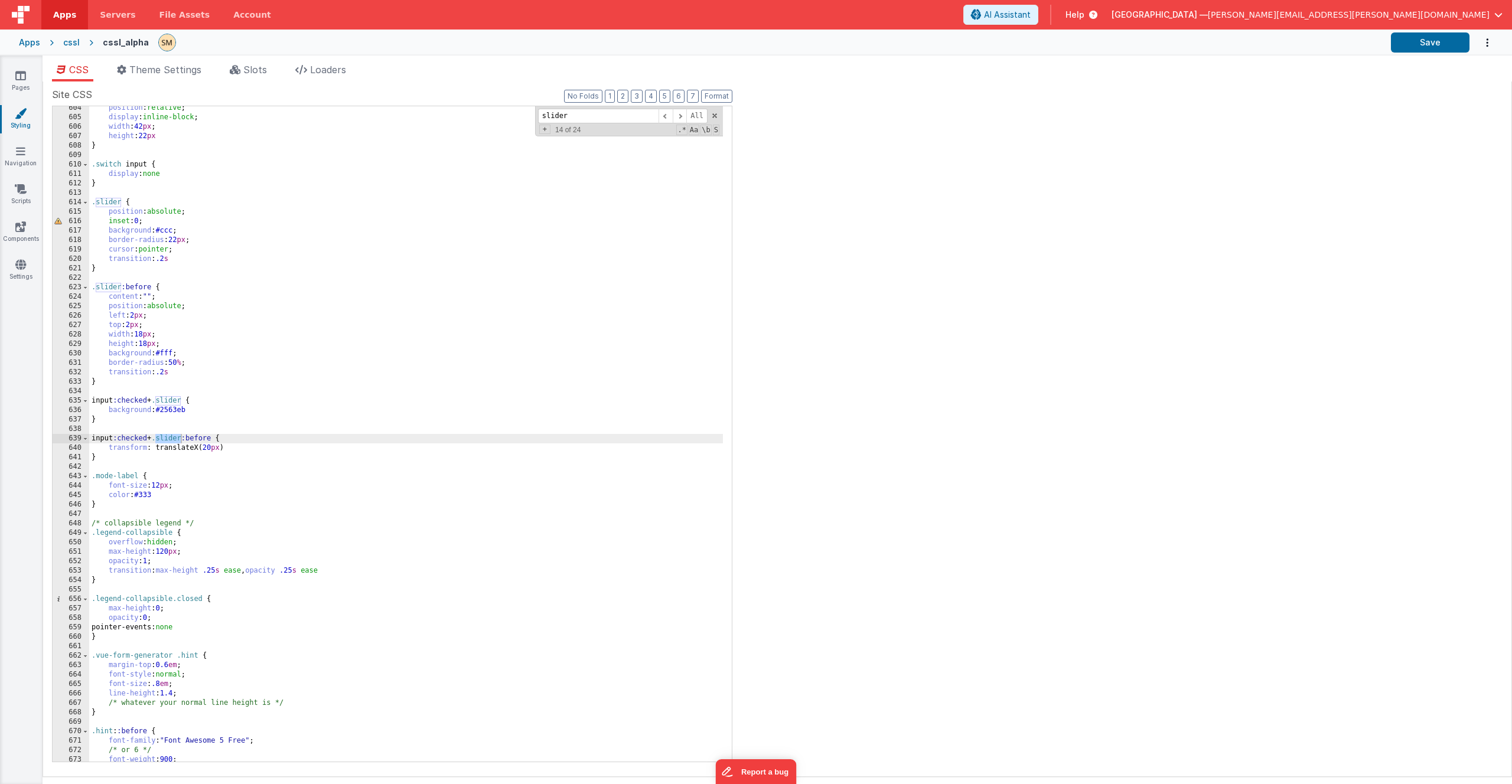
click at [113, 454] on div "position : relative ; display : inline-block ; width : 42 px ; height : 22 px }…" at bounding box center [406, 440] width 634 height 674
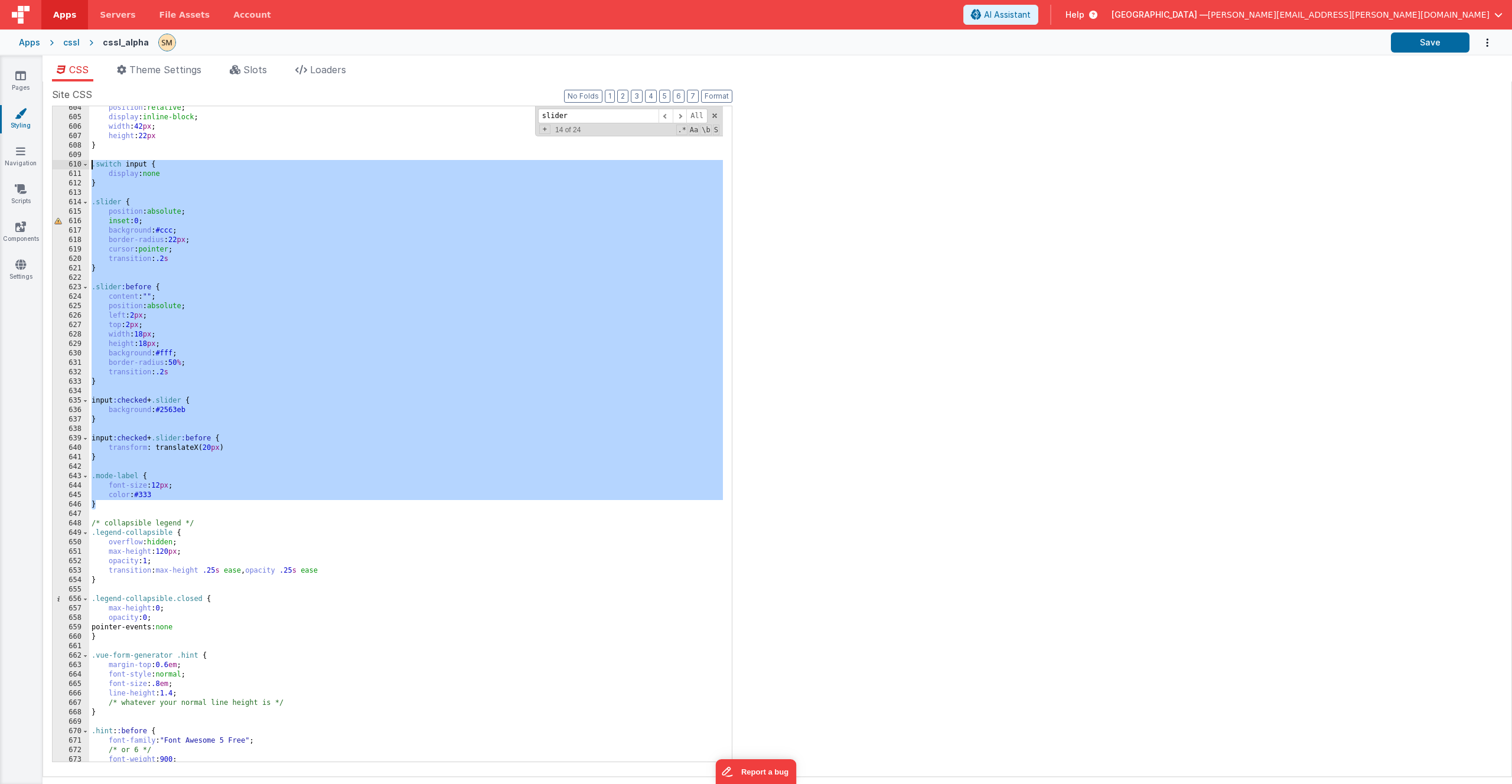
drag, startPoint x: 98, startPoint y: 505, endPoint x: 93, endPoint y: 162, distance: 343.0
click at [93, 162] on div "position : relative ; display : inline-block ; width : 42 px ; height : 22 px }…" at bounding box center [406, 440] width 634 height 674
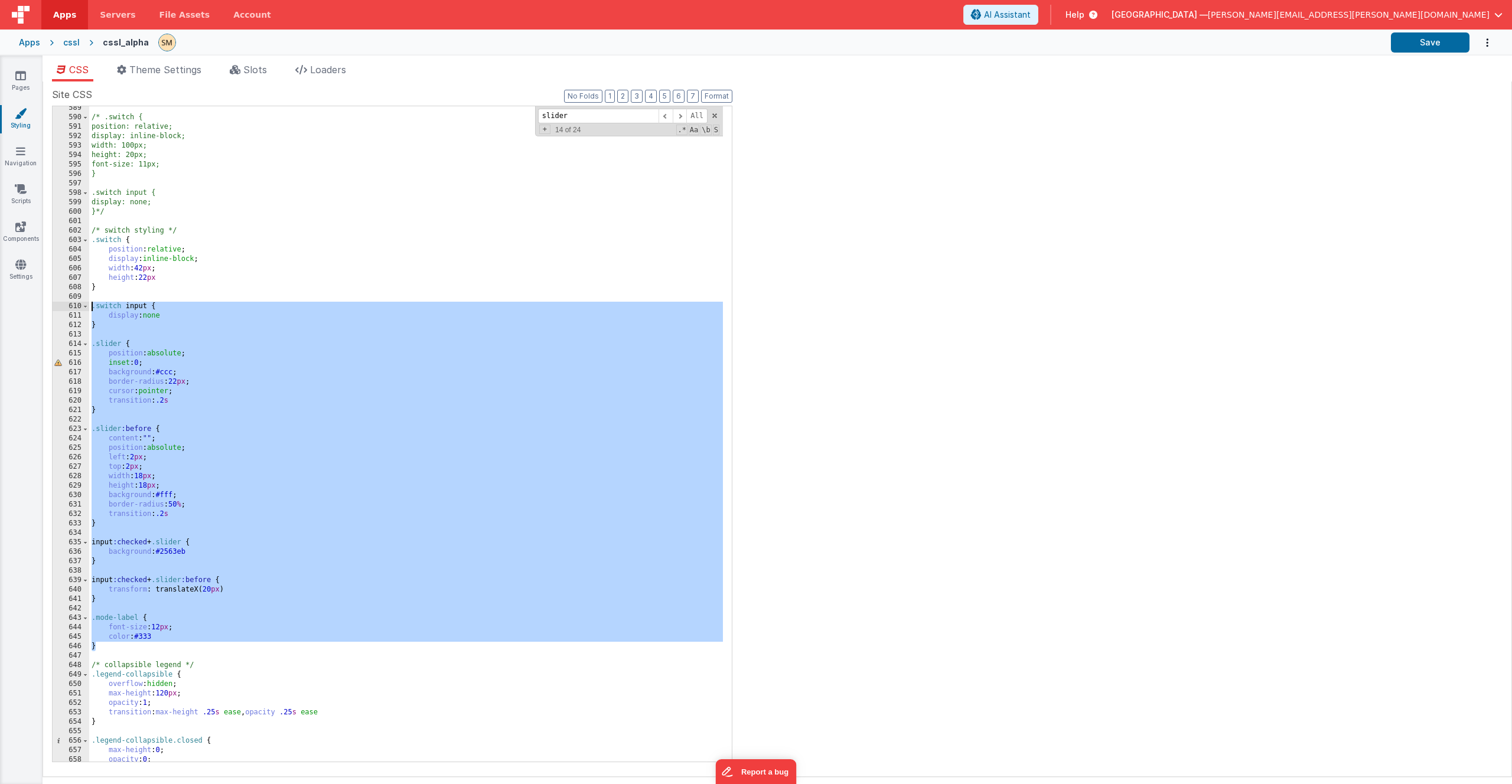
scroll to position [6003, 0]
click at [92, 231] on div "/* .switch { position: relative; display: inline-block; width: 100px; height: 2…" at bounding box center [406, 440] width 634 height 674
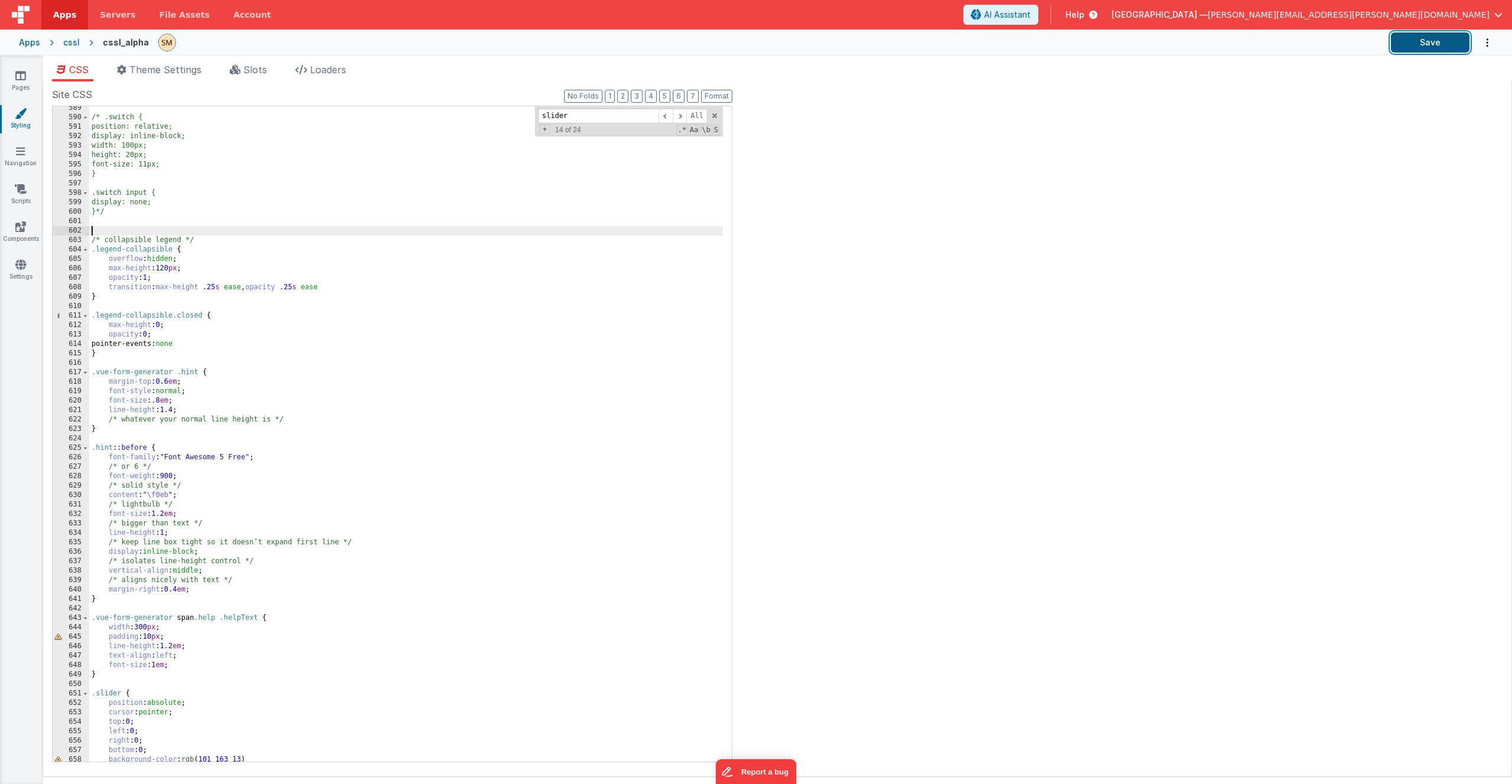
click at [1436, 40] on button "Save" at bounding box center [1430, 42] width 79 height 20
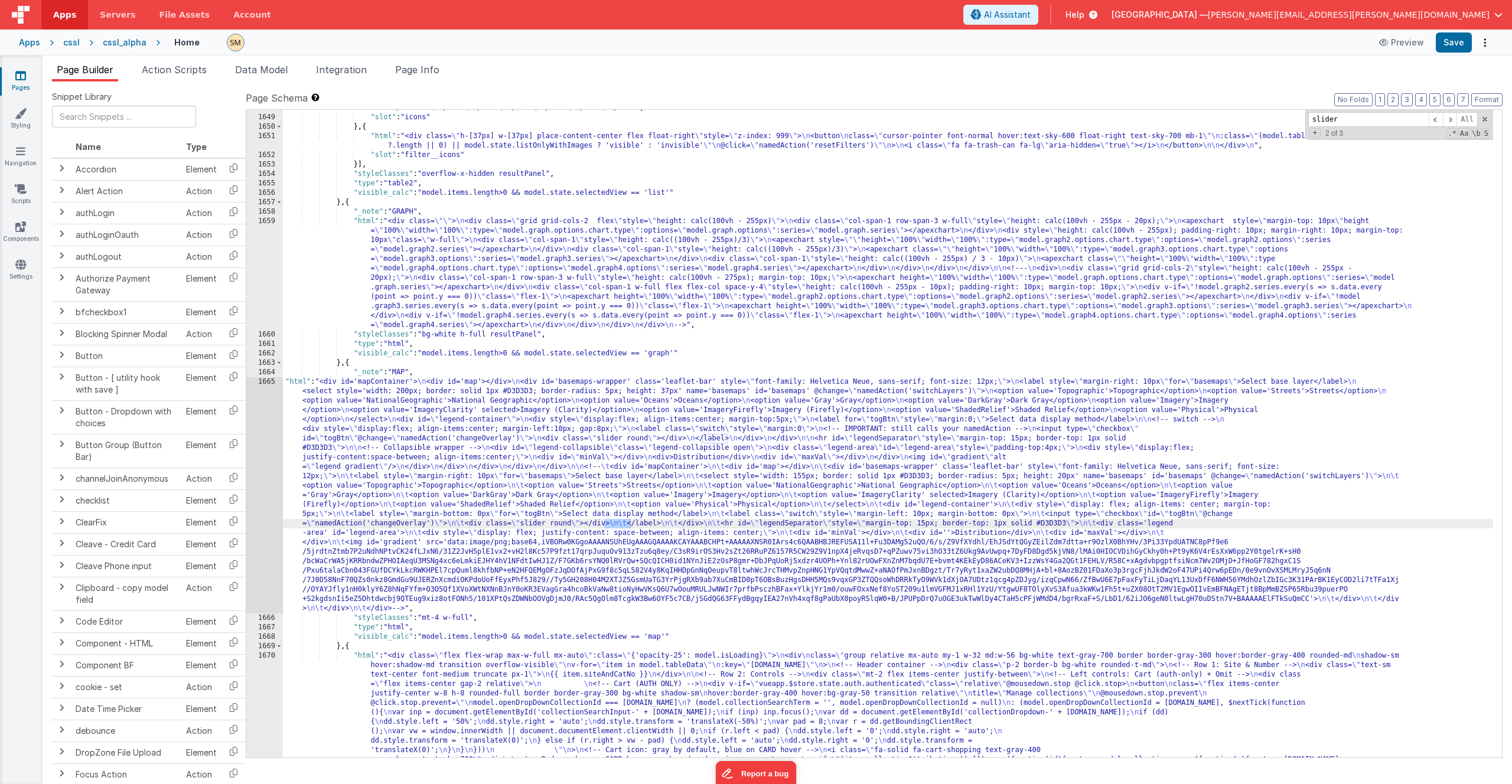
scroll to position [17771, 0]
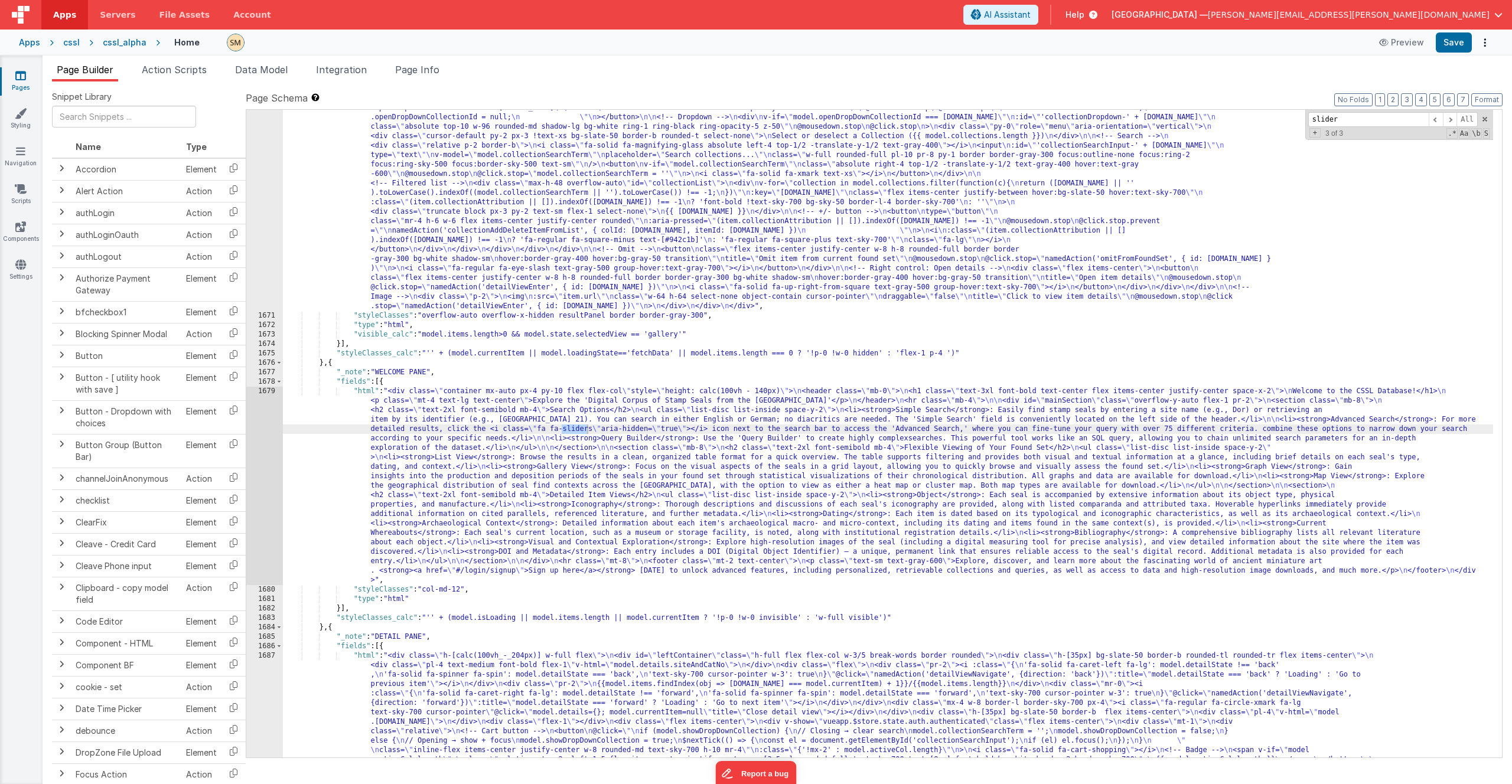
click at [400, 144] on div ""html" : "<div class= \" flex flex-wrap max-w-full mx-auto \" :class= \" {'opac…" at bounding box center [888, 715] width 1211 height 1508
paste input "-custom"
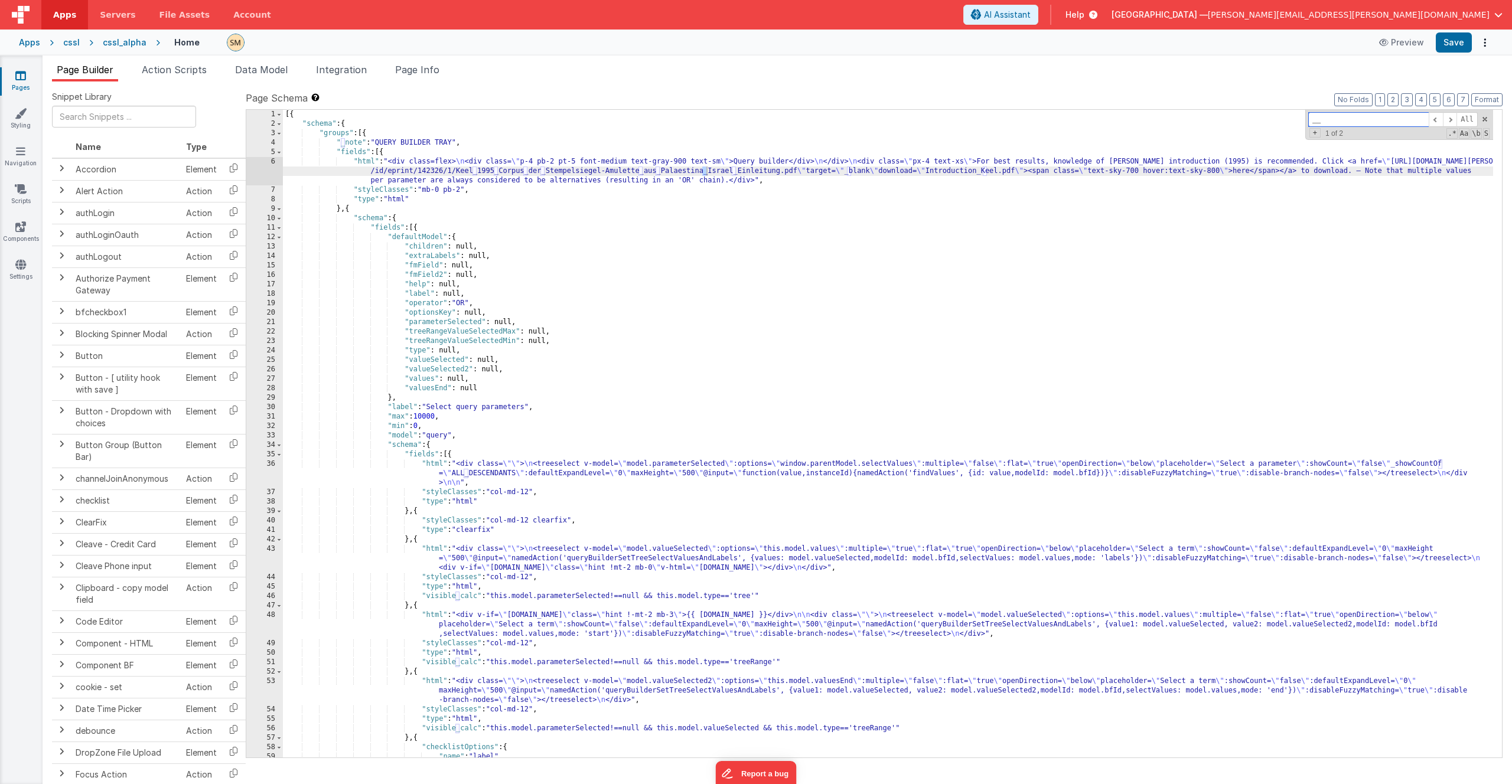
scroll to position [16524, 0]
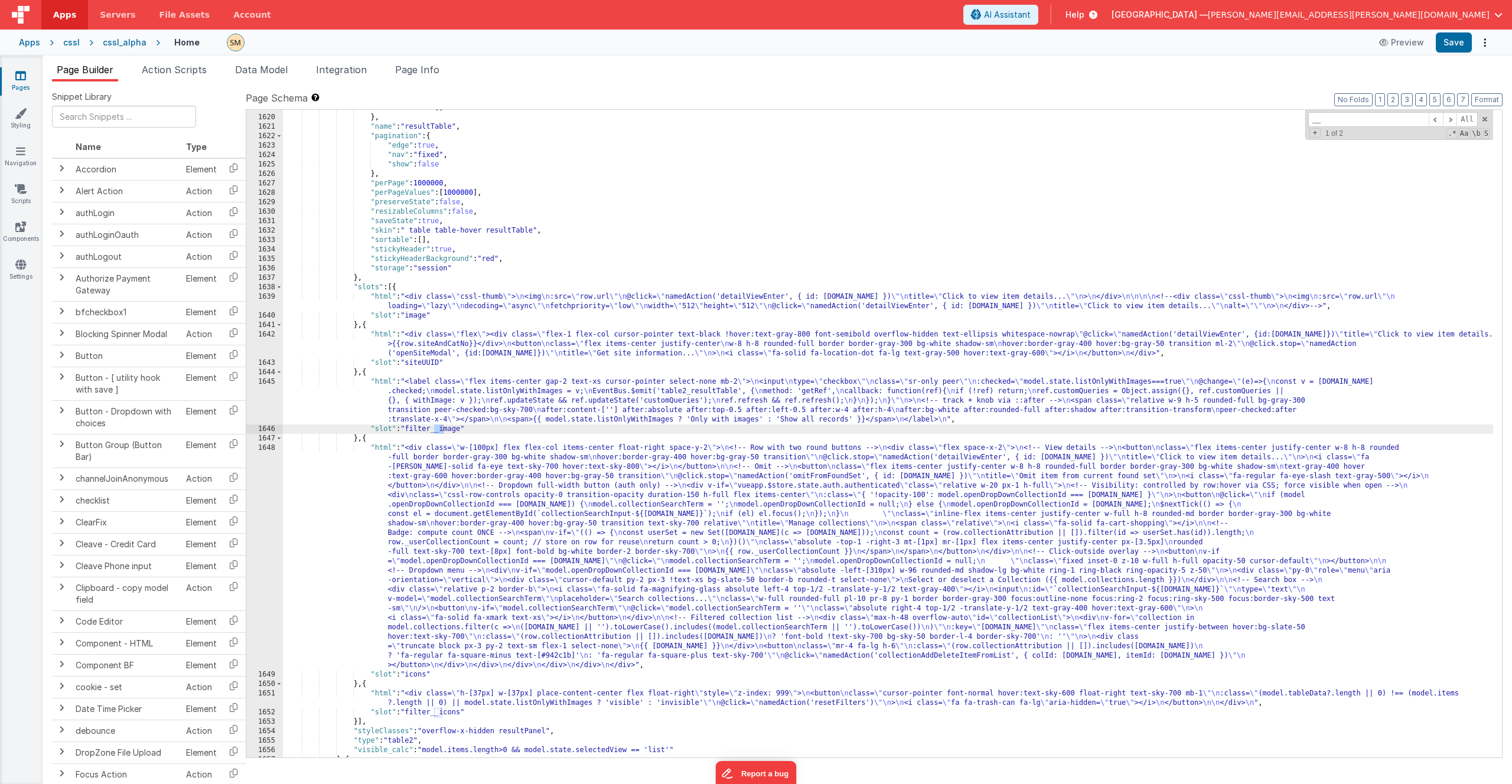
click at [411, 407] on div ""siteUUID" : [ ] } , "name" : "resultTable" , "pagination" : { "edge" : true , …" at bounding box center [888, 437] width 1211 height 667
click at [272, 403] on div "1645" at bounding box center [265, 401] width 37 height 47
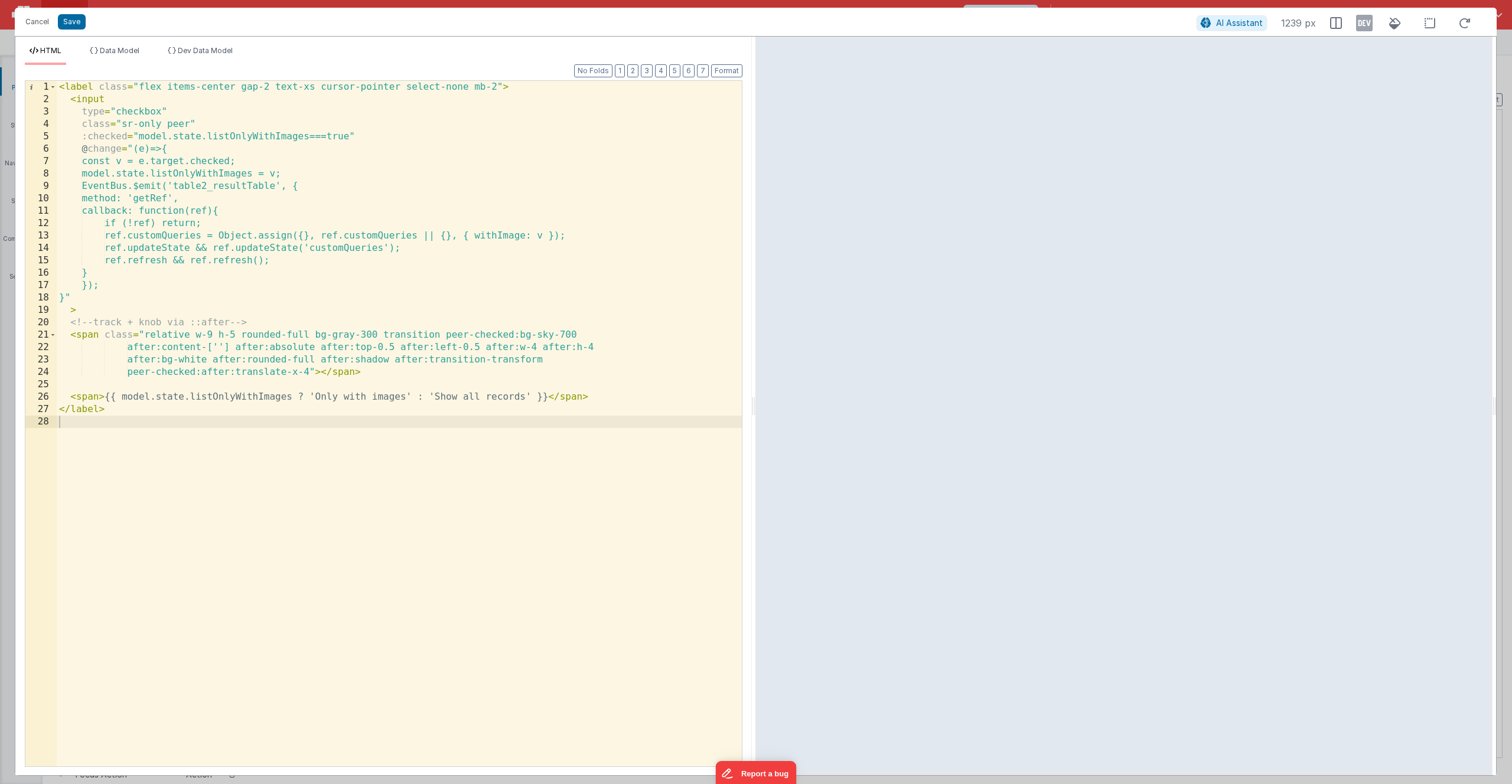
click at [393, 375] on div "< label class = "flex items-center gap-2 text-xs cursor-pointer select-none mb-…" at bounding box center [399, 436] width 685 height 710
click at [459, 352] on div "< label class = "flex items-center gap-2 text-xs cursor-pointer select-none mb-…" at bounding box center [399, 436] width 685 height 710
click at [427, 377] on div "< label class = "flex items-center gap-2 text-xs cursor-pointer select-none mb-…" at bounding box center [399, 436] width 685 height 710
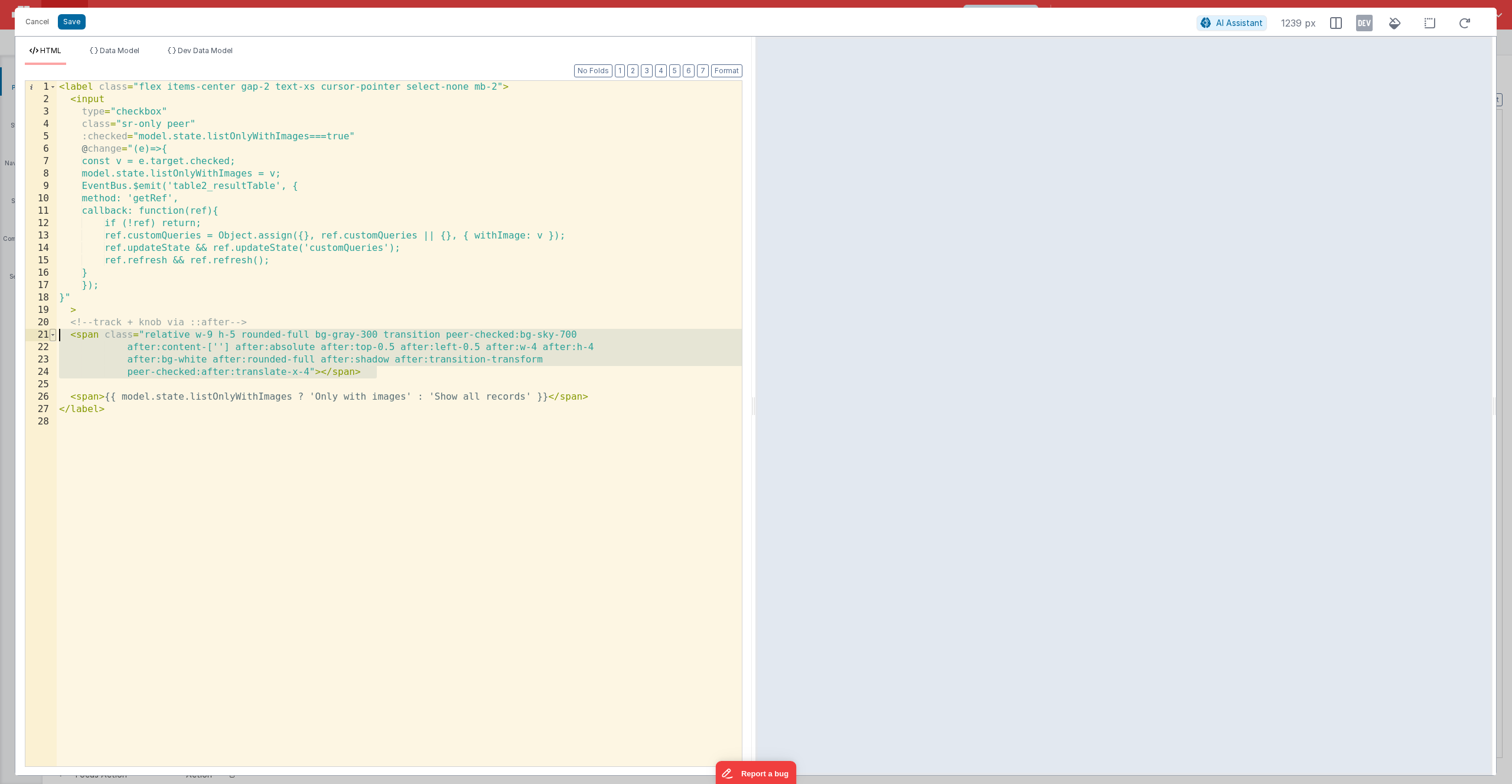
drag, startPoint x: 384, startPoint y: 375, endPoint x: 54, endPoint y: 332, distance: 332.8
click at [54, 332] on div "1 2 3 4 5 6 7 8 9 10 11 12 13 14 15 16 17 18 19 20 21 22 23 24 25 26 27 28 < la…" at bounding box center [384, 423] width 718 height 687
click at [44, 20] on button "Cancel" at bounding box center [37, 21] width 35 height 16
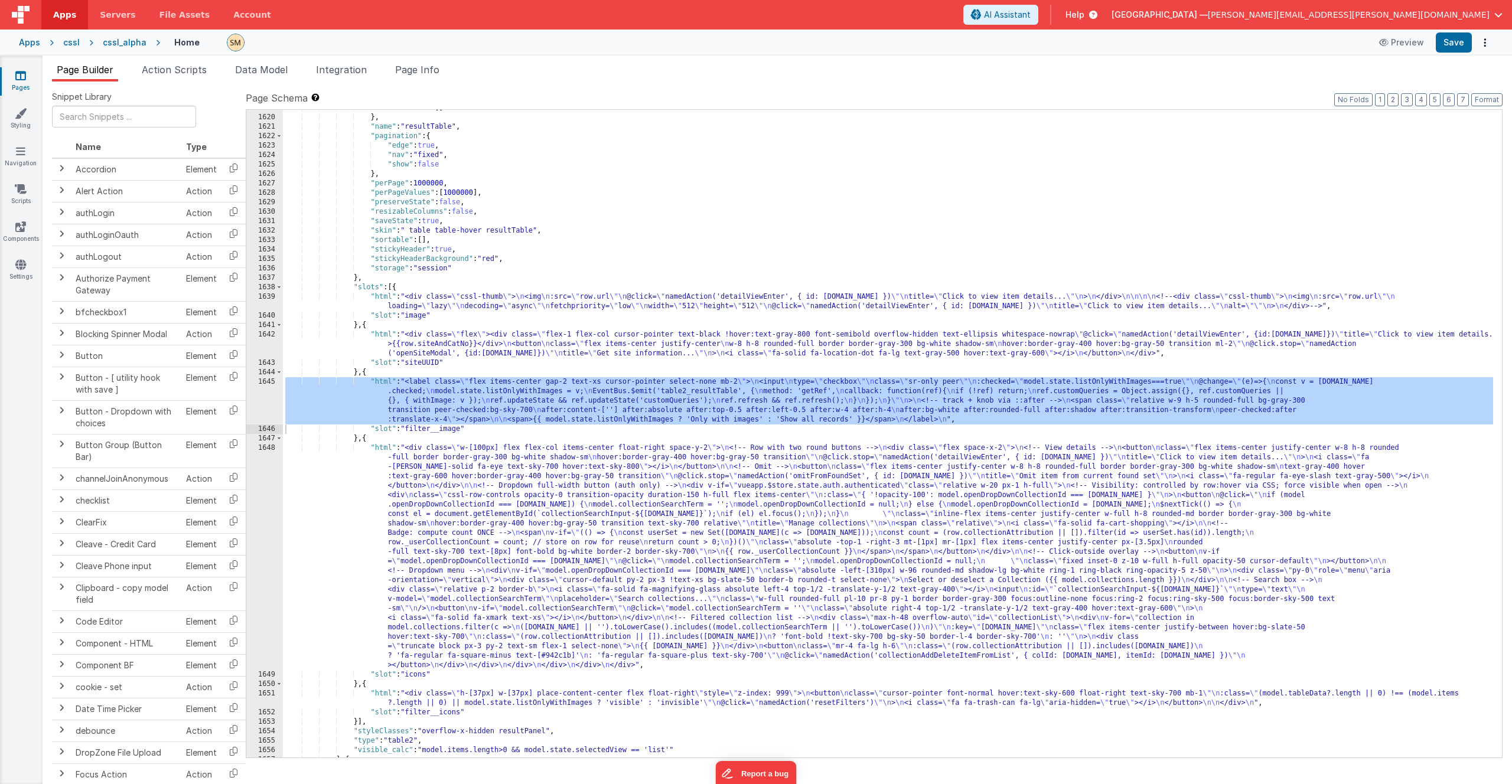
click at [540, 369] on div ""siteUUID" : [ ] } , "name" : "resultTable" , "pagination" : { "edge" : true , …" at bounding box center [888, 437] width 1211 height 667
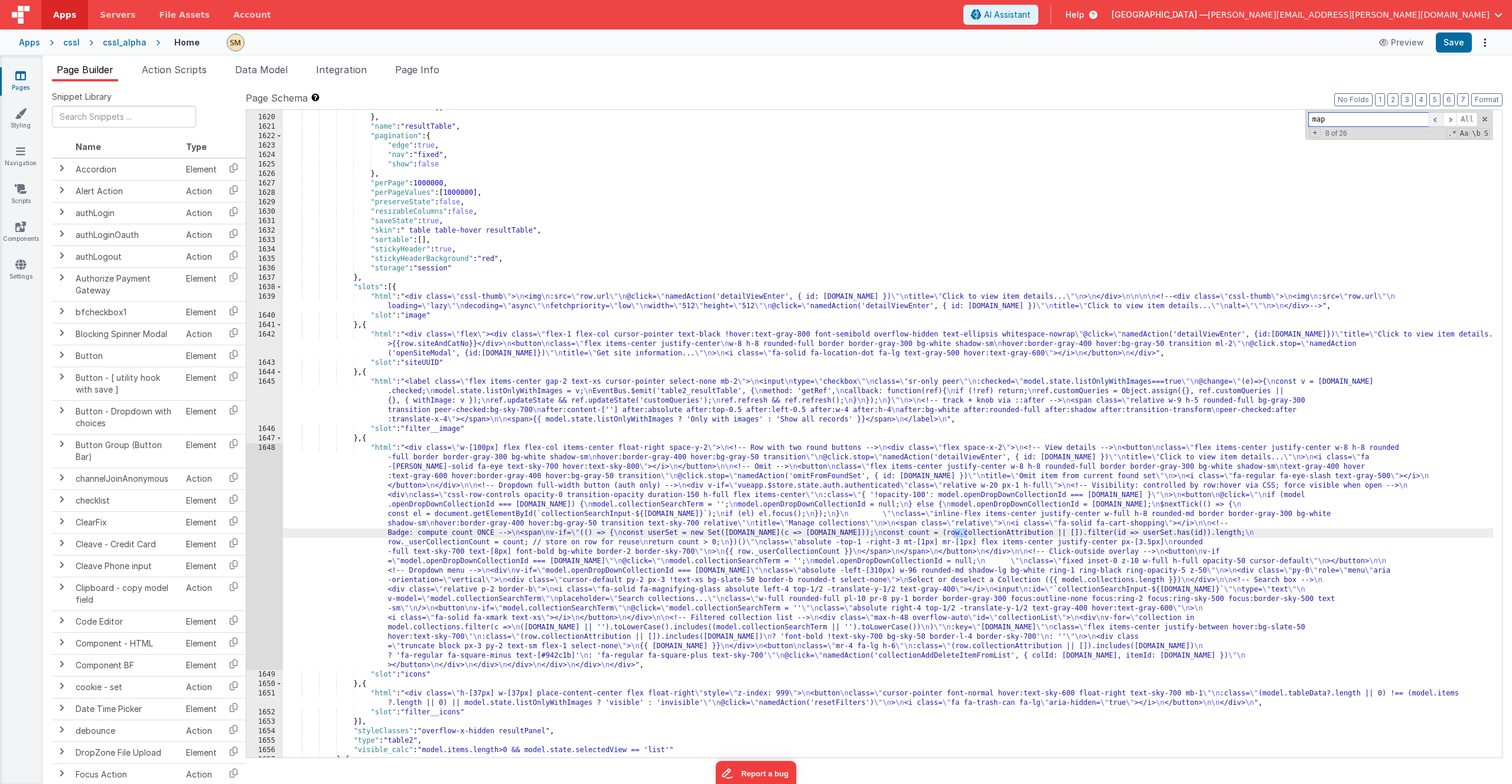
type input "map"
click at [1436, 119] on span at bounding box center [1436, 119] width 14 height 15
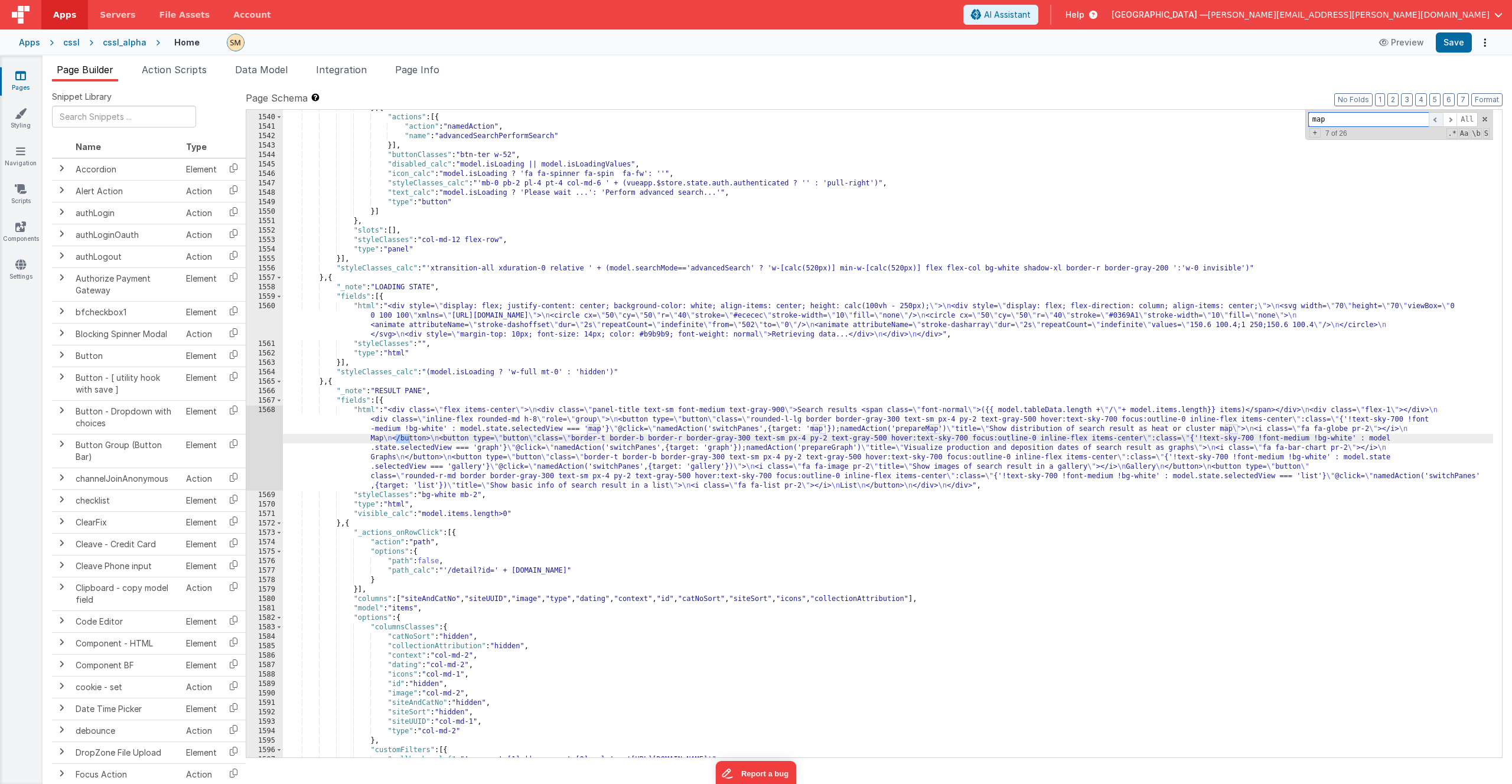
scroll to position [15664, 0]
click at [1436, 119] on span at bounding box center [1436, 119] width 14 height 15
click at [1436, 121] on span at bounding box center [1436, 119] width 14 height 15
click at [1452, 121] on span at bounding box center [1450, 119] width 14 height 15
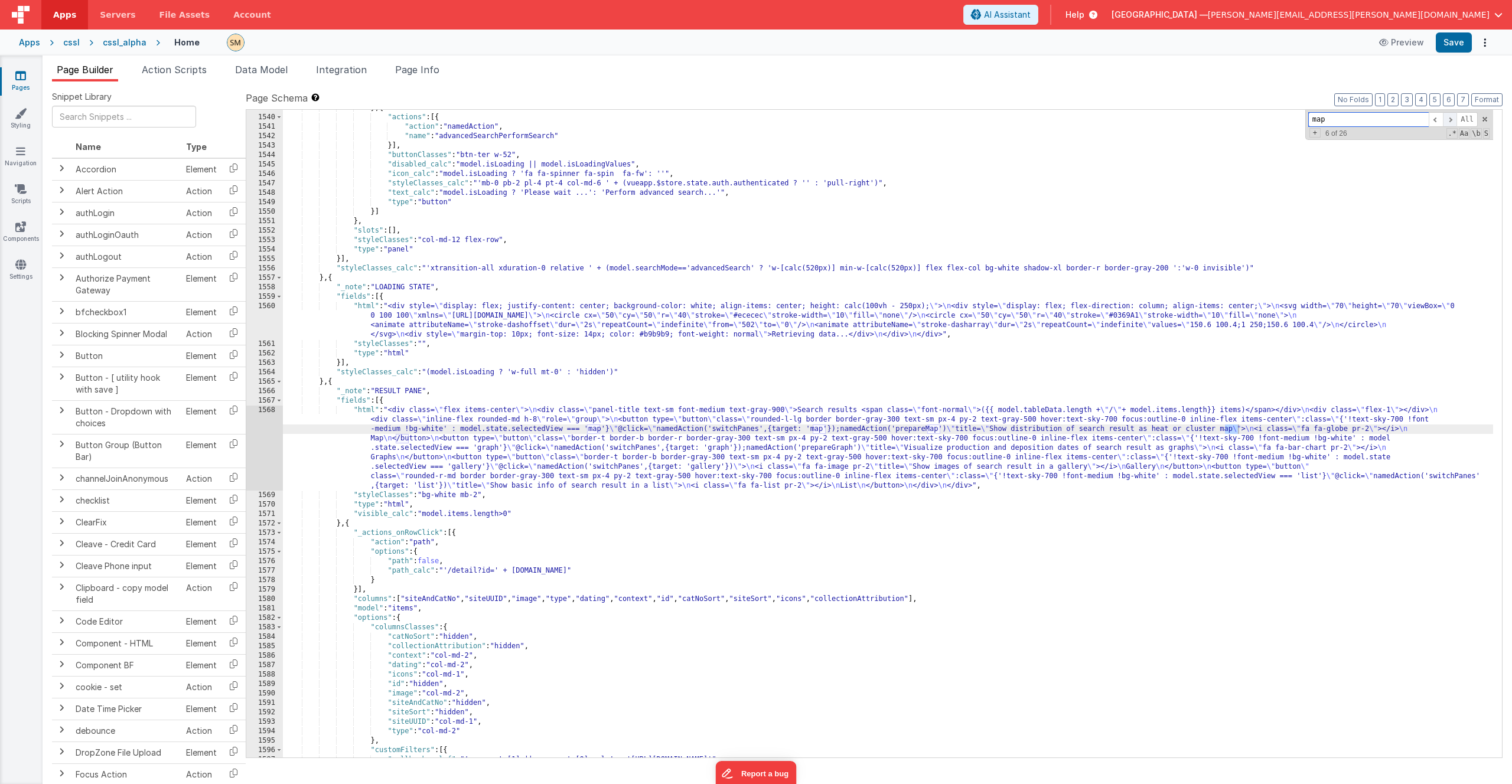
click at [1452, 121] on span at bounding box center [1450, 119] width 14 height 15
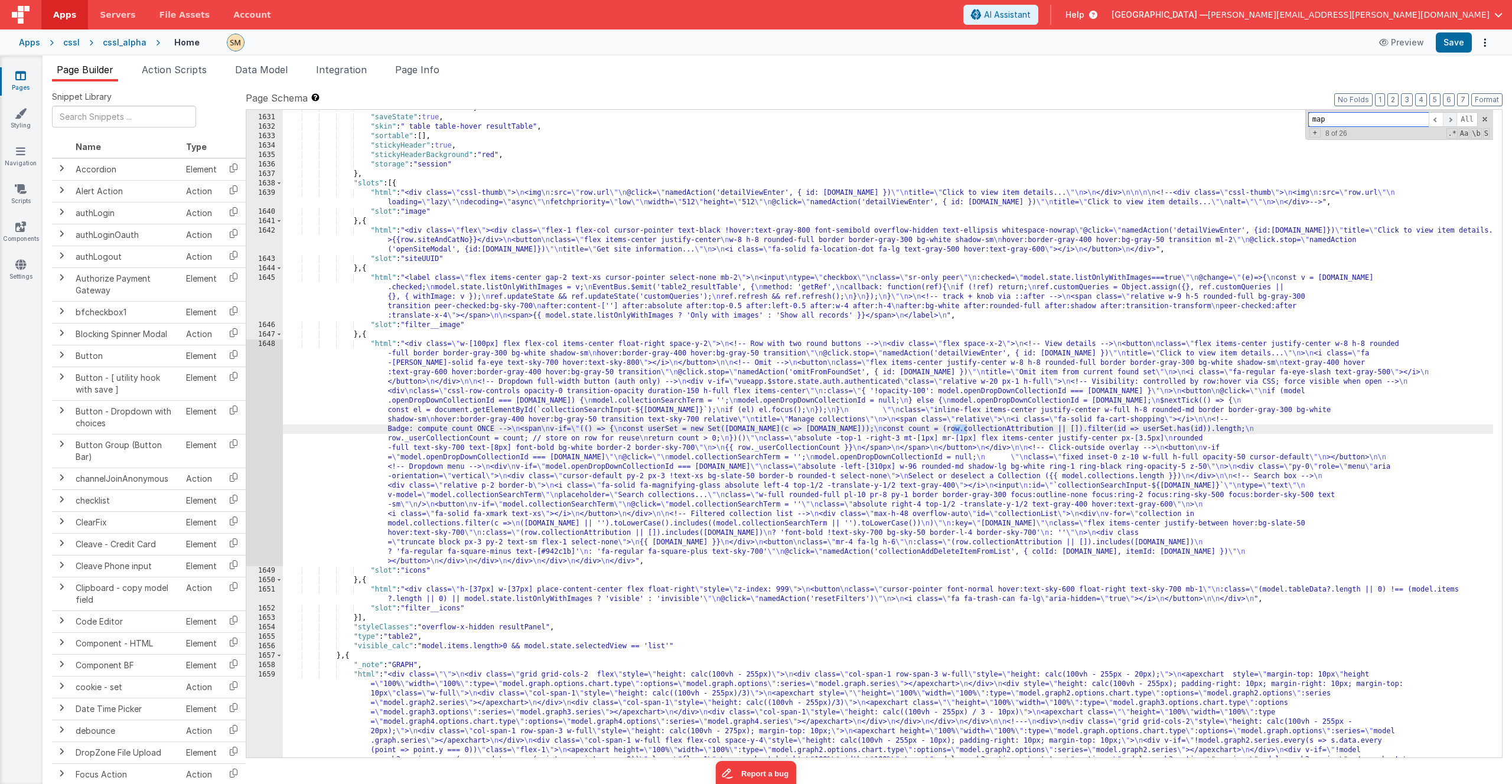
click at [1452, 121] on span at bounding box center [1450, 119] width 14 height 15
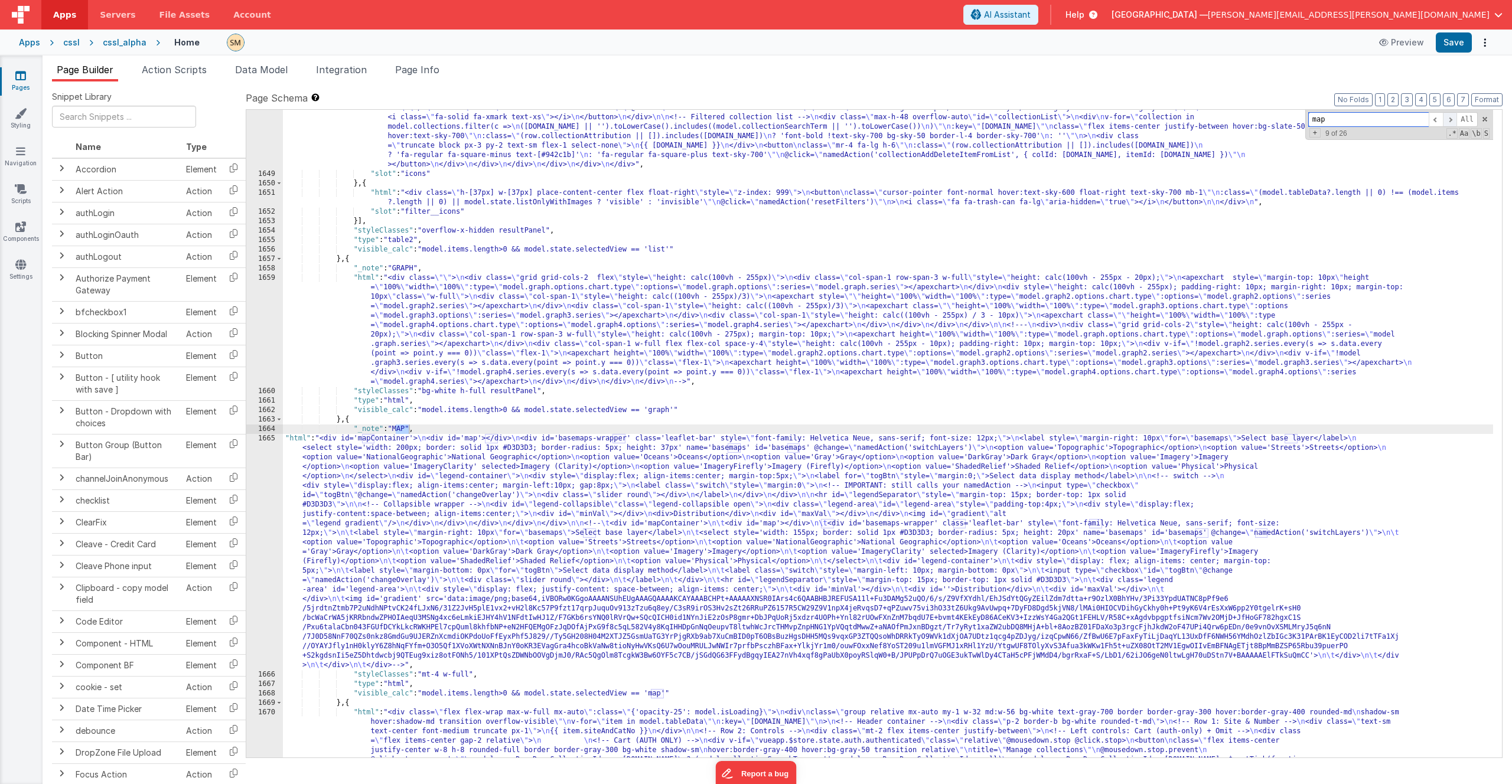
scroll to position [17024, 0]
click at [641, 488] on div ""html" : "<div class= \" w-[100px] flex flex-col items-center float-right space…" at bounding box center [888, 555] width 1211 height 1224
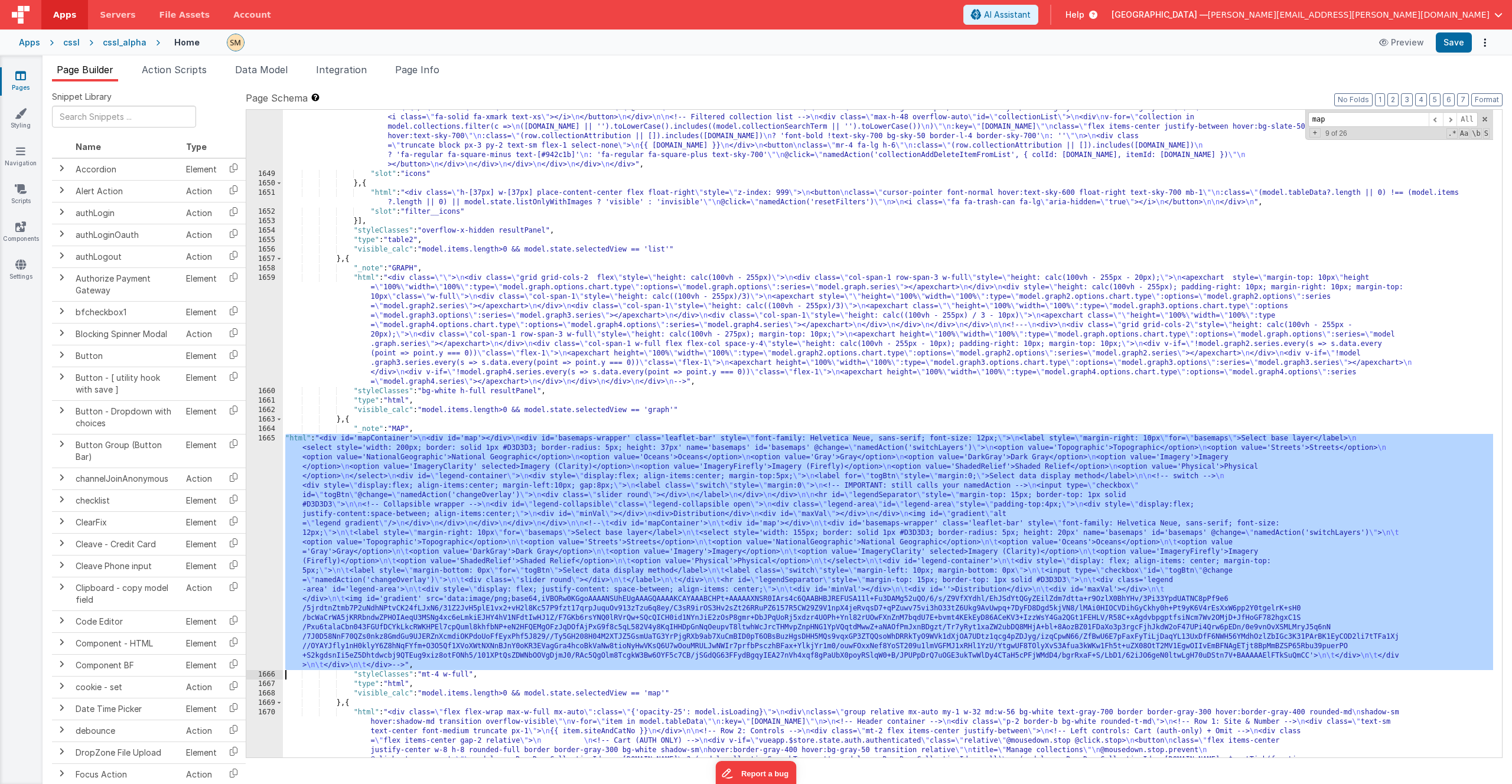
click at [262, 526] on div "1665" at bounding box center [265, 552] width 37 height 236
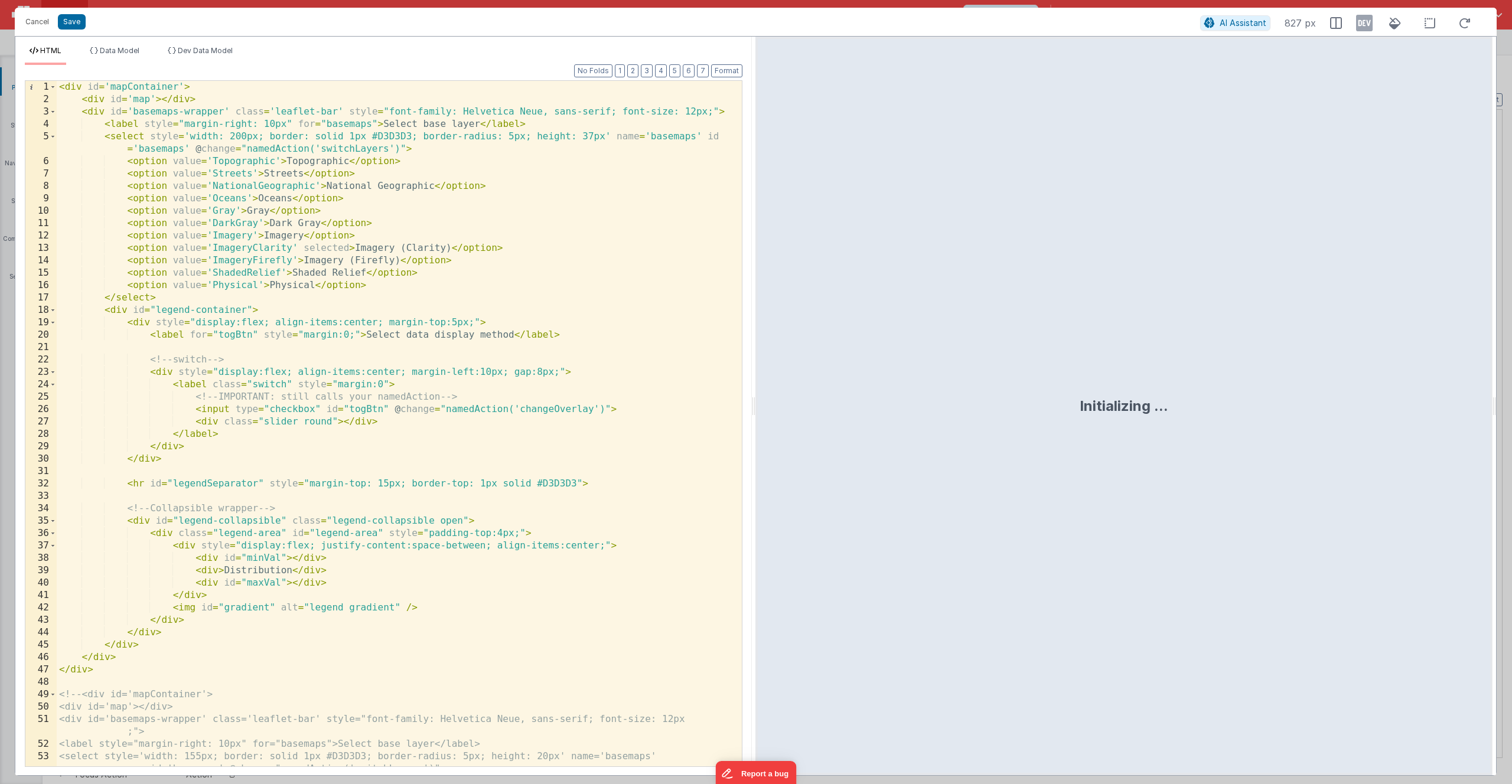
click at [256, 345] on div "< div id = 'mapContainer' > < div id = 'map' > </ div > < div id = 'basemaps-wr…" at bounding box center [395, 436] width 677 height 710
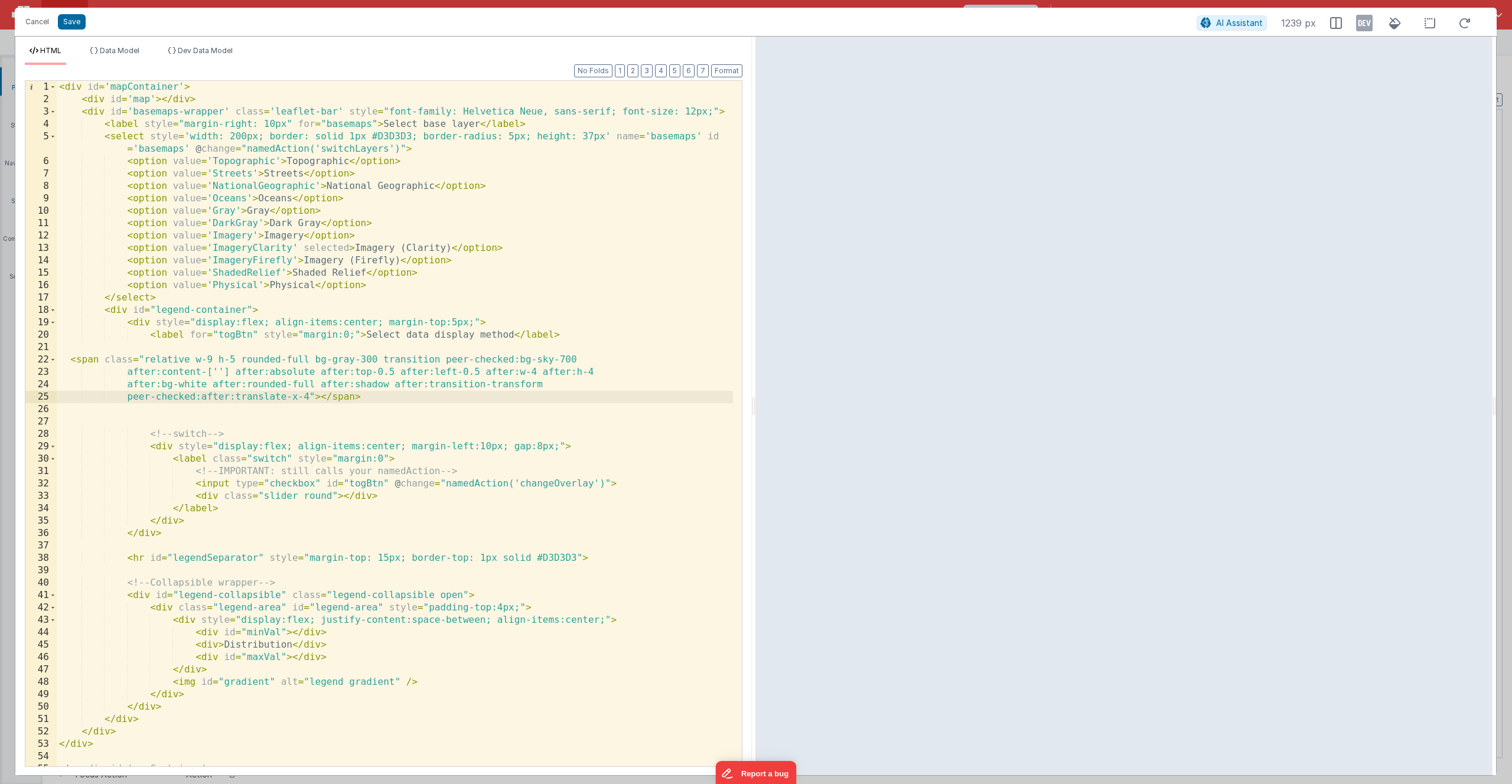
click at [150, 444] on div "< div id = 'mapContainer' > < div id = 'map' > </ div > < div id = 'basemaps-wr…" at bounding box center [395, 436] width 677 height 710
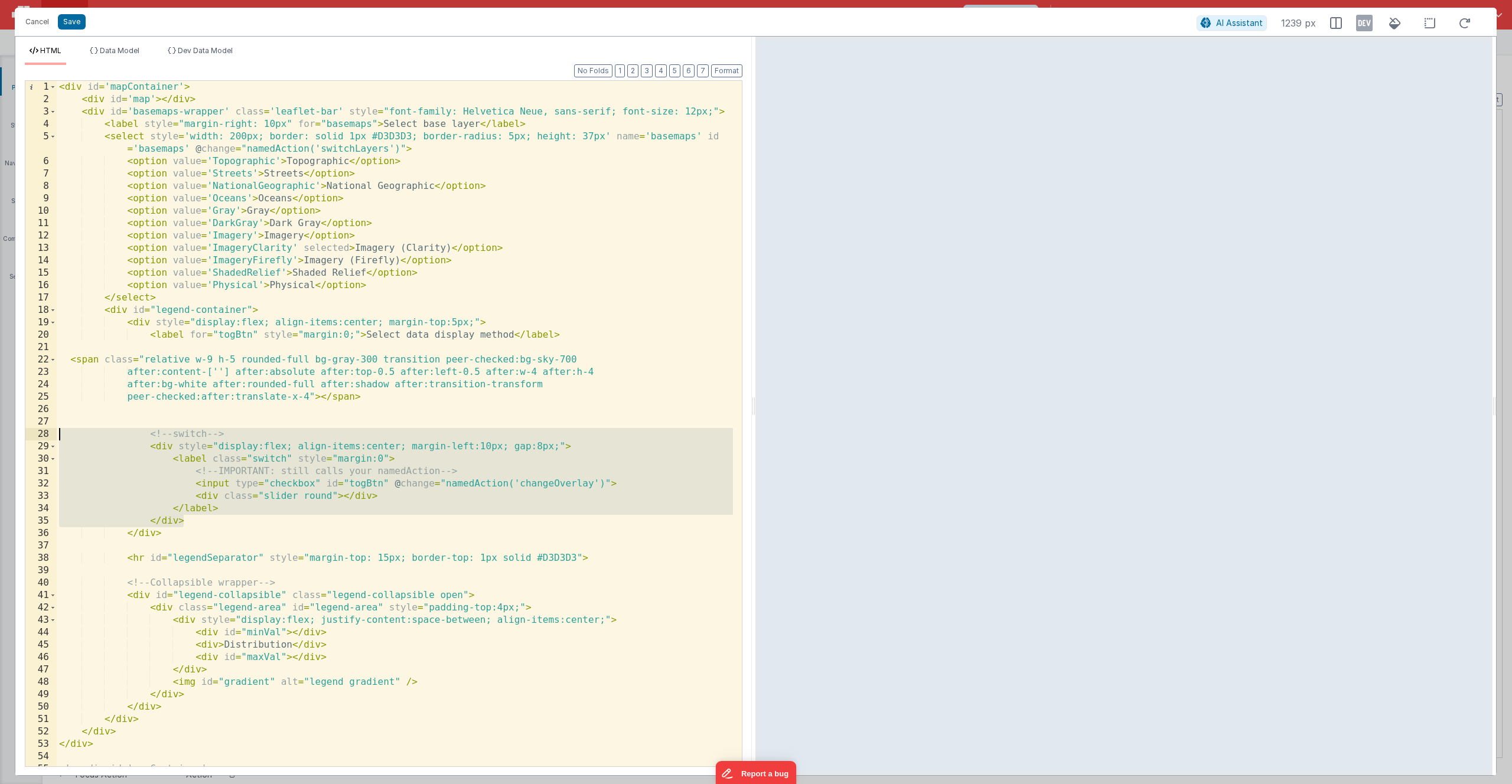
drag, startPoint x: 199, startPoint y: 523, endPoint x: 36, endPoint y: 435, distance: 185.2
click at [36, 435] on div "1 2 3 4 5 6 7 8 9 10 11 12 13 14 15 16 17 18 19 20 21 22 23 24 25 26 27 28 29 3…" at bounding box center [384, 423] width 718 height 687
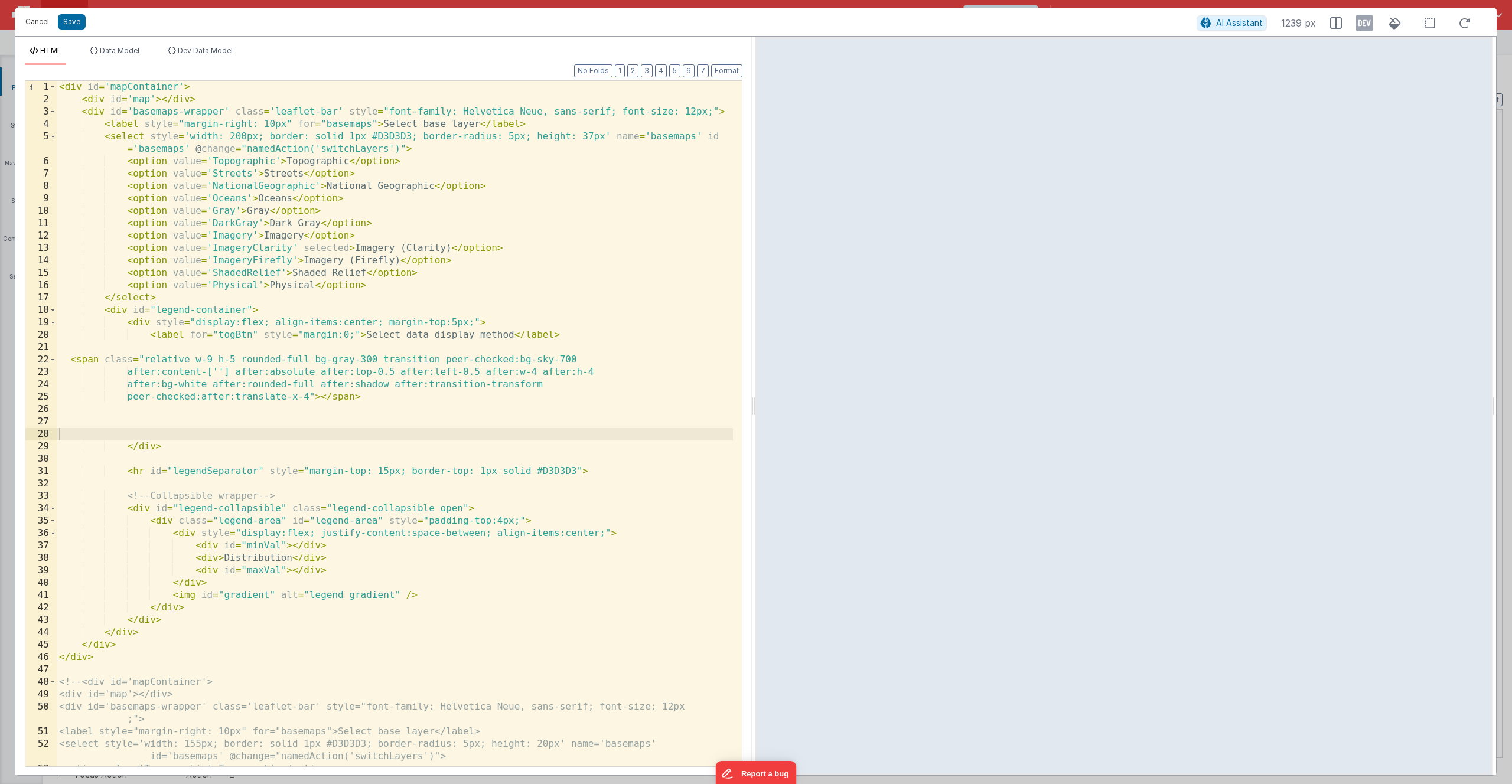
click at [35, 23] on button "Cancel" at bounding box center [37, 21] width 35 height 16
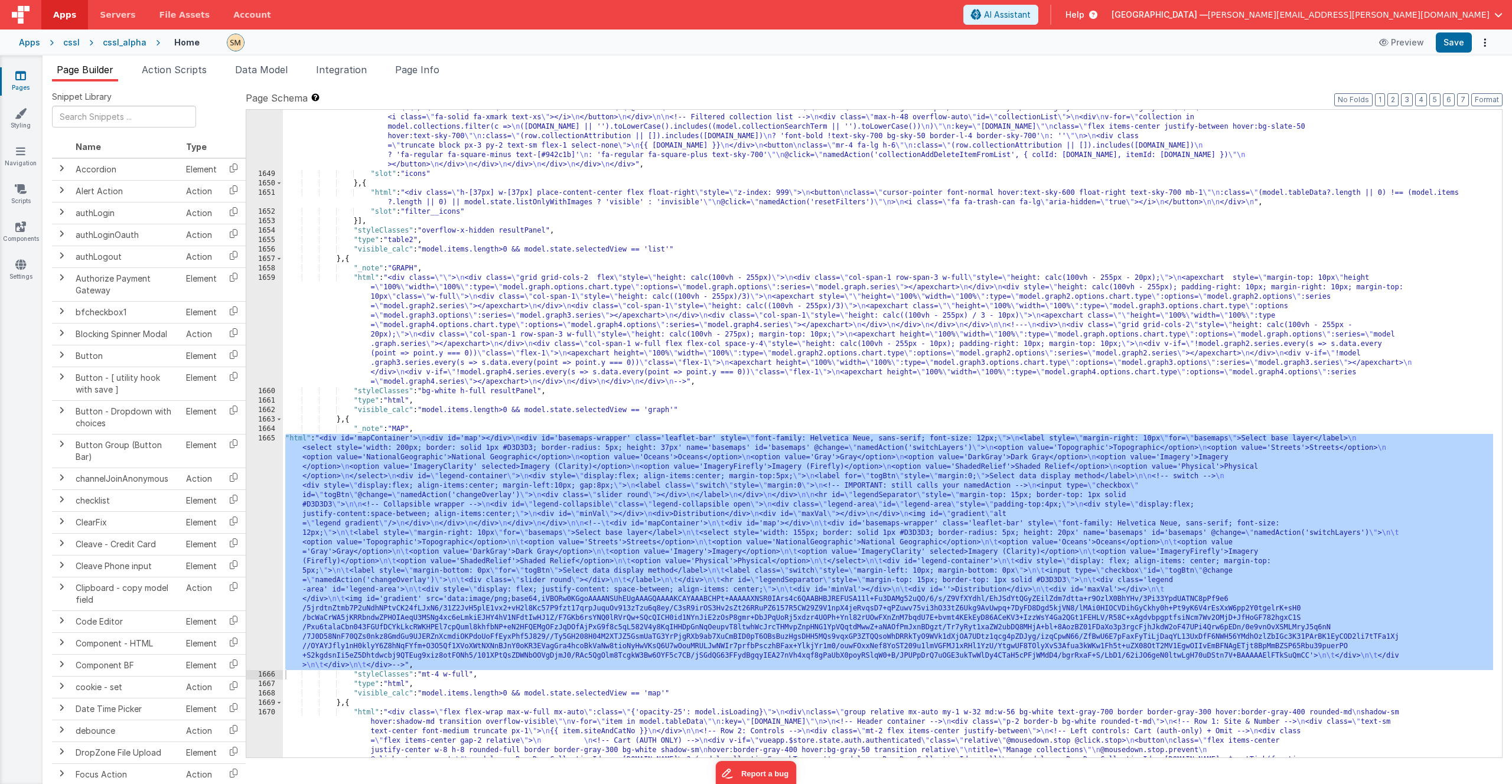
click at [538, 297] on div ""html" : "<div class= \" w-[100px] flex flex-col items-center float-right space…" at bounding box center [888, 555] width 1211 height 1224
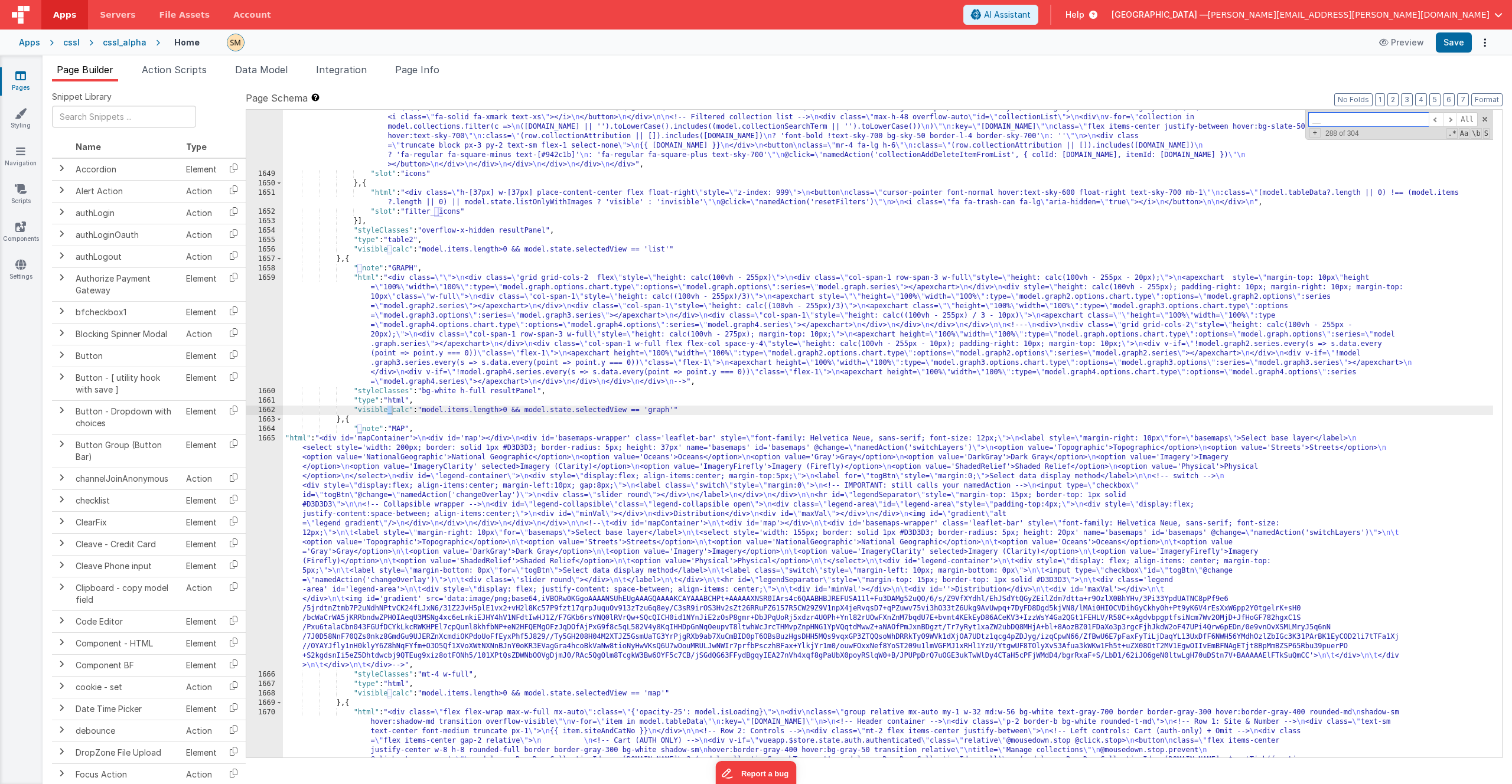
scroll to position [16514, 0]
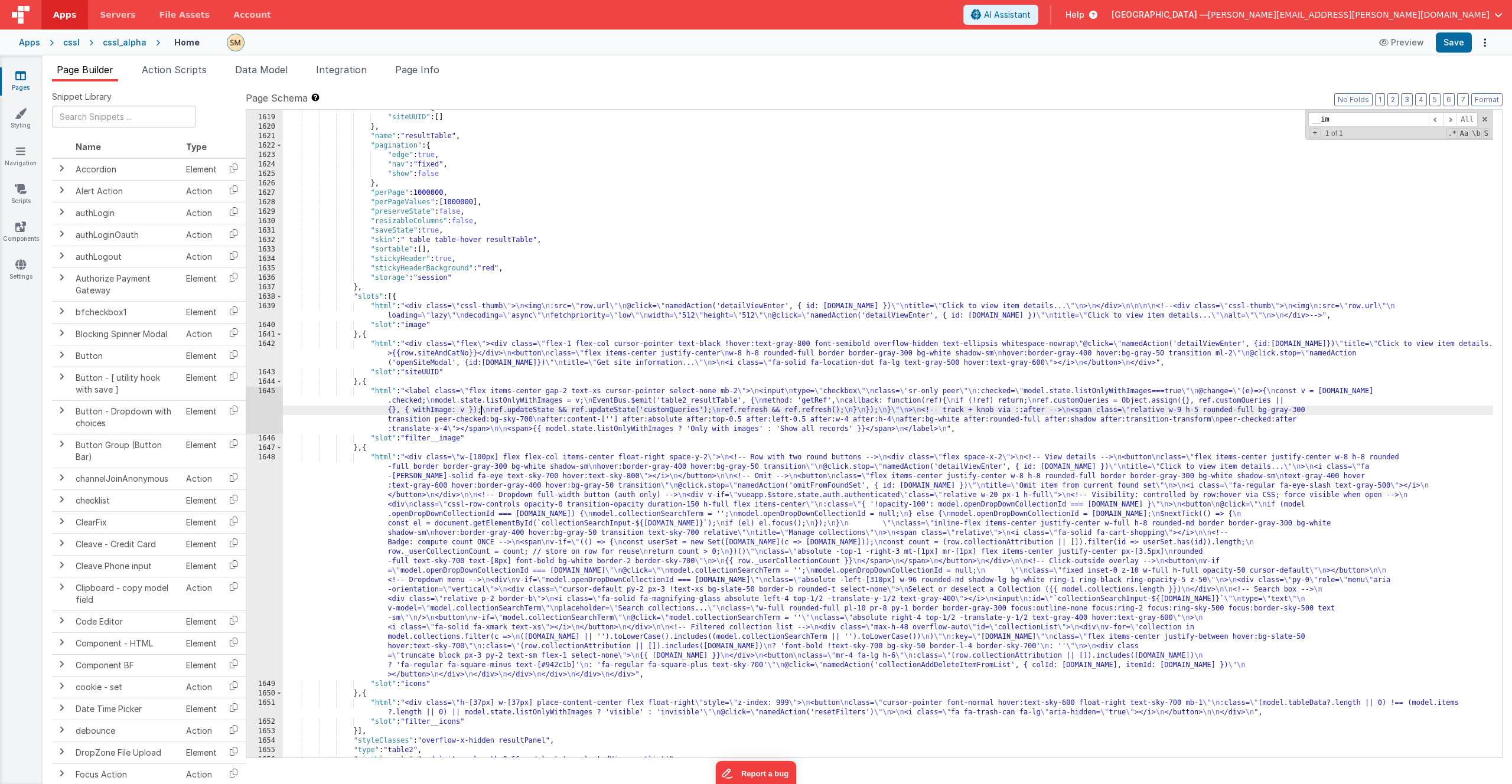
click at [479, 407] on div ""listColumns" : { "siteUUID" : [ ] } , "name" : "resultTable" , "pagination" : …" at bounding box center [888, 437] width 1211 height 667
click at [272, 409] on div "1645" at bounding box center [265, 410] width 37 height 47
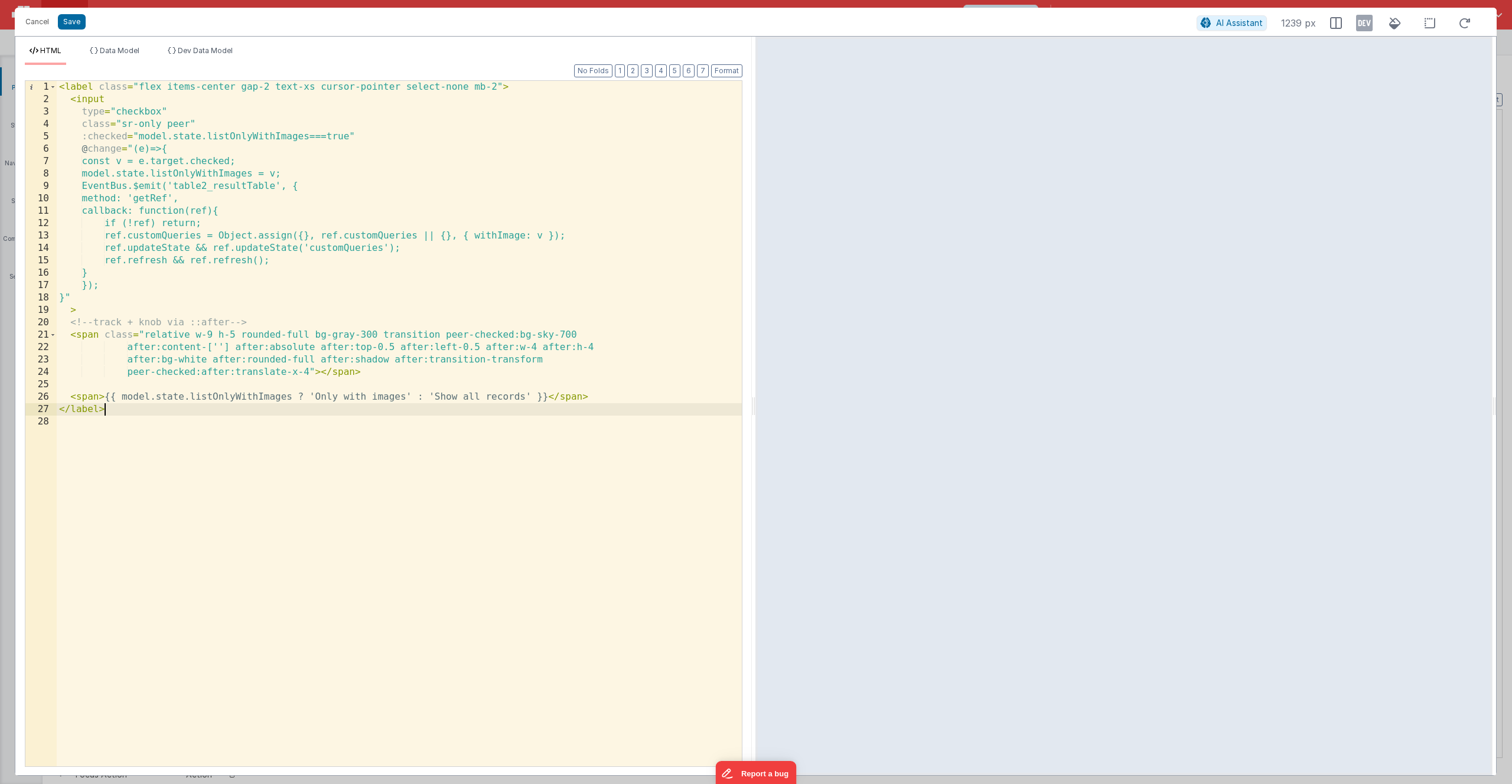
click at [154, 409] on div "< label class = "flex items-center gap-2 text-xs cursor-pointer select-none mb-…" at bounding box center [399, 436] width 685 height 710
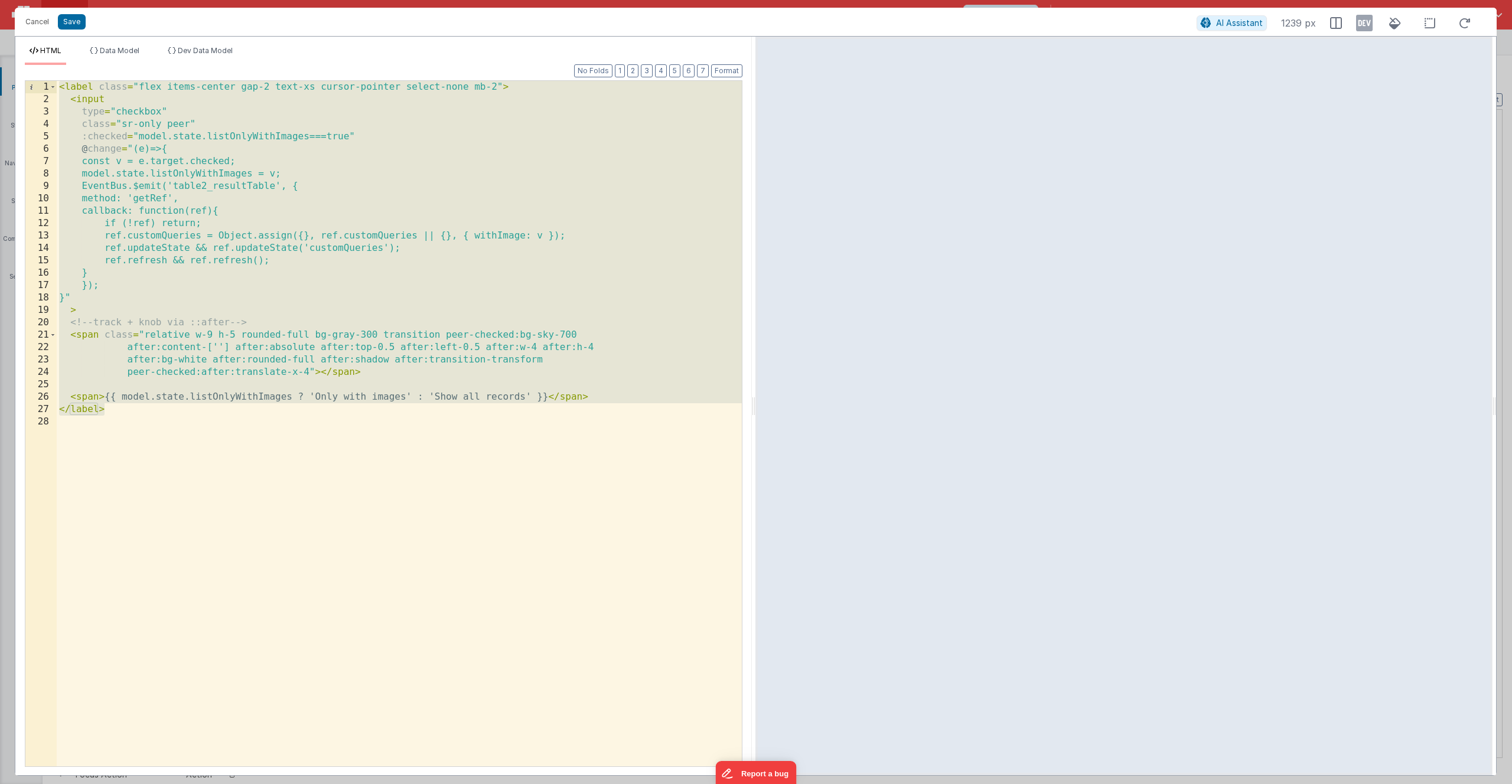
drag, startPoint x: 154, startPoint y: 409, endPoint x: 43, endPoint y: 56, distance: 370.0
click at [43, 56] on div "HTML Data Model Dev Data Model Format 7 6 5 4 3 2 1 No Folds 1 2 3 4 5 6 7 8 9 …" at bounding box center [384, 410] width 736 height 729
click at [562, 378] on div "< label class = "flex items-center gap-2 text-xs cursor-pointer select-none mb-…" at bounding box center [399, 436] width 685 height 710
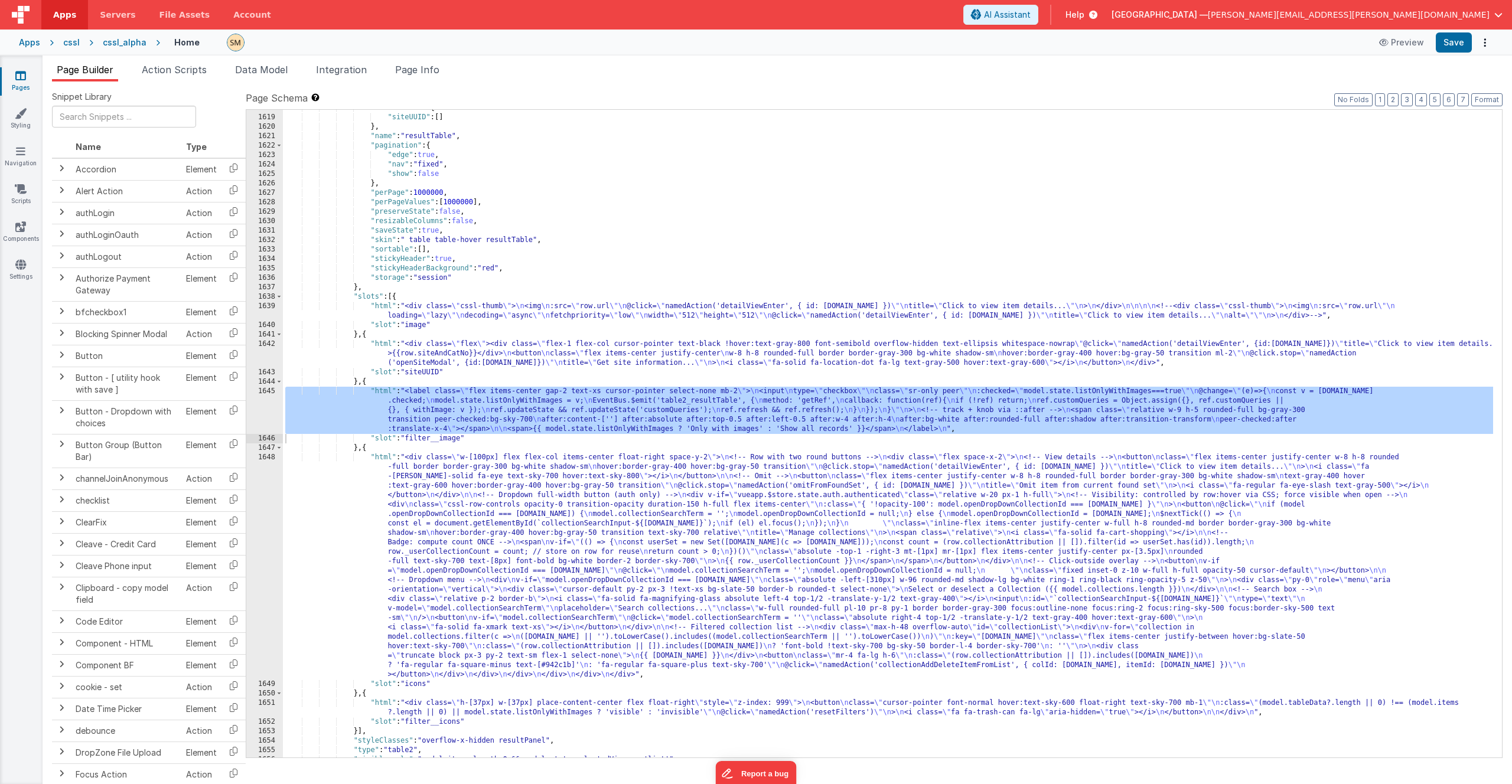
click at [1248, 57] on div "Page Builder Action Scripts Data Model Integration Page Info Snippet Library Na…" at bounding box center [777, 420] width 1470 height 729
click at [1252, 190] on div ""listColumns" : { "siteUUID" : [ ] } , "name" : "resultTable" , "pagination" : …" at bounding box center [888, 437] width 1211 height 667
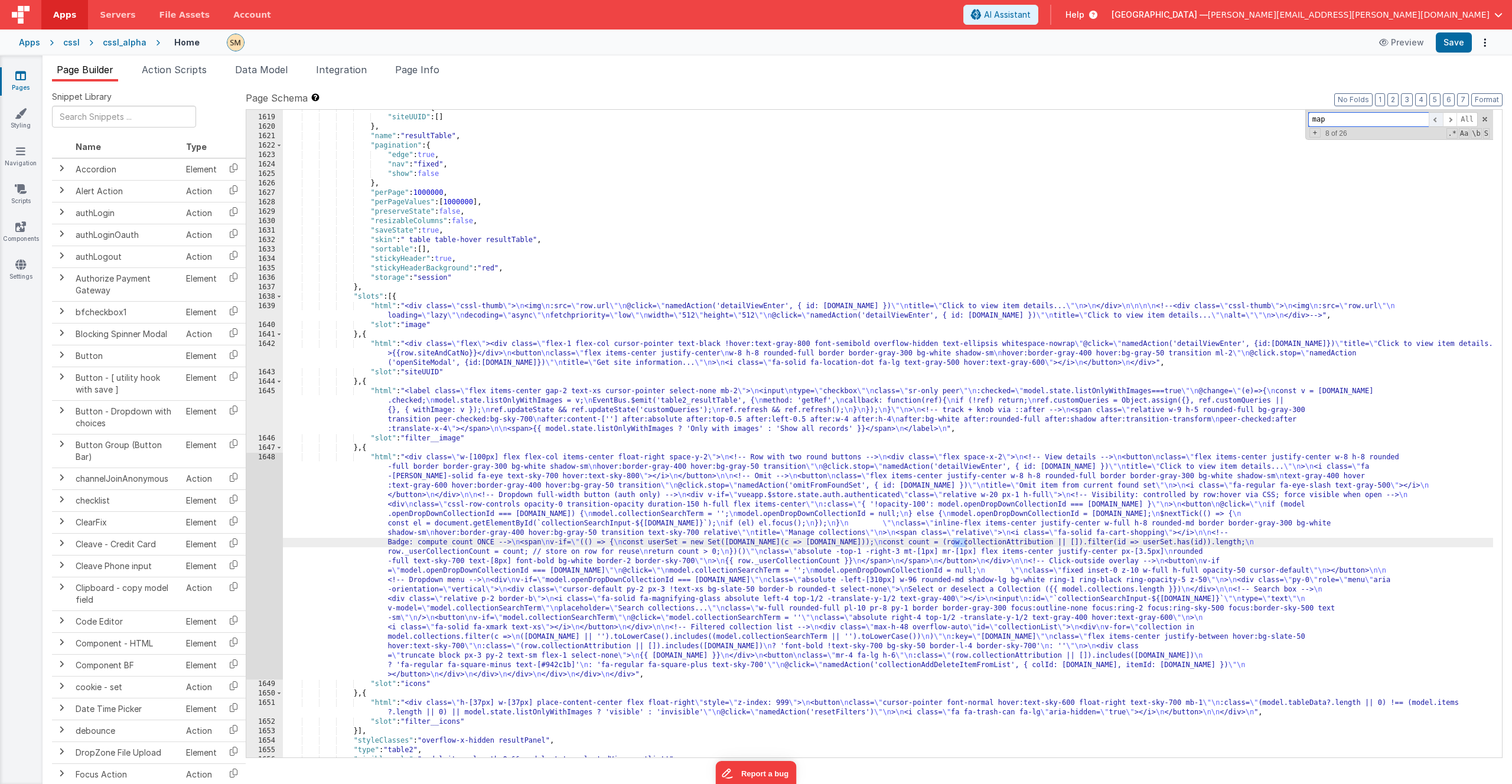
type input "map"
click at [1437, 121] on span at bounding box center [1436, 119] width 14 height 15
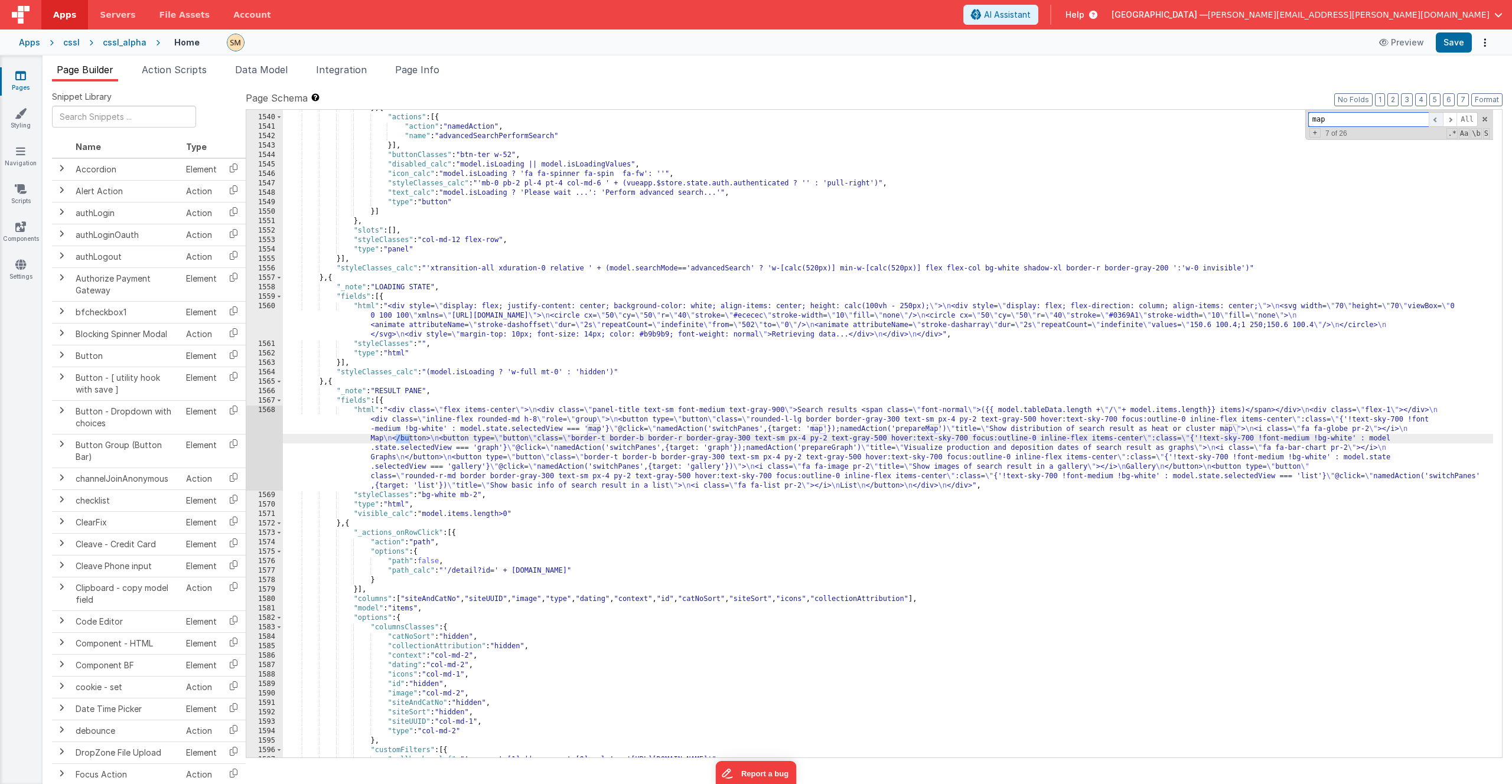
scroll to position [15664, 0]
click at [1437, 121] on span at bounding box center [1436, 119] width 14 height 15
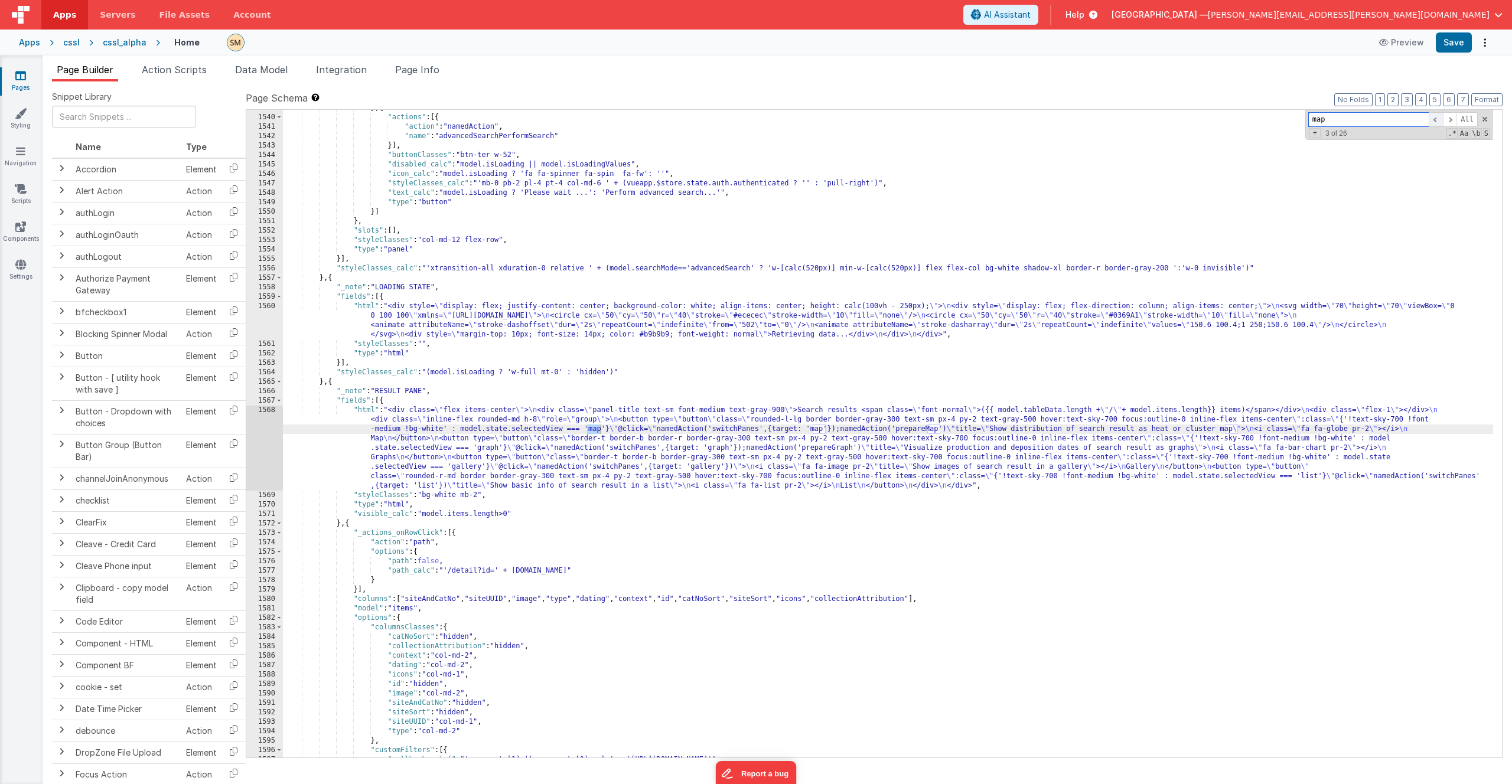
click at [1437, 121] on span at bounding box center [1436, 119] width 14 height 15
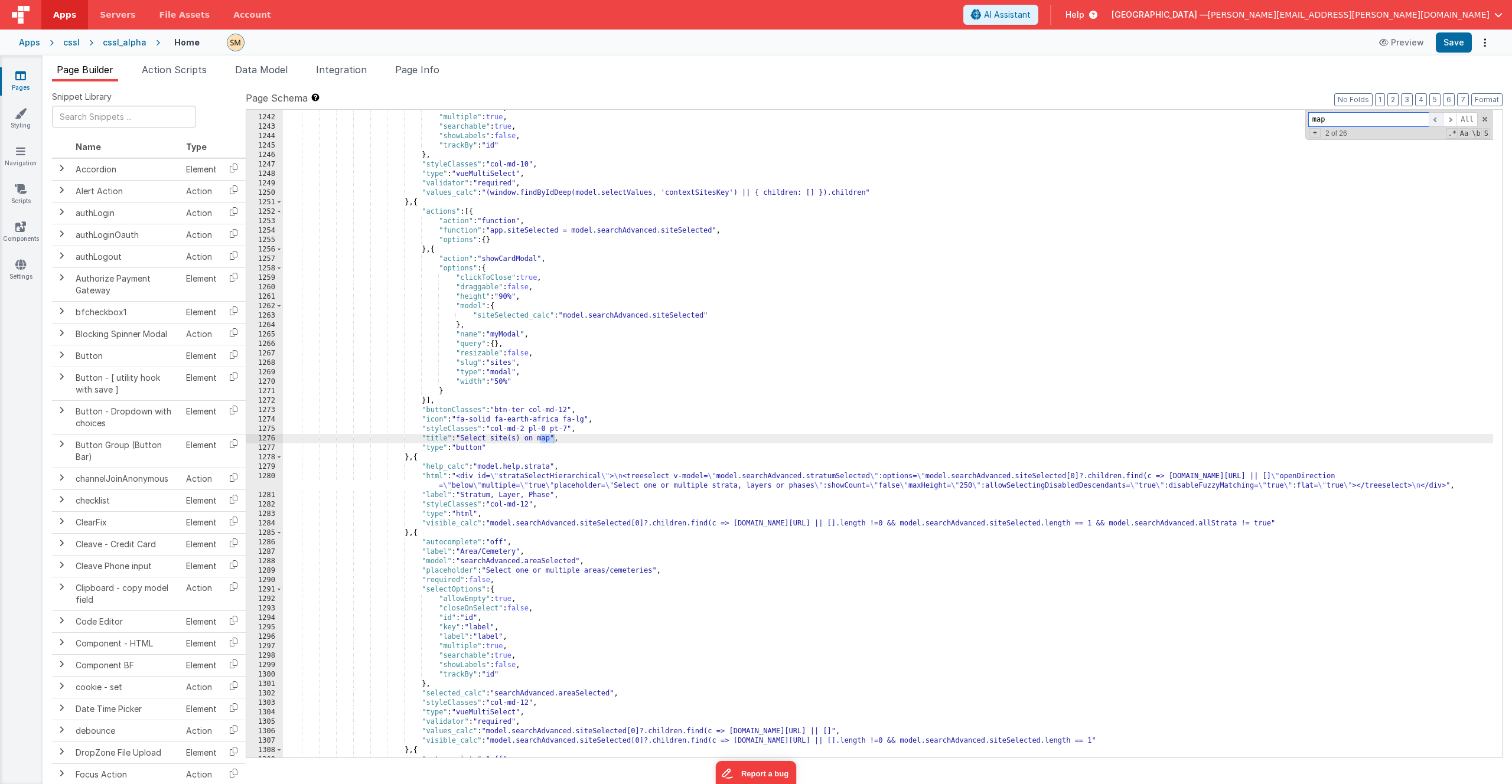
click at [1437, 121] on span at bounding box center [1436, 119] width 14 height 15
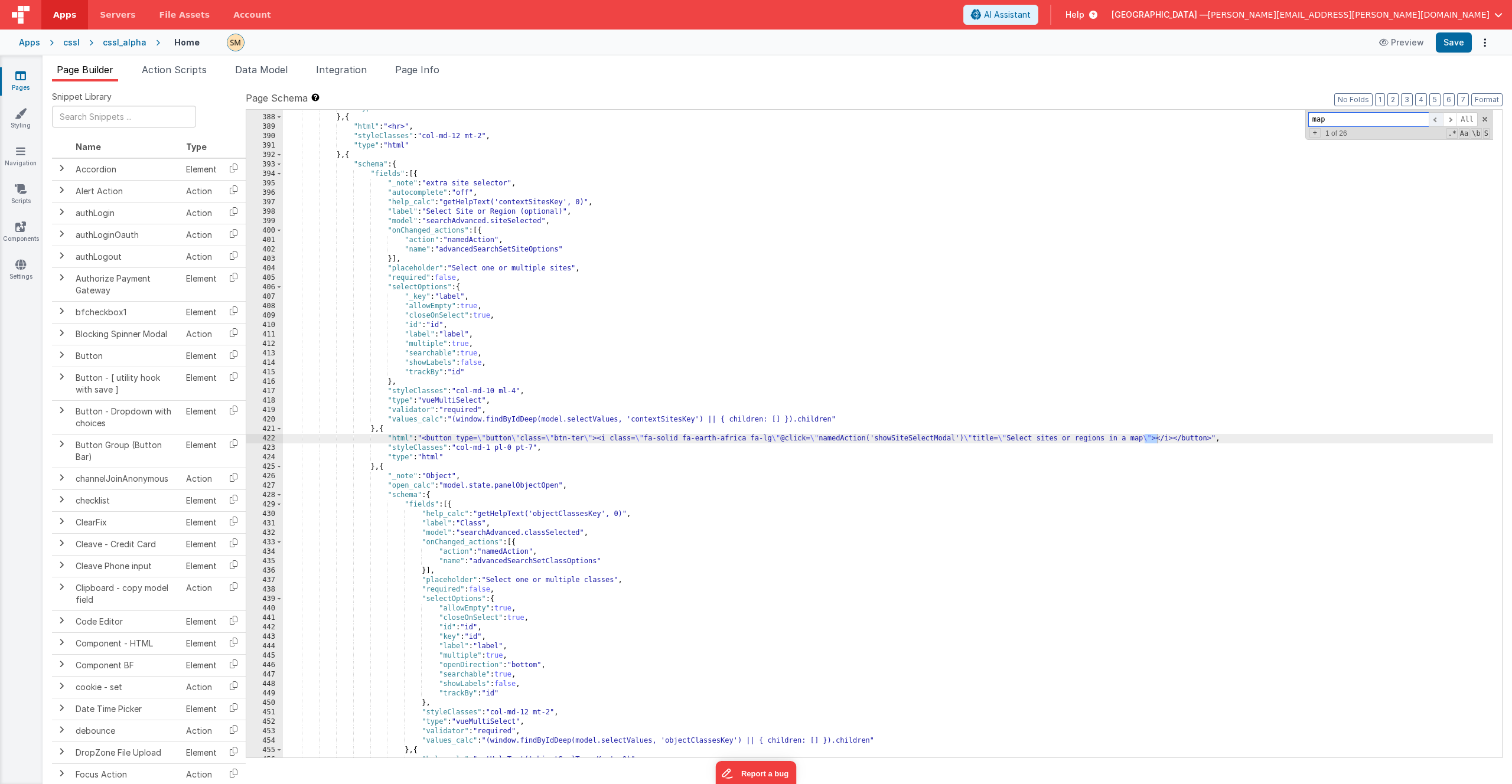
scroll to position [4079, 0]
click at [1448, 119] on span at bounding box center [1450, 119] width 14 height 15
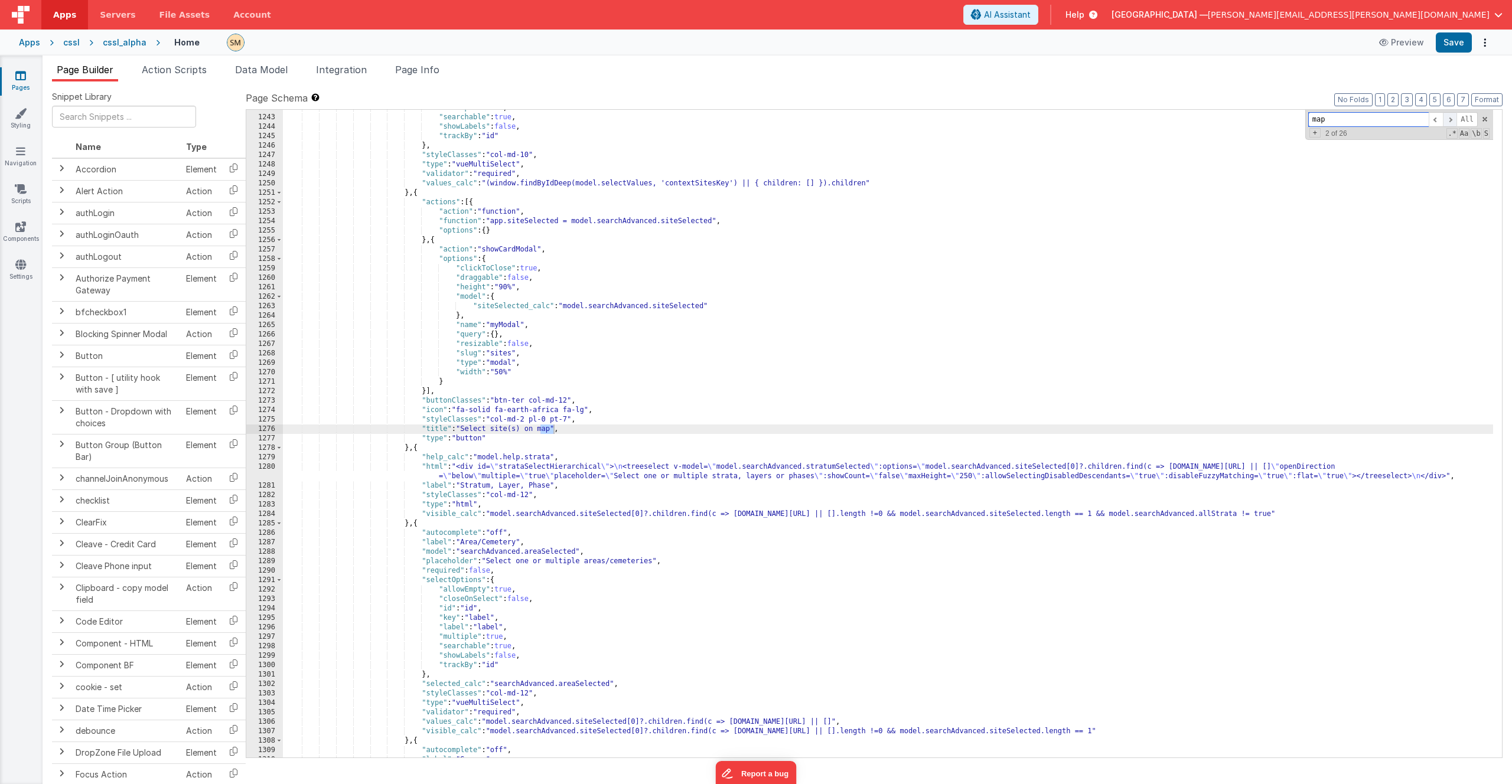
click at [1448, 119] on span at bounding box center [1450, 119] width 14 height 15
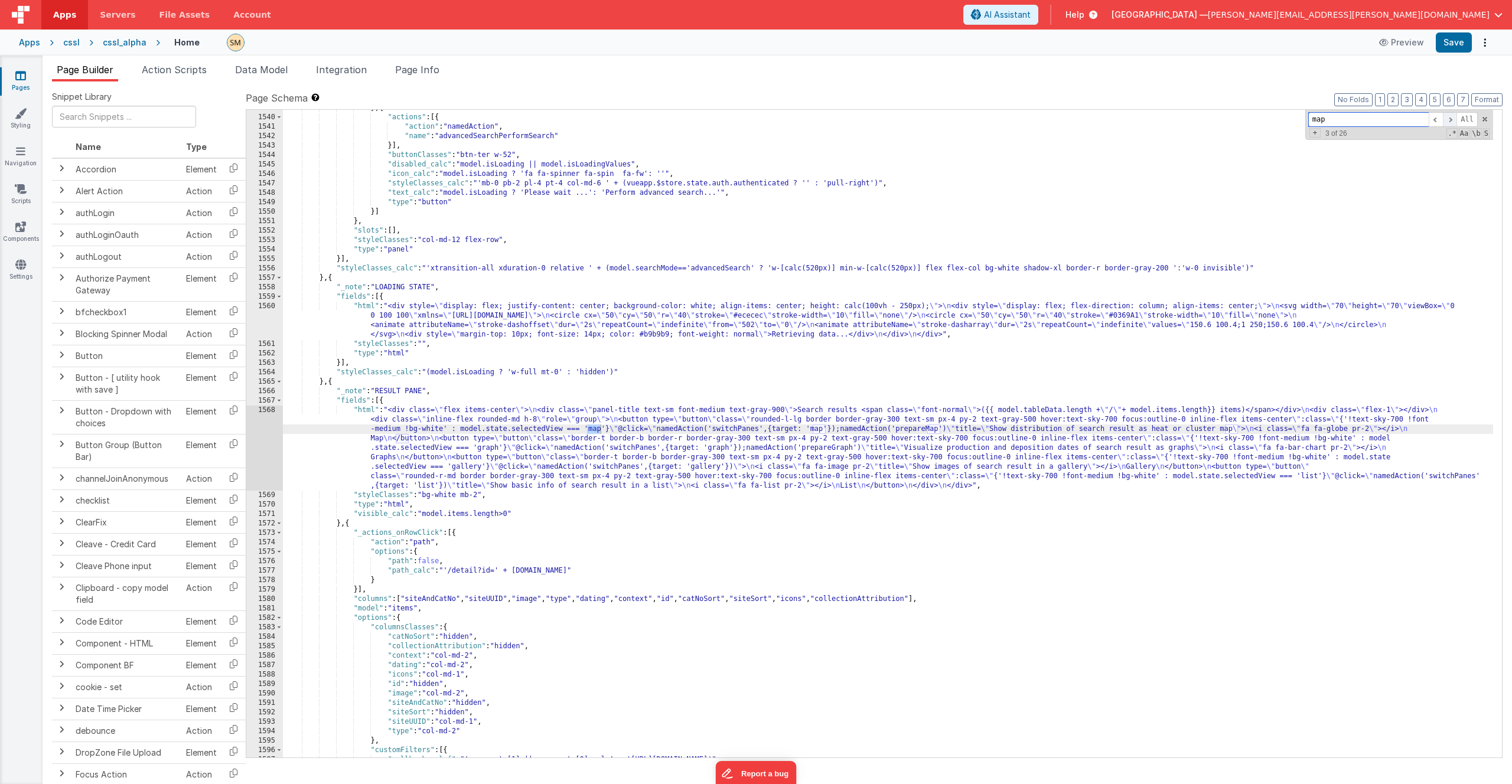
scroll to position [15664, 0]
click at [1448, 119] on span at bounding box center [1450, 119] width 14 height 15
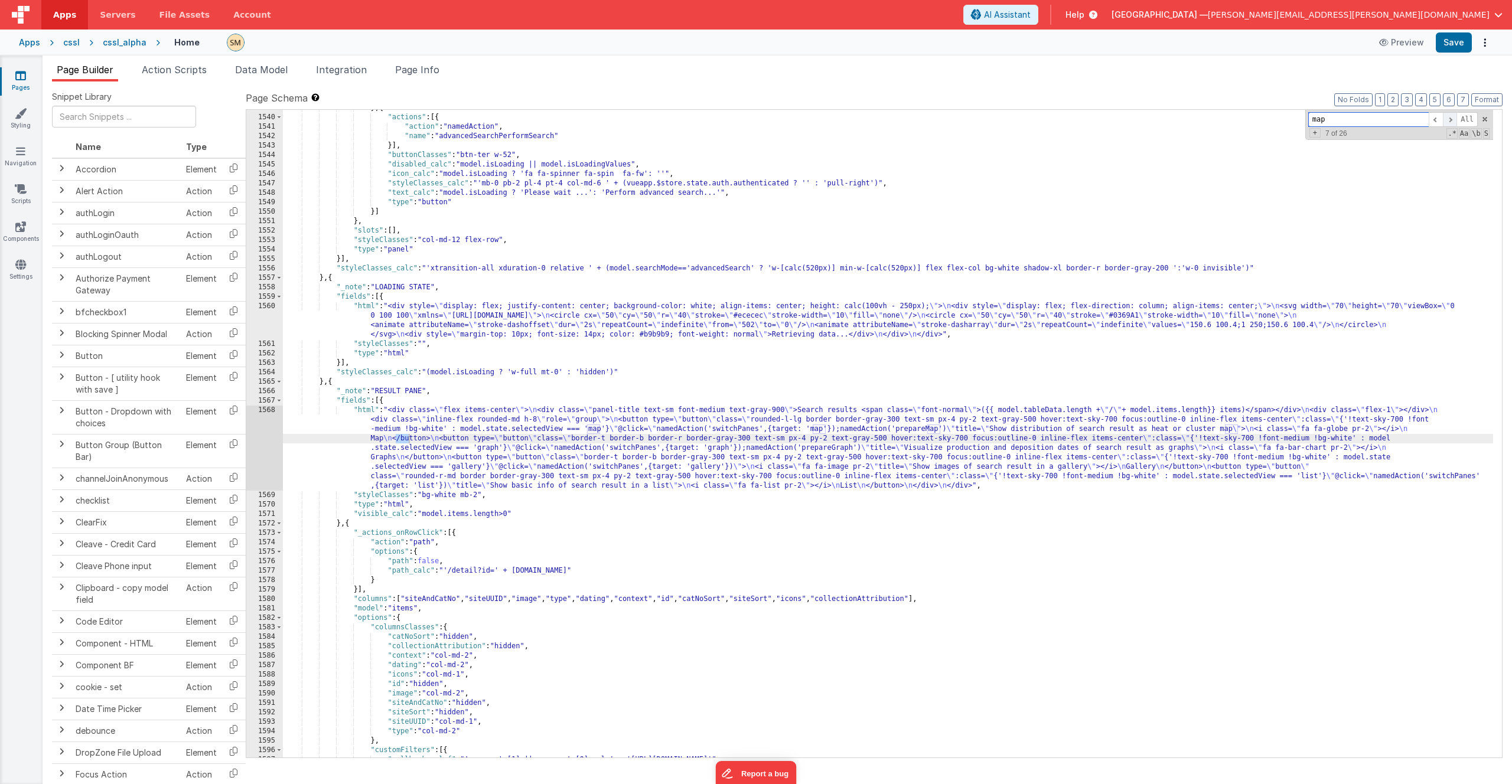
click at [1448, 121] on span at bounding box center [1450, 119] width 14 height 15
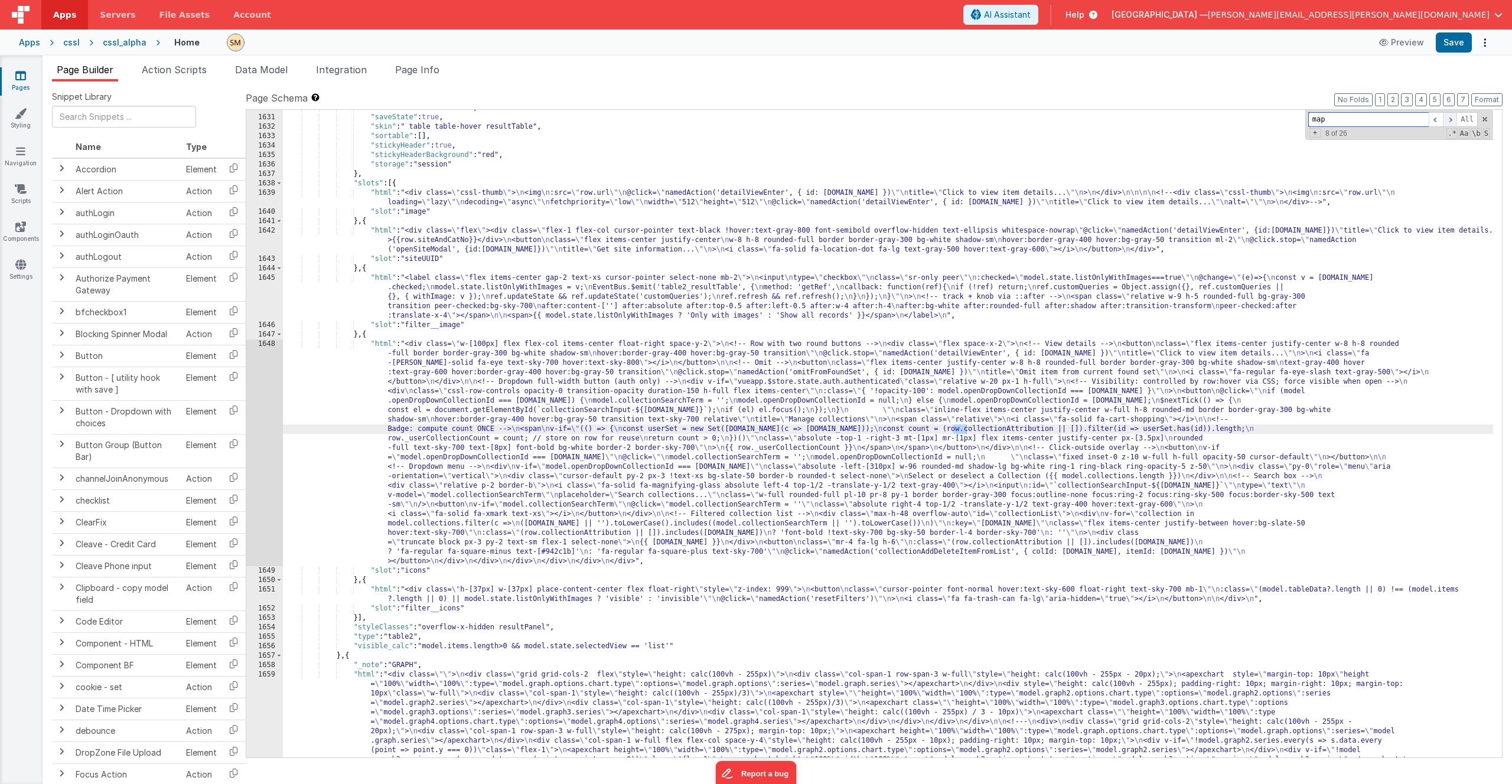
scroll to position [16627, 0]
click at [1448, 121] on span at bounding box center [1450, 119] width 14 height 15
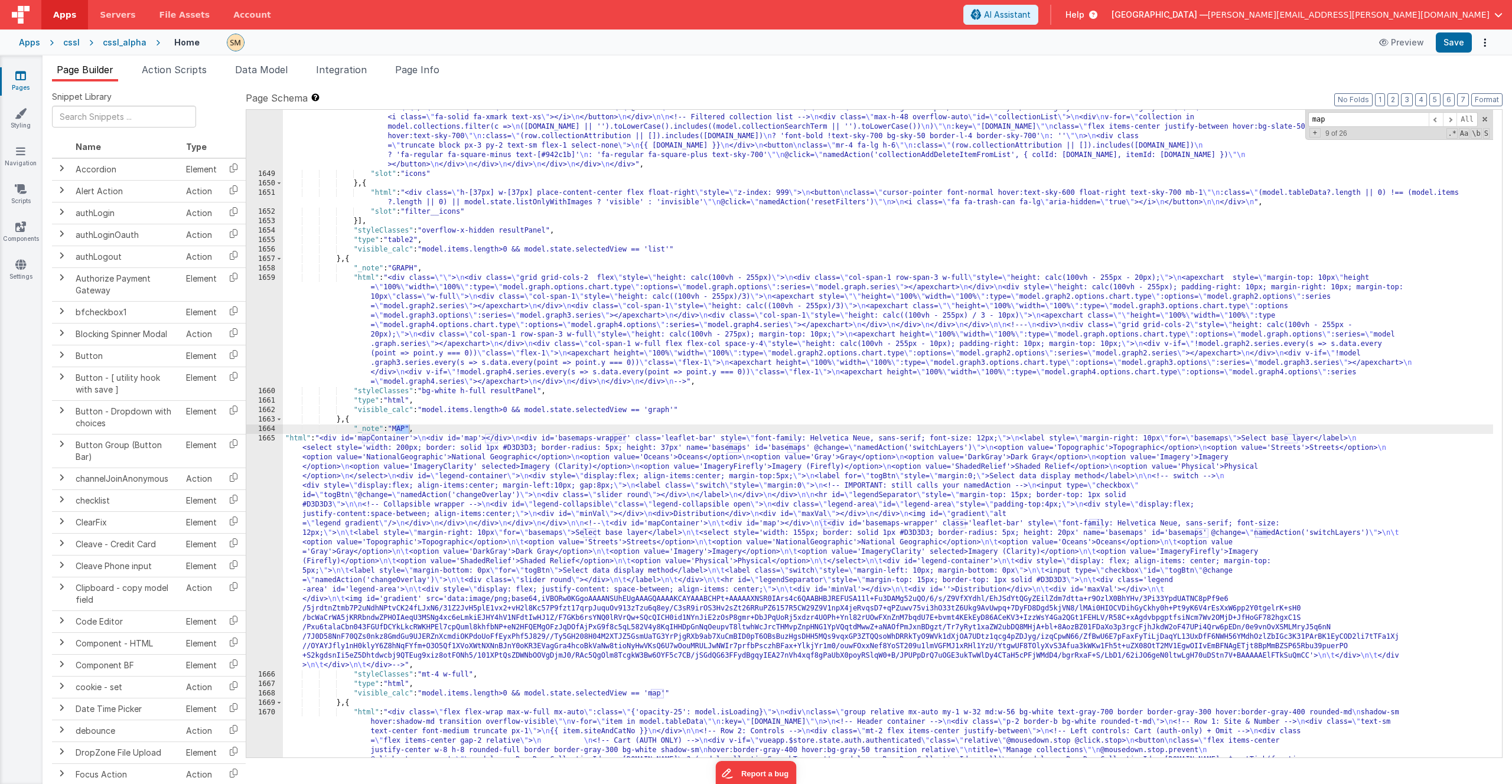
click at [505, 512] on div ""html" : "<div class= \" w-[100px] flex flex-col items-center float-right space…" at bounding box center [888, 555] width 1211 height 1224
click at [268, 525] on div "1665" at bounding box center [265, 552] width 37 height 236
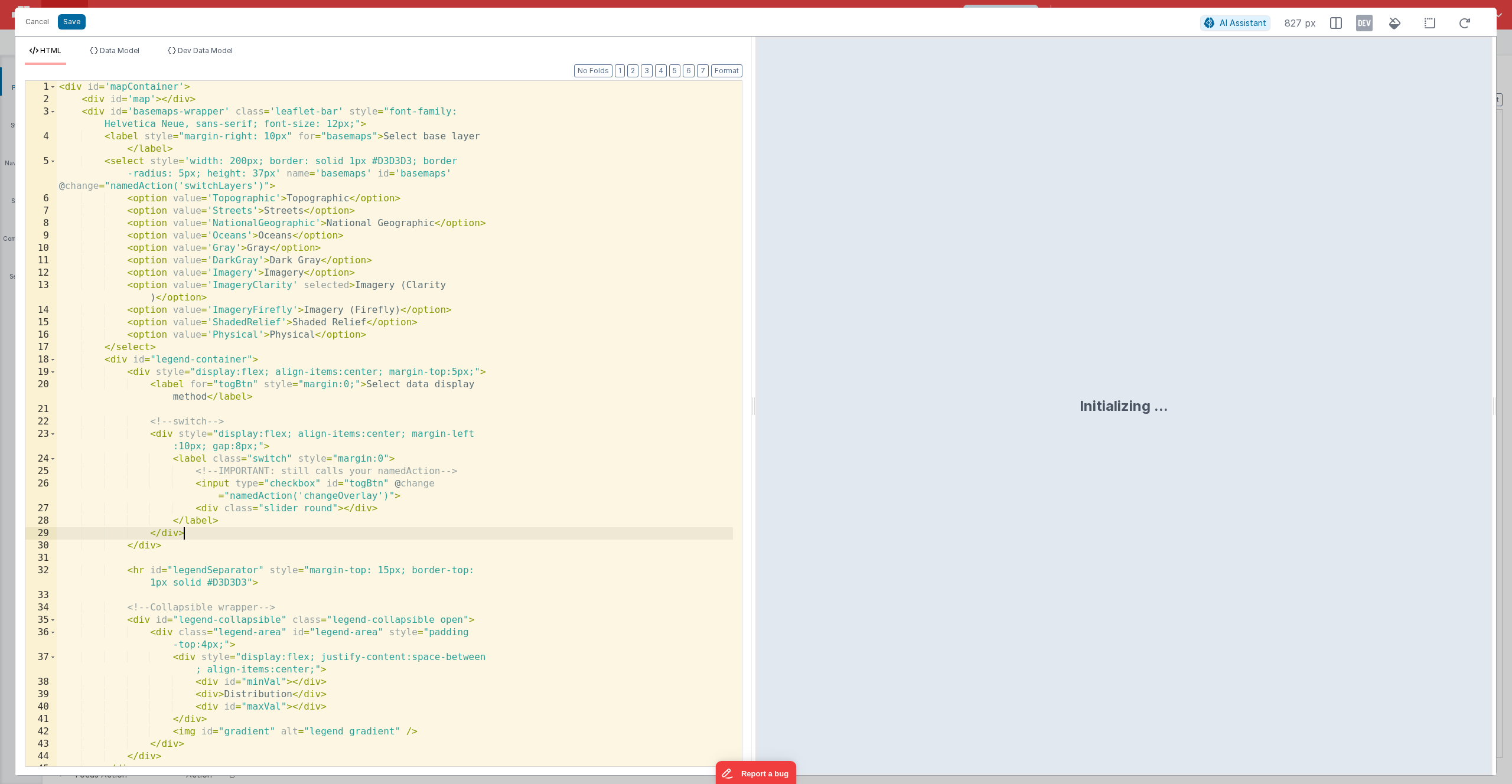
click at [268, 525] on div "< div id = 'mapContainer' > < div id = 'map' > </ div > < div id = 'basemaps-wr…" at bounding box center [395, 436] width 677 height 710
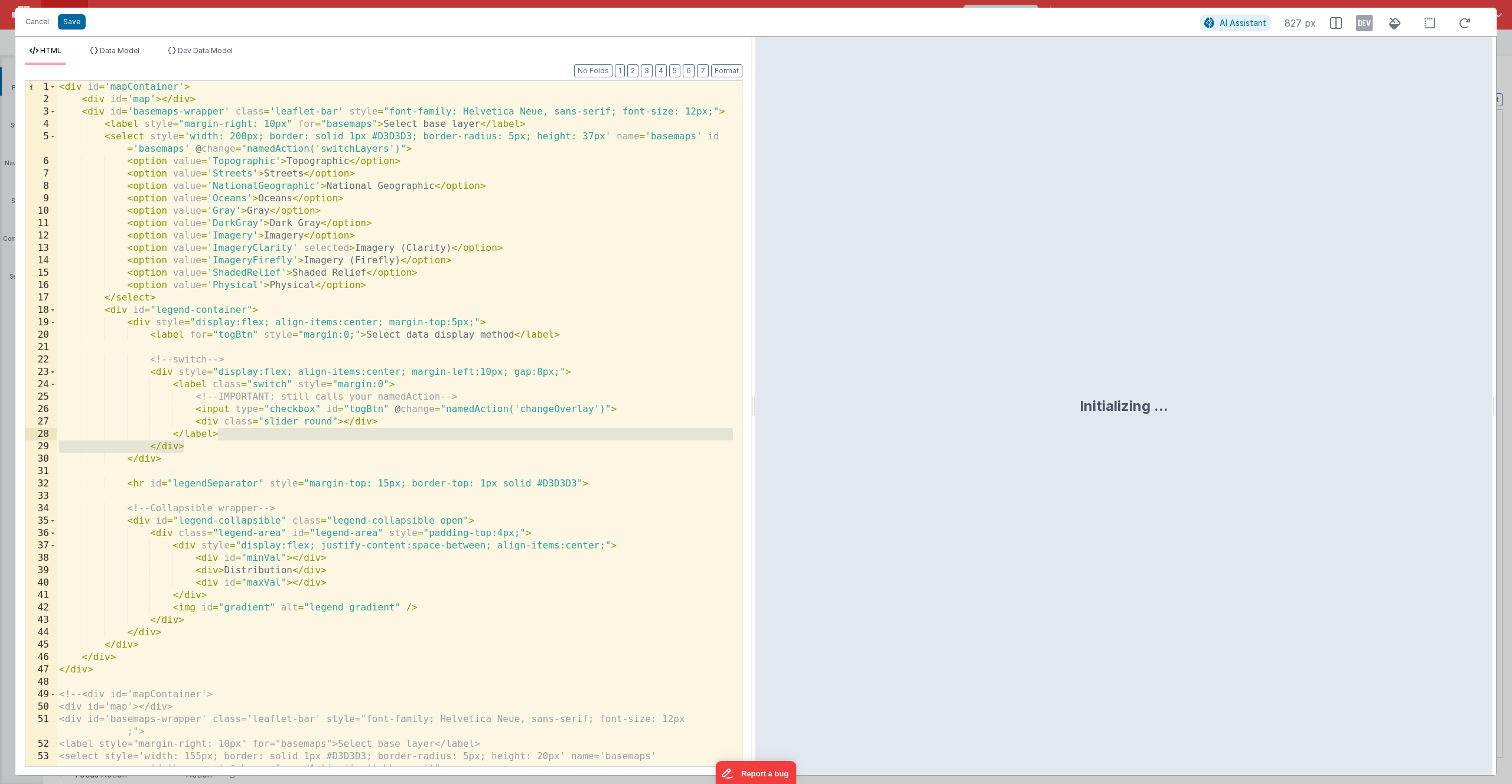
click at [105, 312] on div "< div id = 'mapContainer' > < div id = 'map' > </ div > < div id = 'basemaps-wr…" at bounding box center [395, 436] width 677 height 710
click at [53, 312] on span at bounding box center [53, 311] width 6 height 13
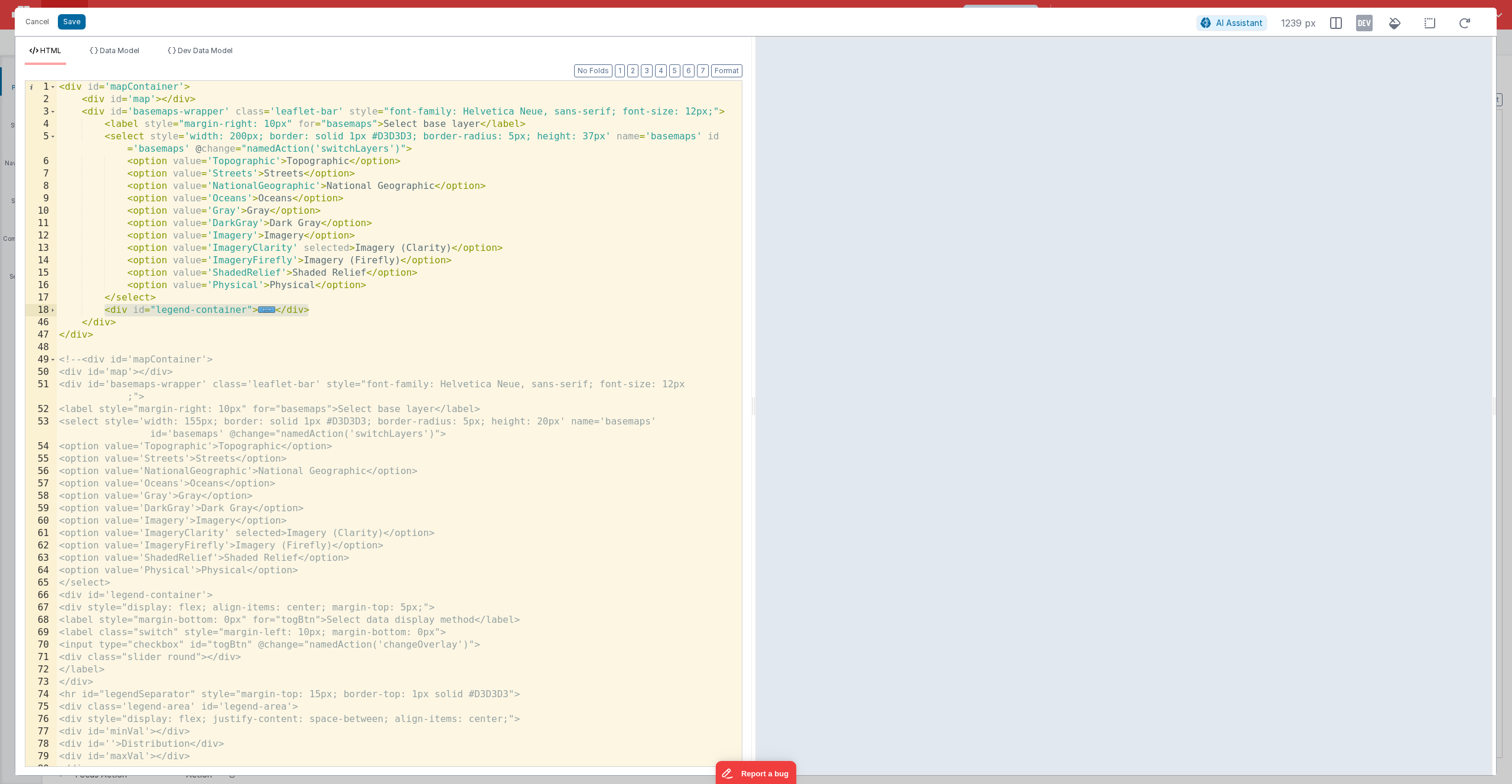
drag, startPoint x: 316, startPoint y: 307, endPoint x: 104, endPoint y: 312, distance: 212.1
click at [104, 312] on div "< div id = 'mapContainer' > < div id = 'map' > </ div > < div id = 'basemaps-wr…" at bounding box center [395, 566] width 677 height 971
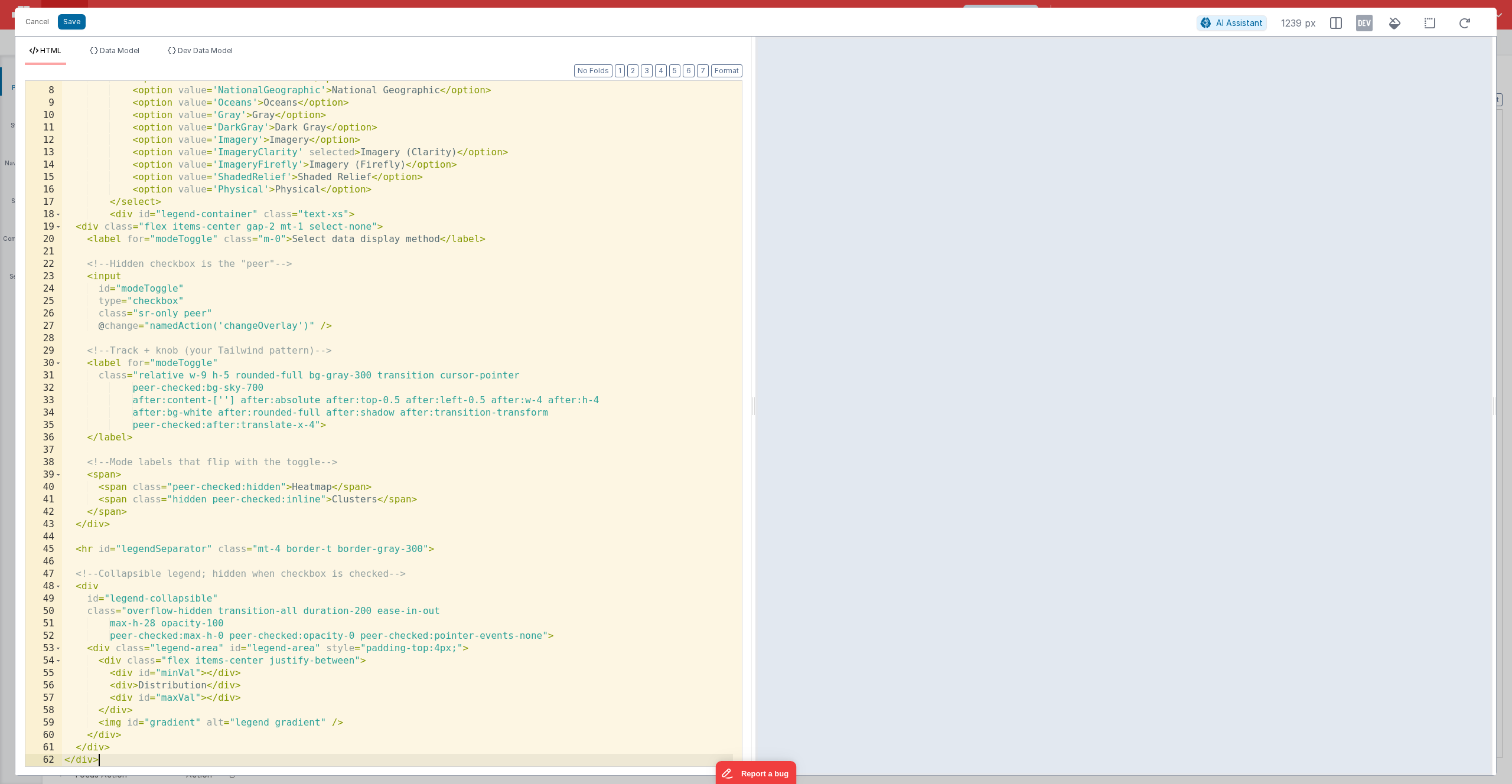
scroll to position [96, 0]
click at [73, 20] on button "Save" at bounding box center [71, 22] width 27 height 16
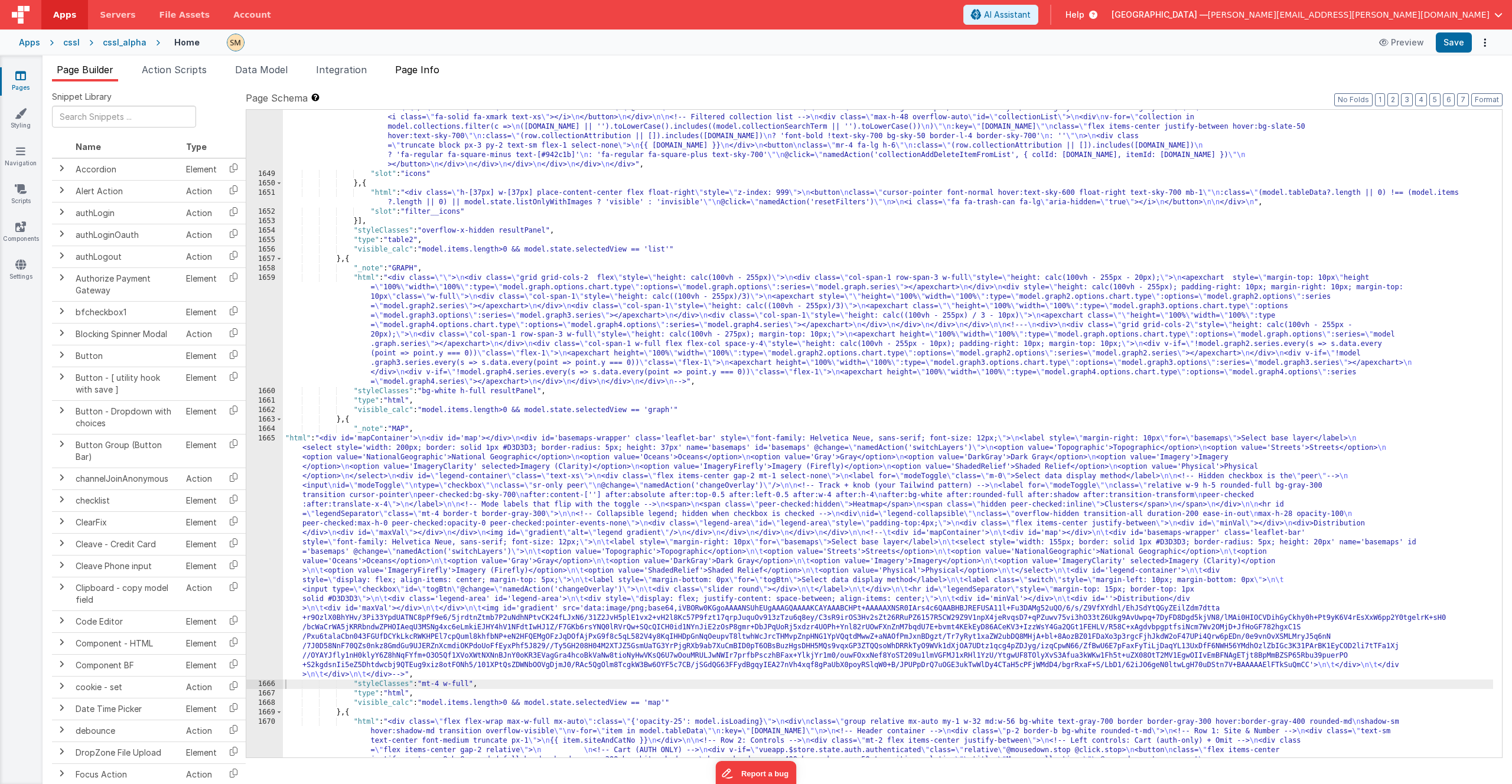
click at [407, 70] on span "Page Info" at bounding box center [417, 69] width 44 height 12
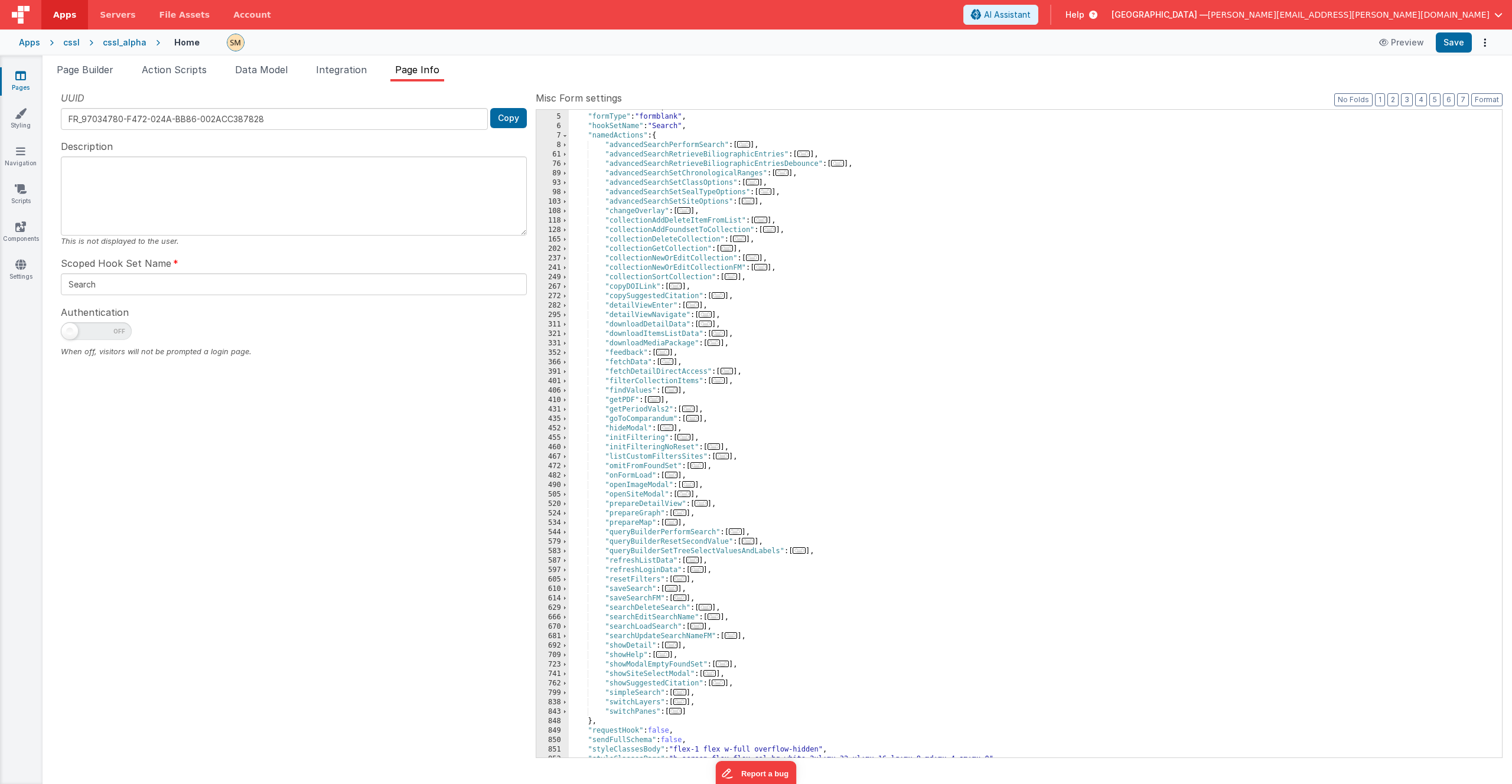
scroll to position [35, 0]
click at [884, 359] on div ""formName" : "Home" , "formType" : "formblank" , "hookSetName" : "Search" , "na…" at bounding box center [1032, 436] width 925 height 667
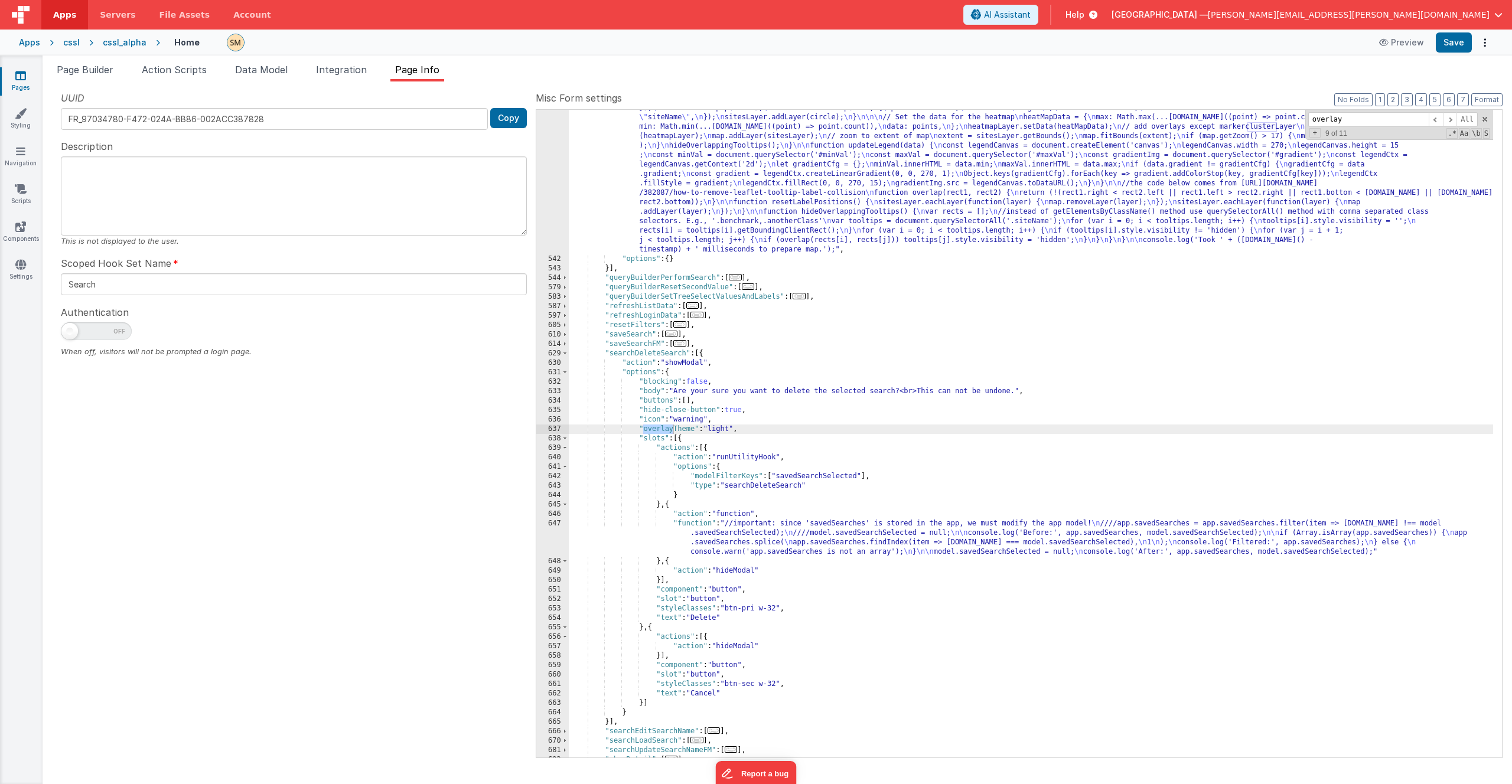
scroll to position [1412, 0]
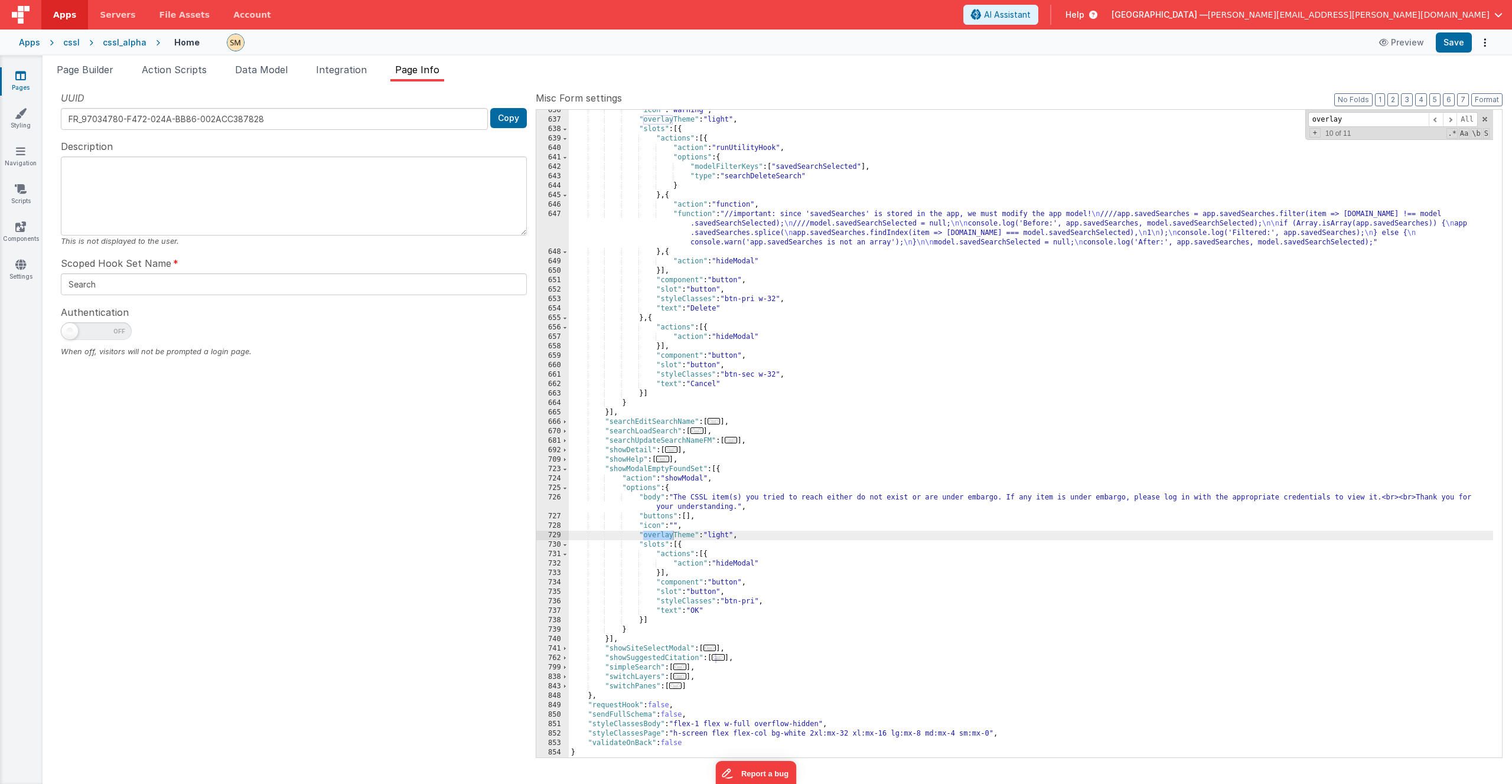
type input "overlay"
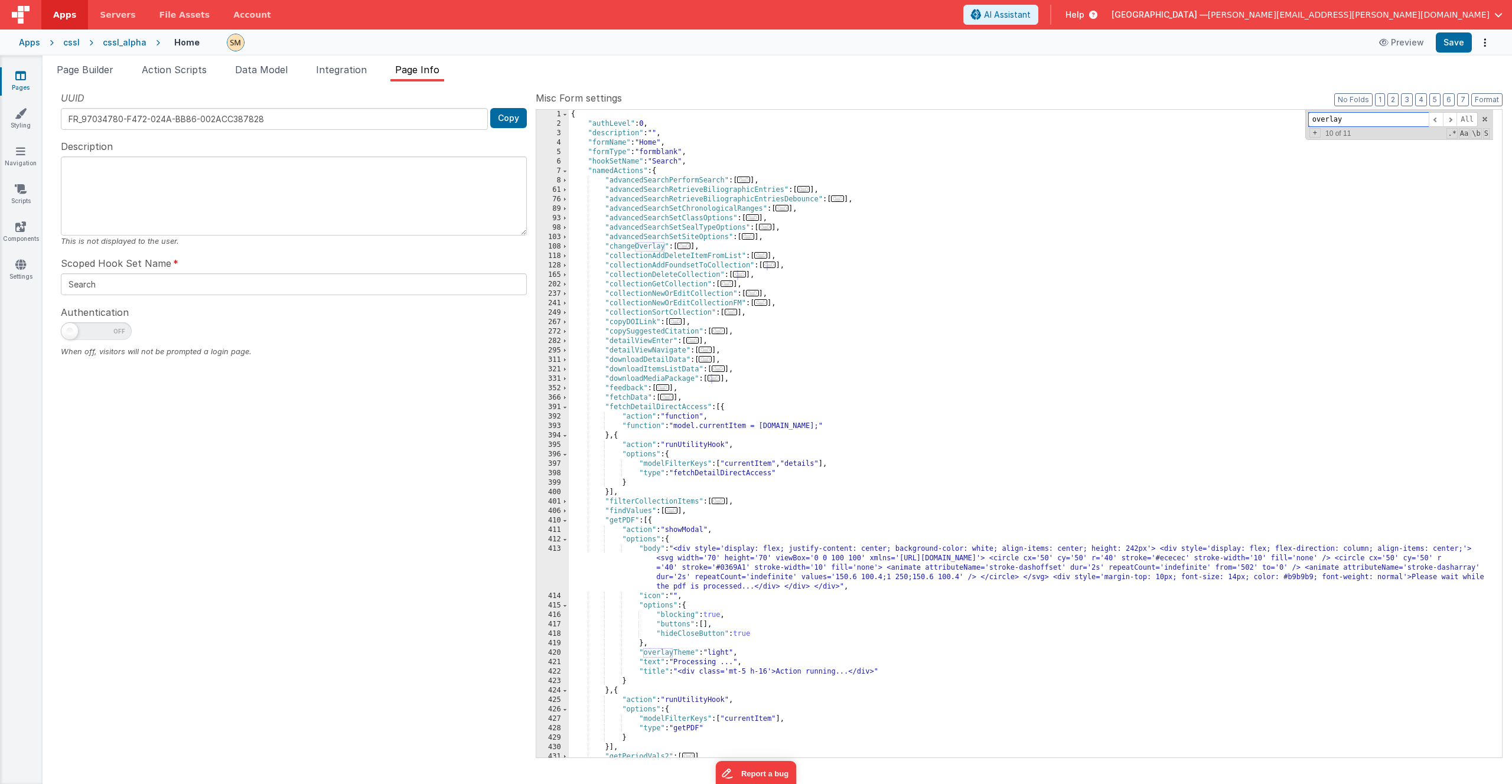
scroll to position [0, 0]
click at [615, 247] on div "{ "authLevel" : 0 , "description" : "" , "formName" : "Home" , "formType" : "fo…" at bounding box center [1032, 443] width 925 height 667
click at [564, 247] on span at bounding box center [565, 247] width 6 height 9
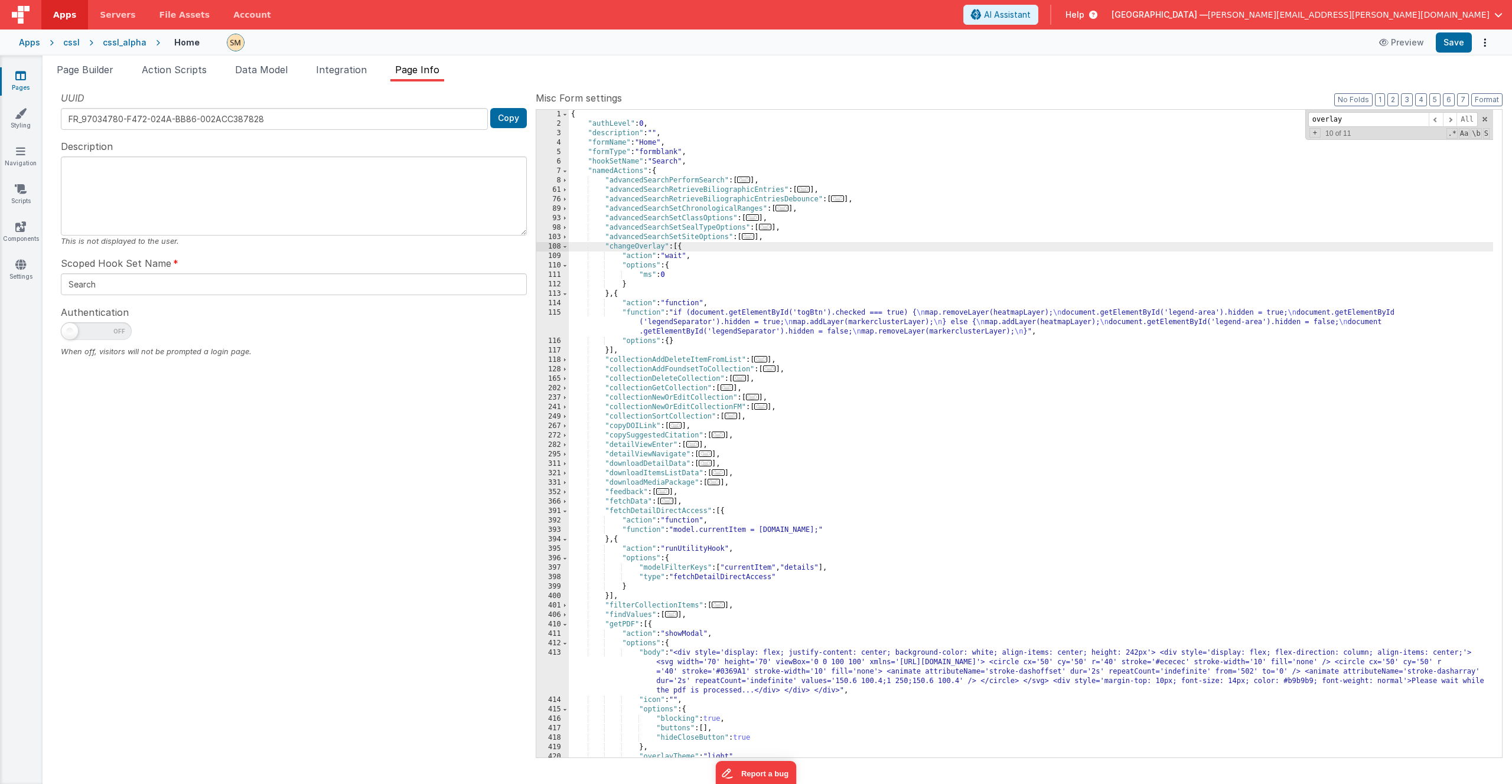
click at [667, 326] on div "{ "authLevel" : 0 , "description" : "" , "formName" : "Home" , "formType" : "fo…" at bounding box center [1032, 443] width 925 height 667
click at [557, 323] on div "115" at bounding box center [552, 323] width 32 height 28
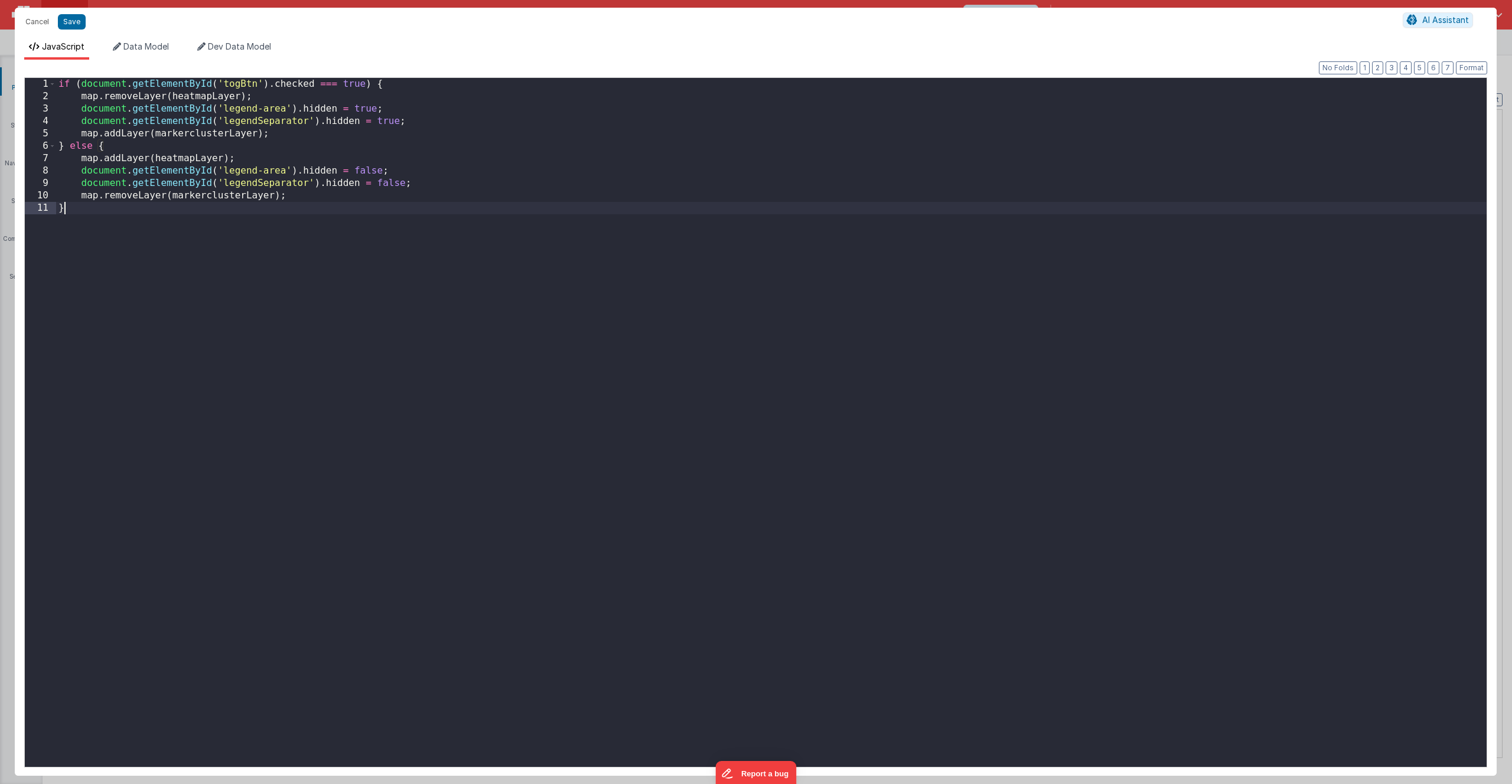
click at [557, 323] on div "if ( document . getElementById ( 'togBtn' ) . checked === true ) { map . remove…" at bounding box center [771, 435] width 1431 height 714
click at [46, 21] on button "Cancel" at bounding box center [37, 21] width 35 height 16
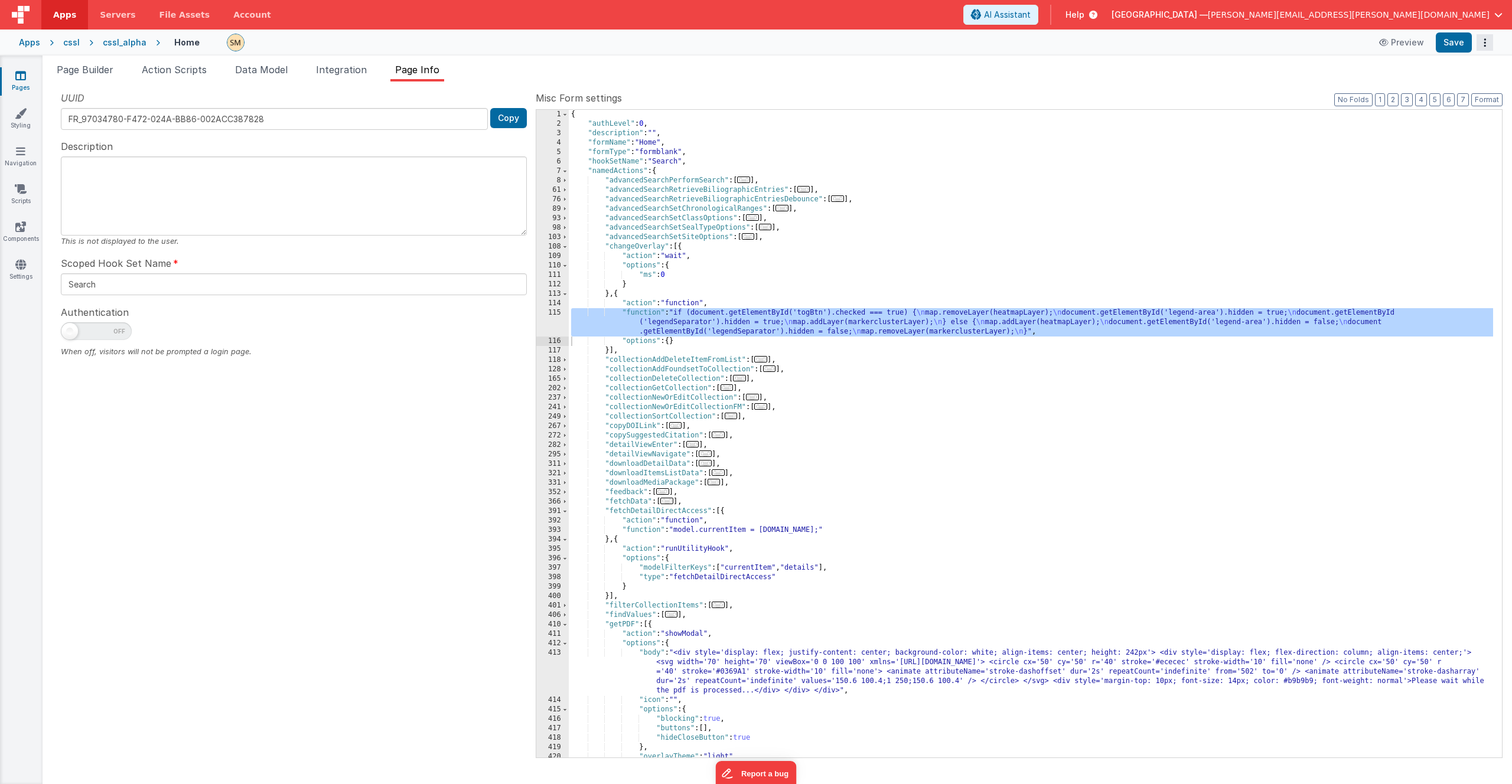
click at [1485, 42] on icon "Options" at bounding box center [1485, 42] width 16 height 1
click at [1443, 86] on link "Rollback" at bounding box center [1441, 89] width 104 height 23
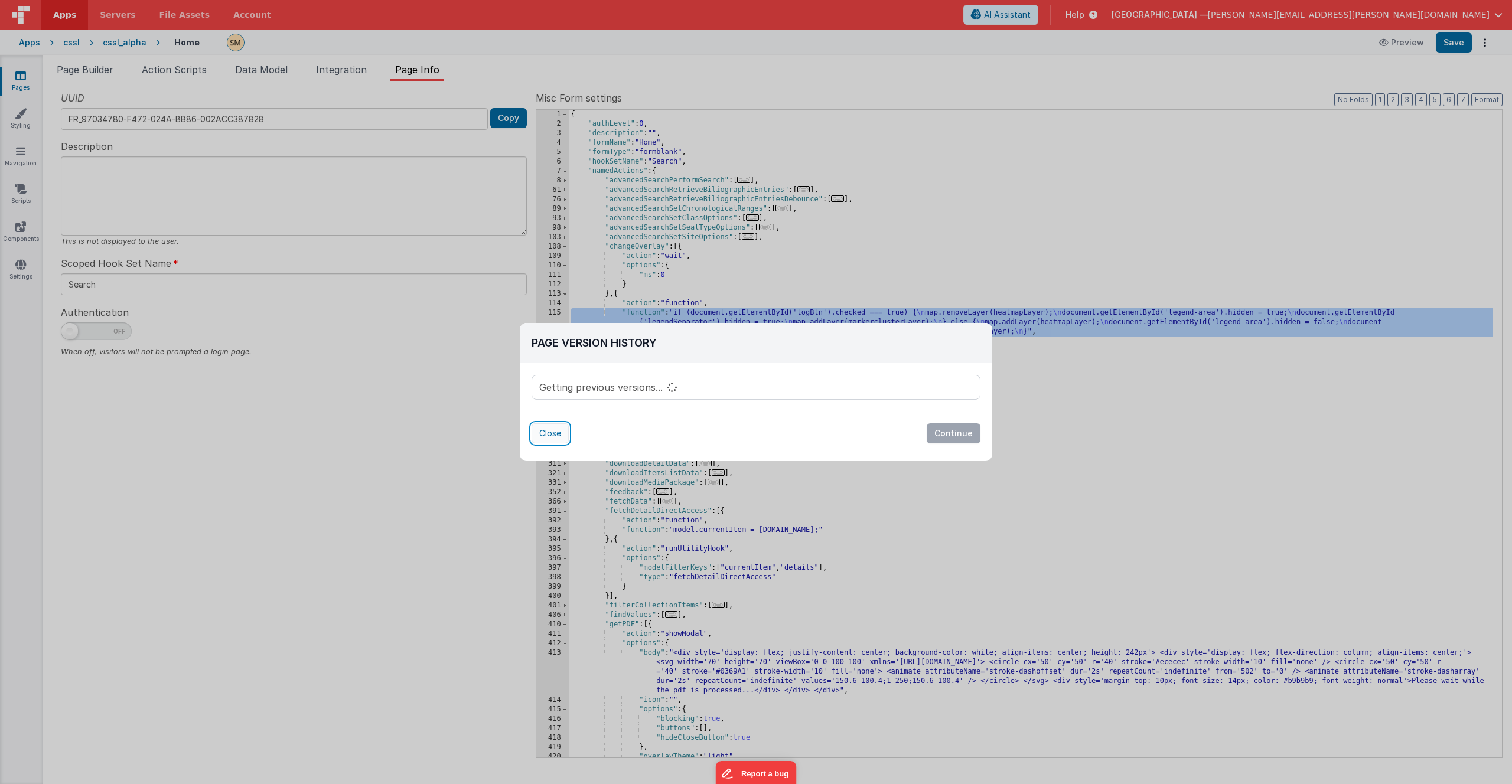
click at [559, 435] on button "Close" at bounding box center [550, 434] width 37 height 20
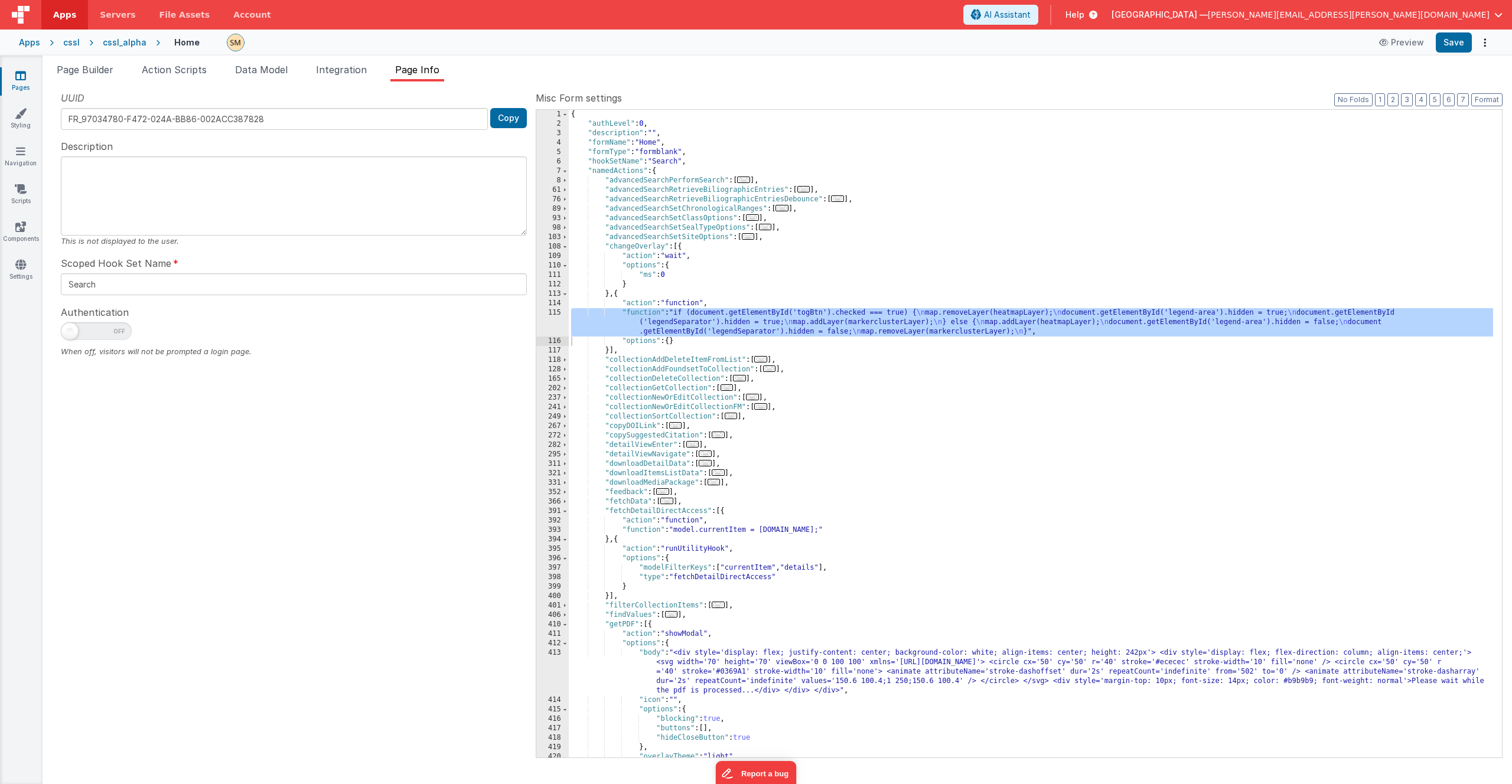
click at [74, 42] on div "cssl" at bounding box center [71, 42] width 16 height 12
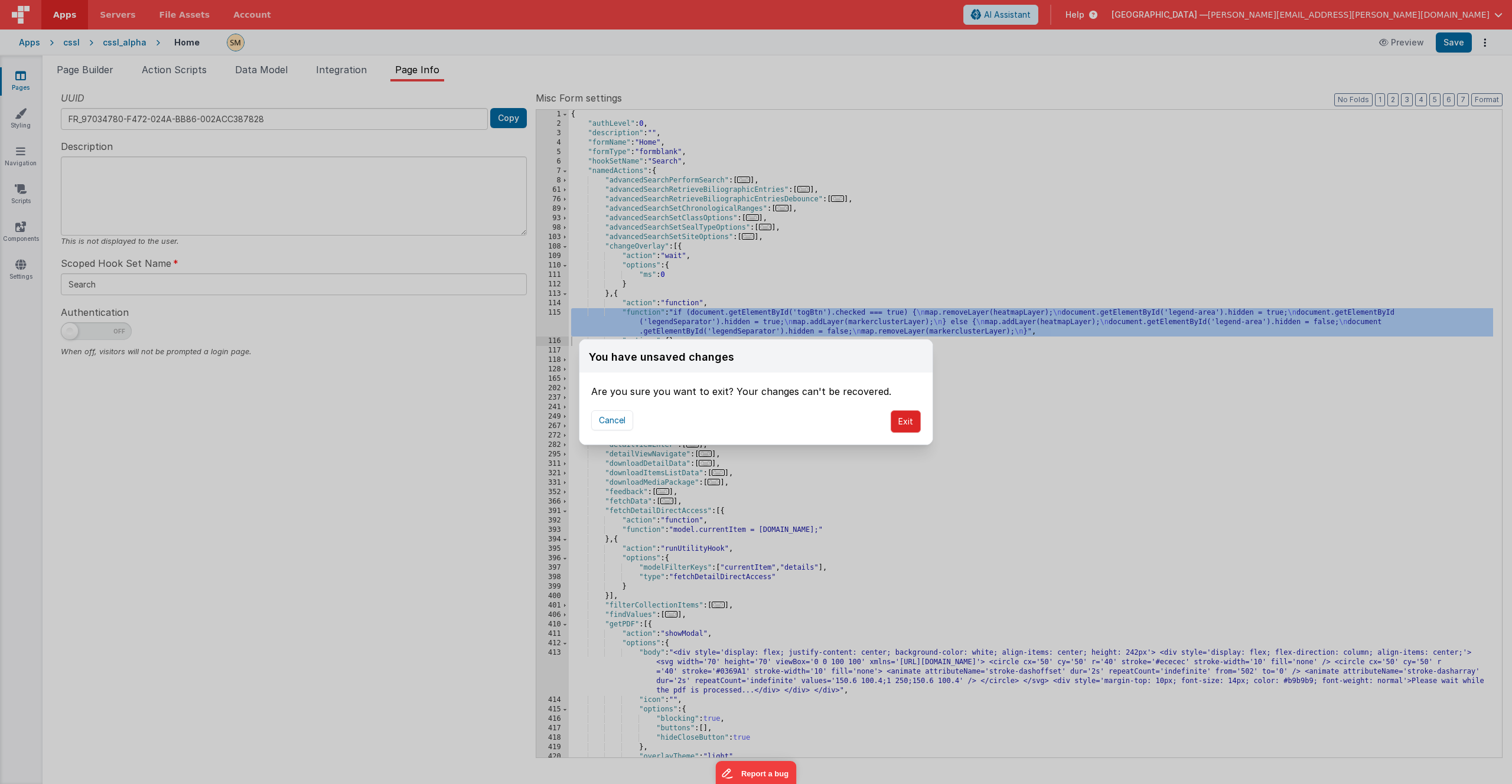
click at [915, 426] on button "Exit" at bounding box center [906, 421] width 30 height 23
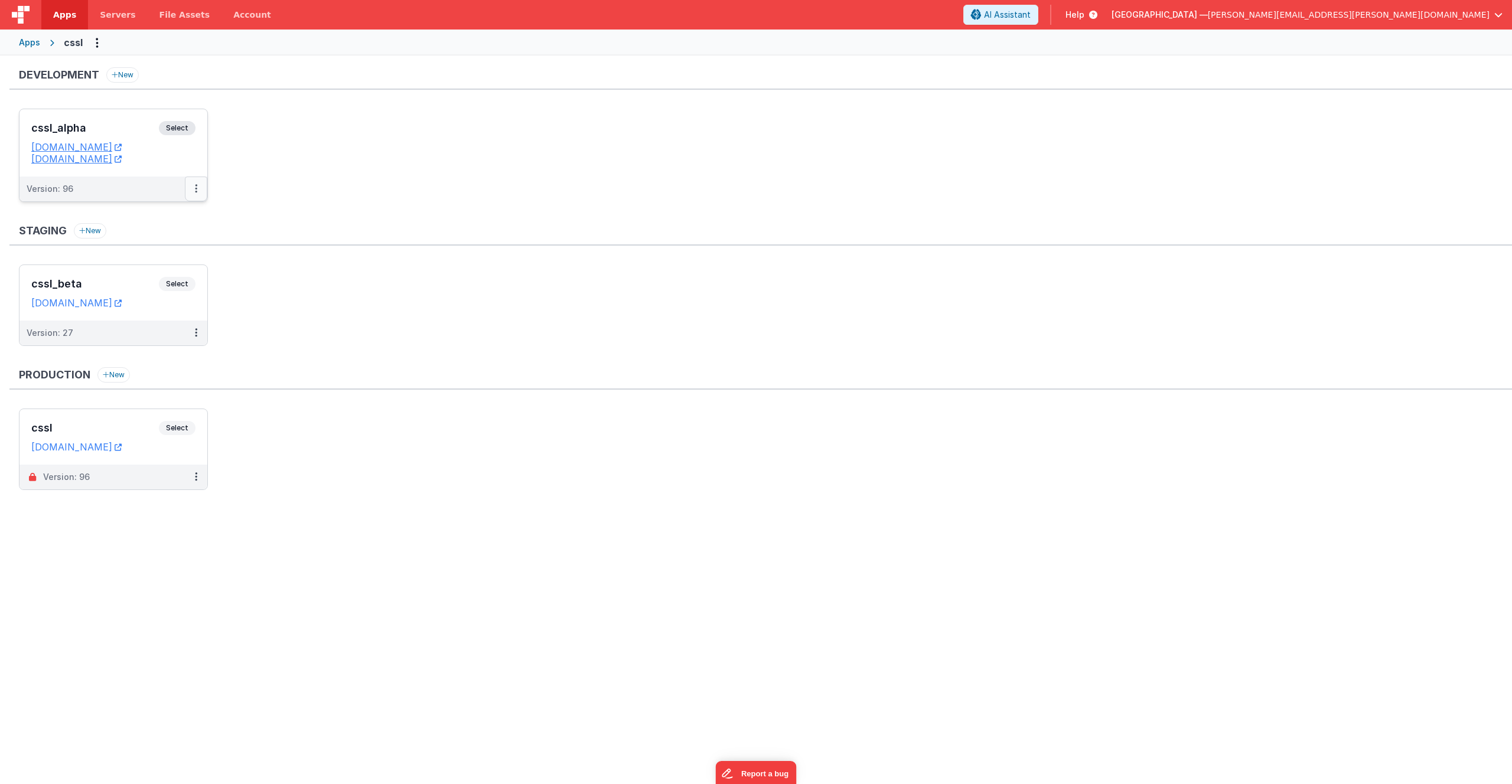
click at [198, 188] on button at bounding box center [196, 189] width 23 height 25
click at [279, 190] on div at bounding box center [756, 392] width 1512 height 784
click at [35, 43] on div "Apps" at bounding box center [29, 42] width 21 height 12
